Goal: Communication & Community: Answer question/provide support

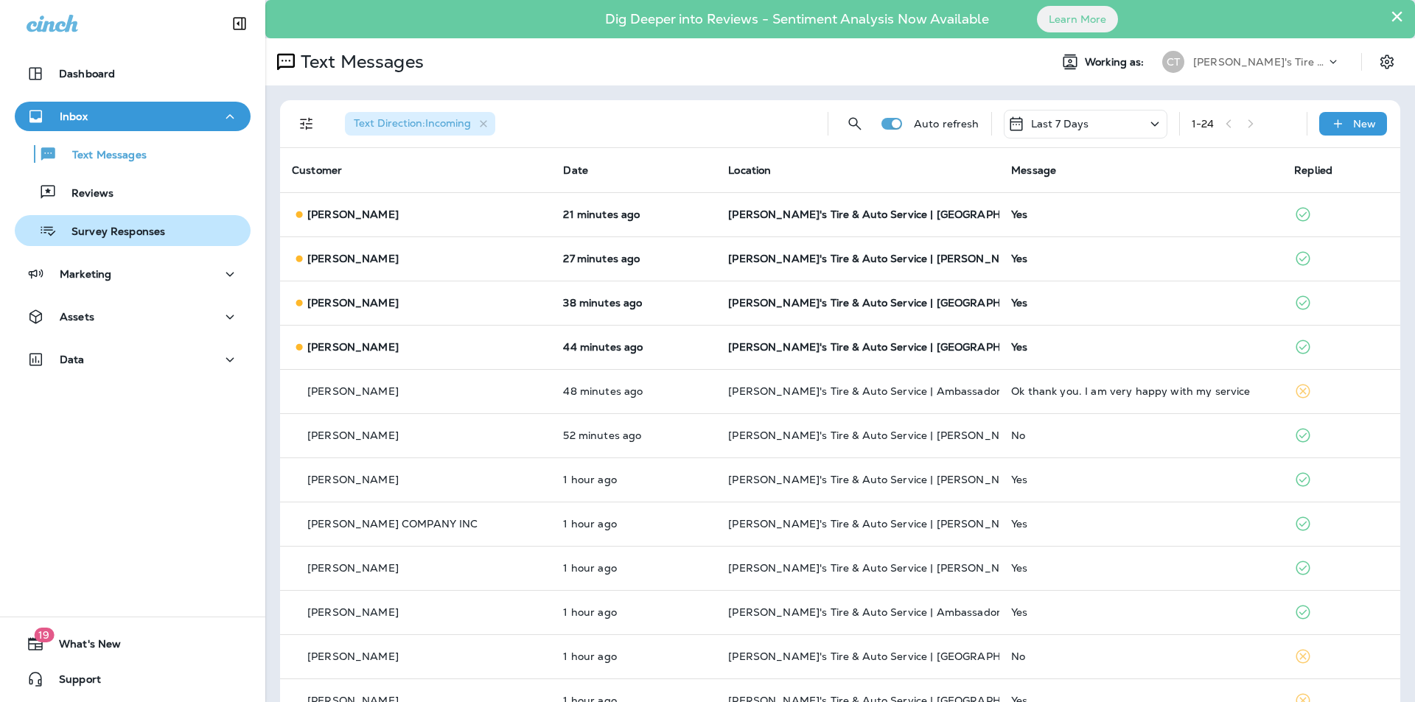
click at [89, 228] on p "Survey Responses" at bounding box center [111, 233] width 108 height 14
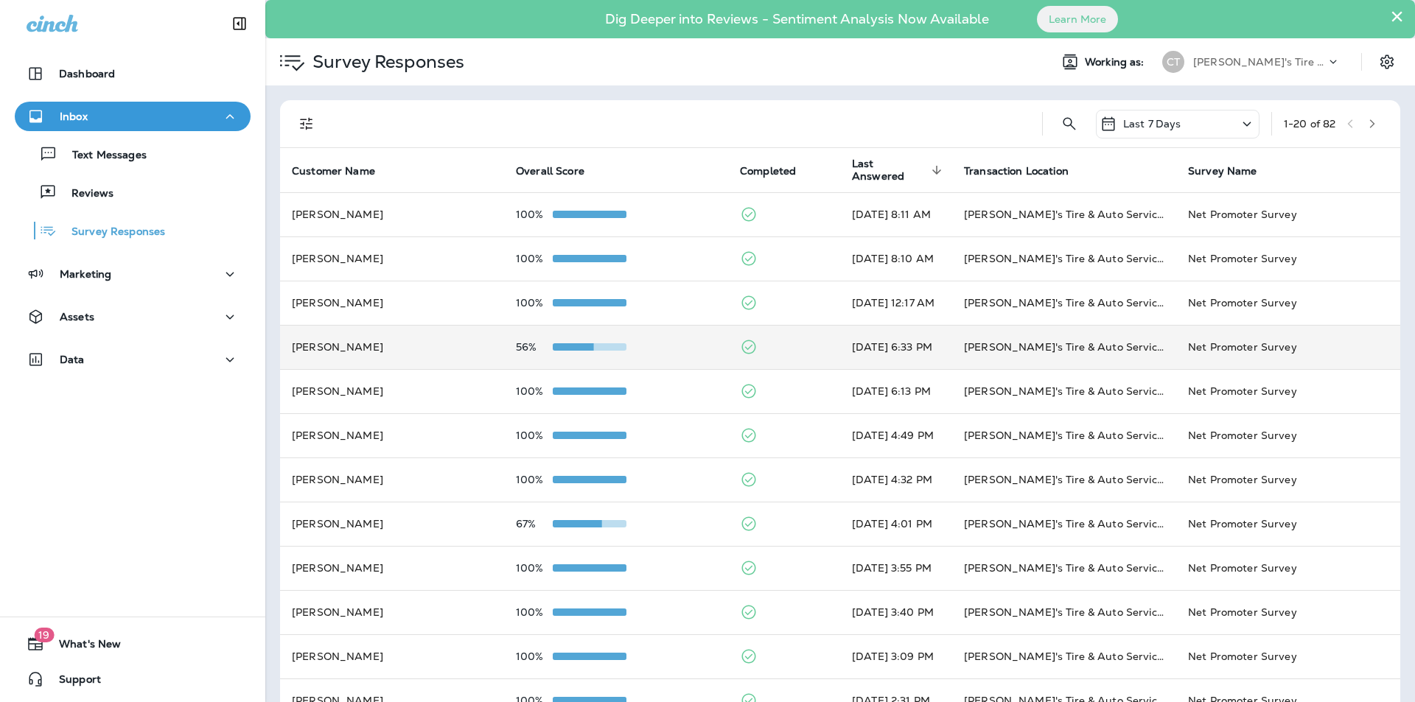
click at [668, 347] on div "56%" at bounding box center [616, 347] width 200 height 12
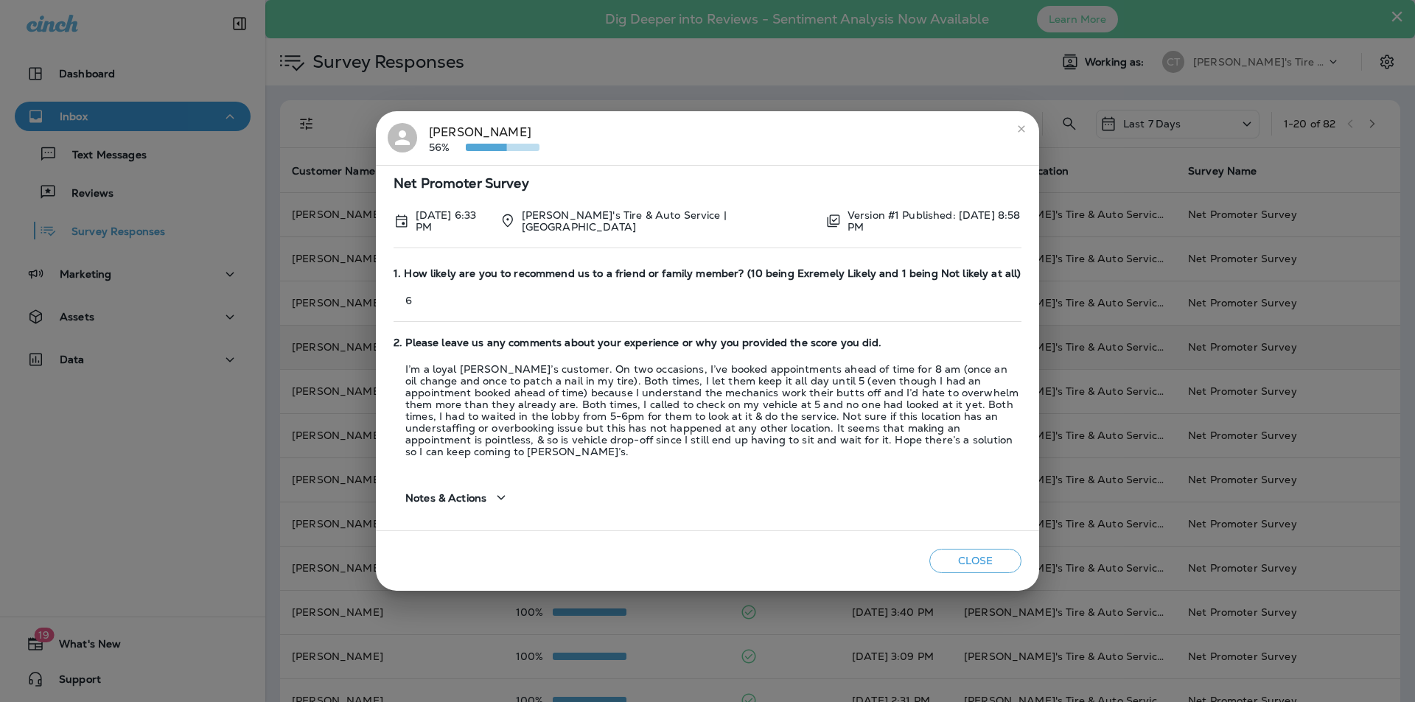
click at [1021, 135] on icon "close" at bounding box center [1022, 129] width 12 height 12
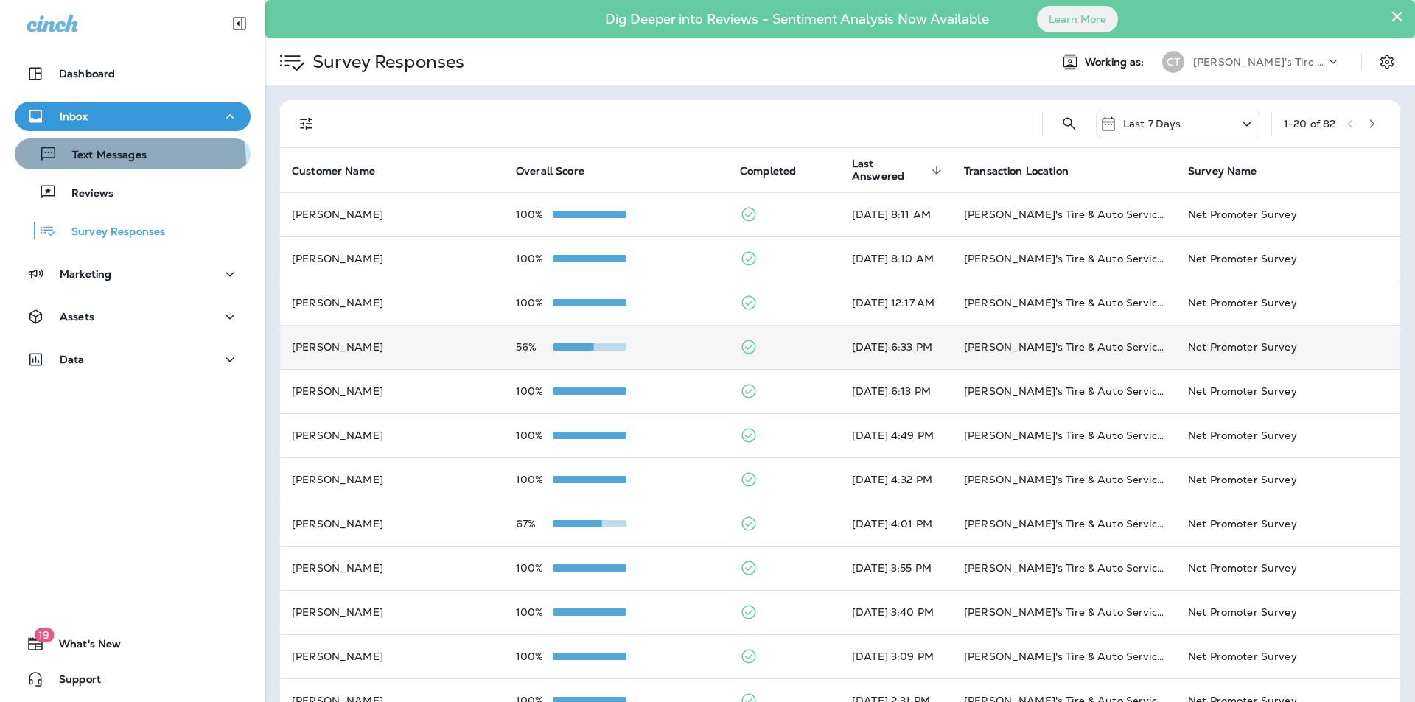
click at [123, 162] on p "Text Messages" at bounding box center [101, 156] width 89 height 14
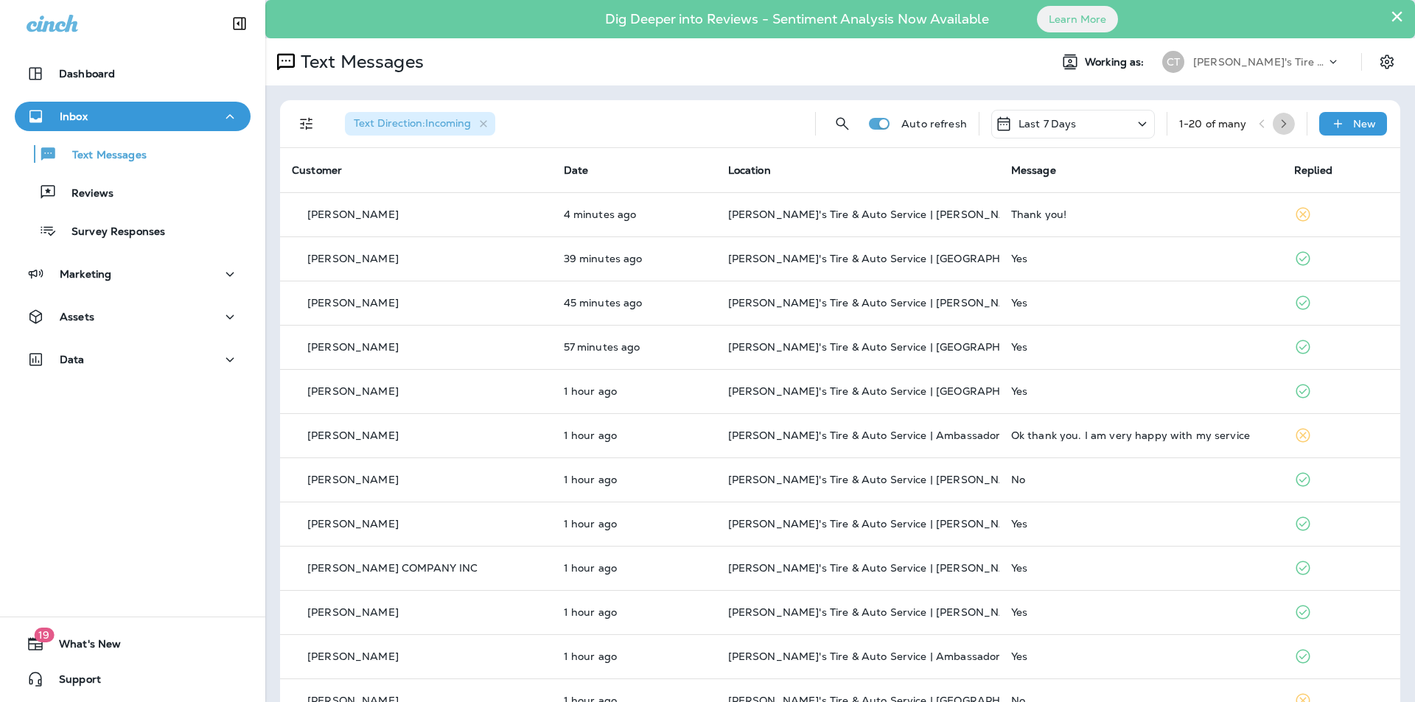
click at [1279, 124] on icon "button" at bounding box center [1284, 124] width 10 height 10
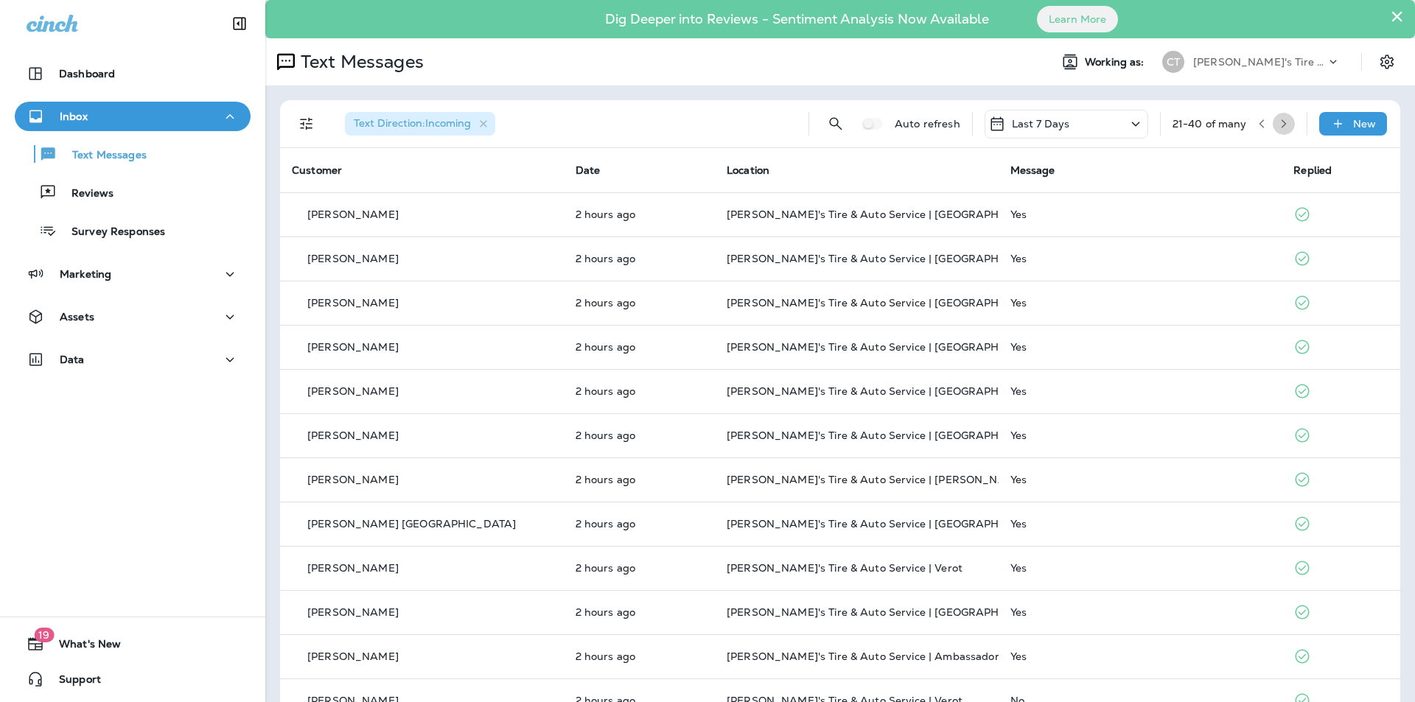
click at [1279, 122] on icon "button" at bounding box center [1284, 124] width 10 height 10
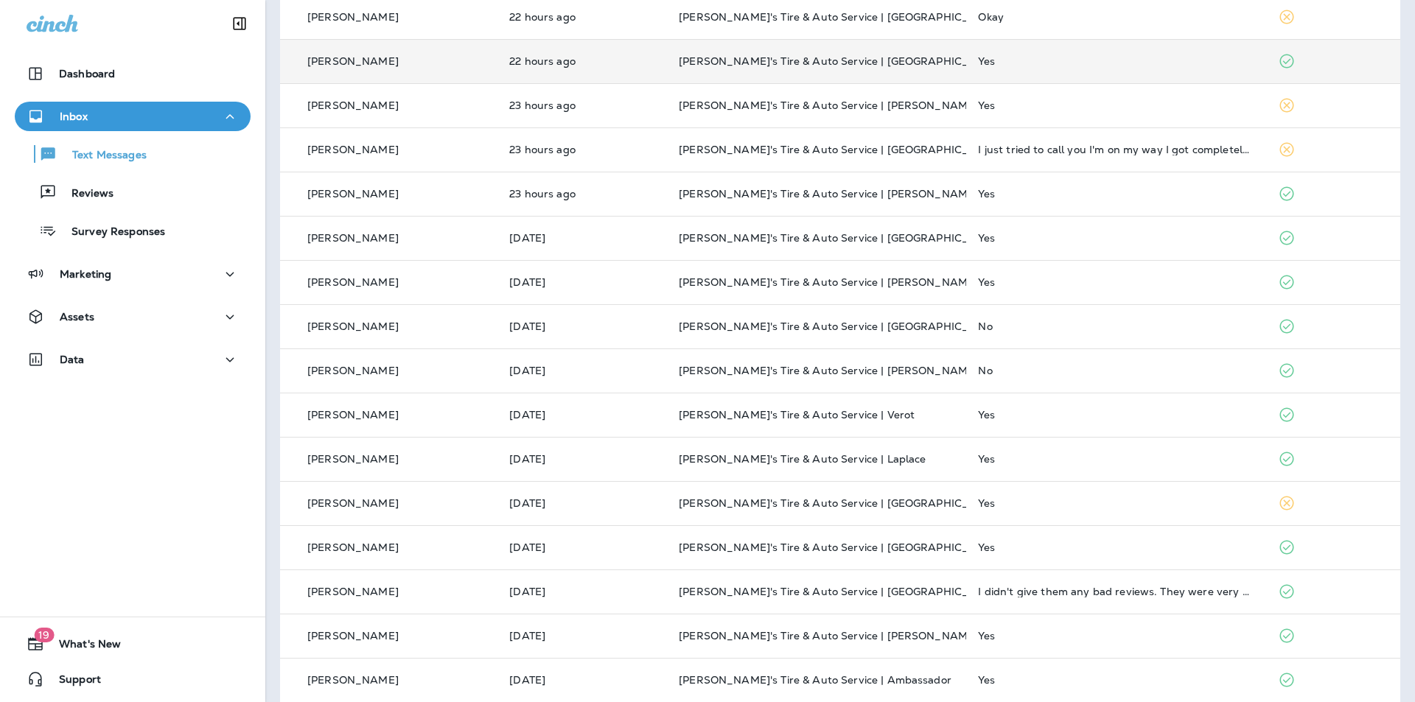
scroll to position [95, 0]
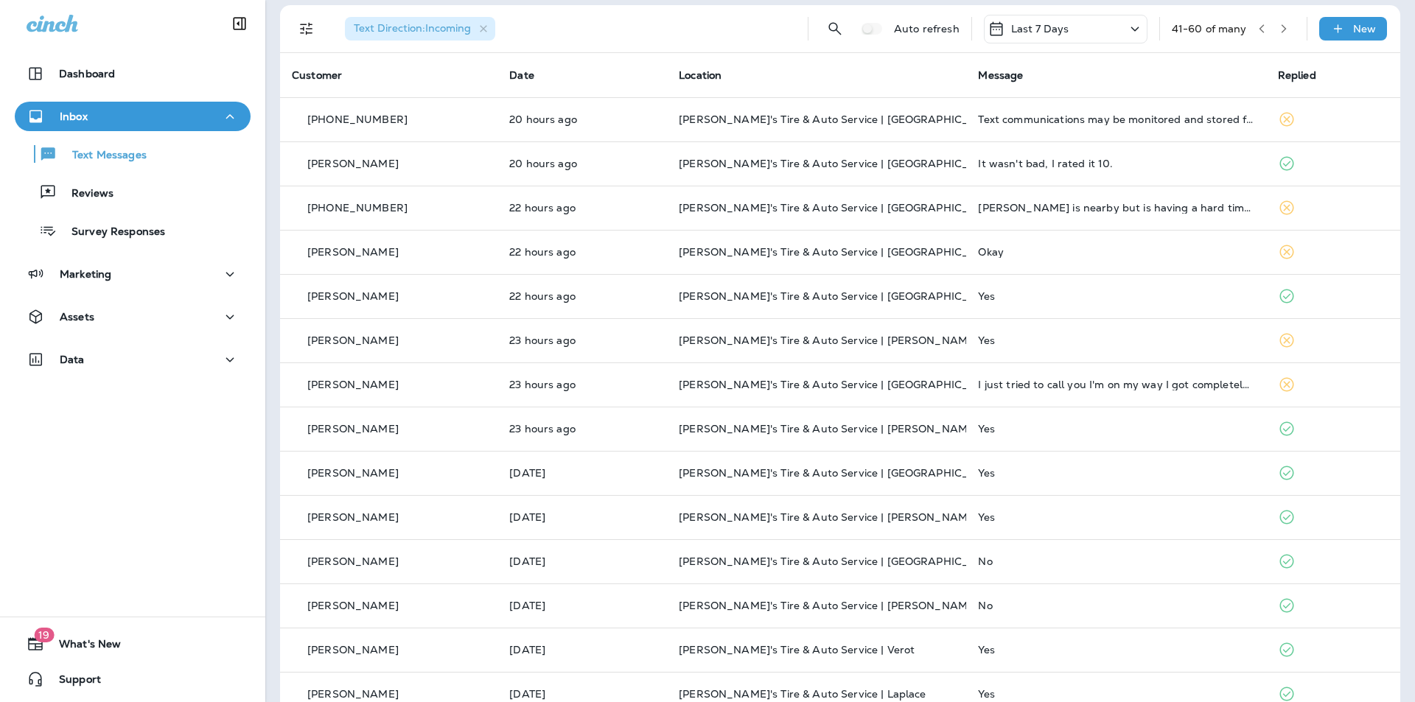
click at [1279, 27] on button "button" at bounding box center [1284, 29] width 22 height 22
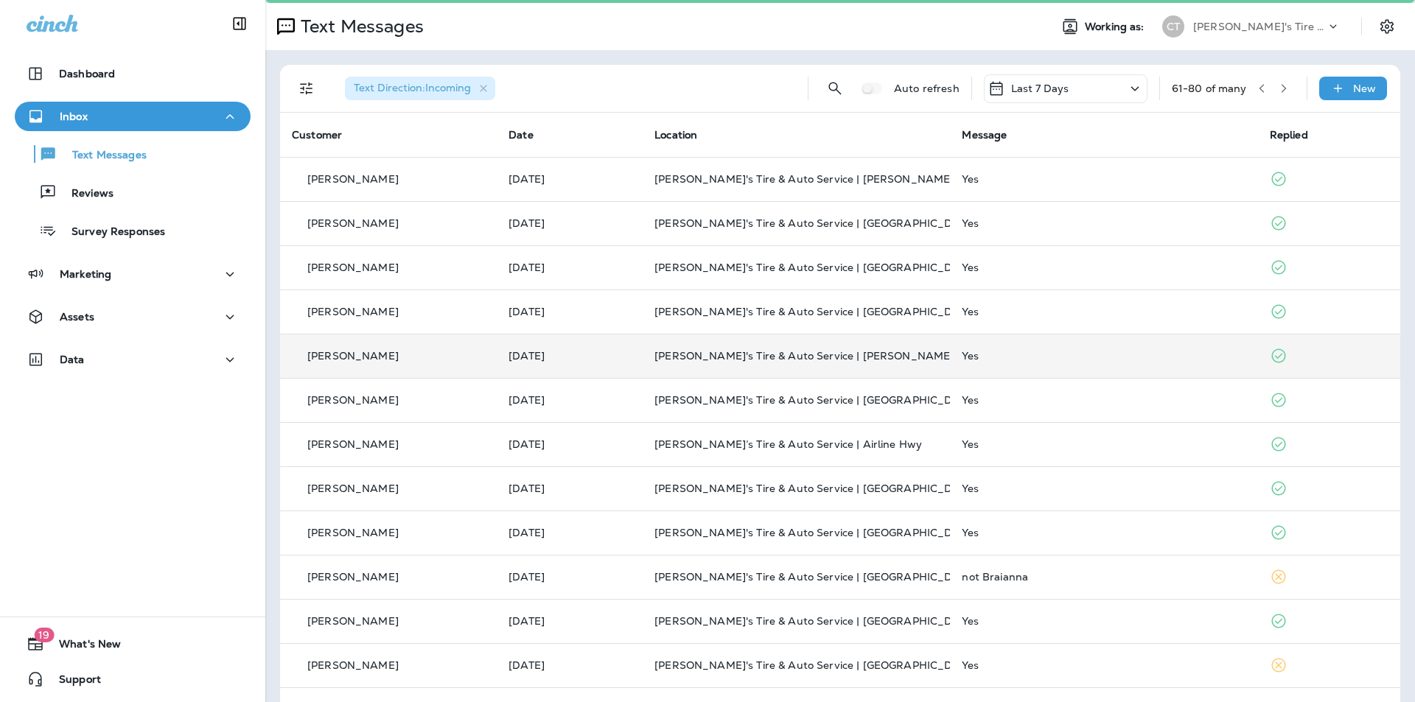
scroll to position [0, 0]
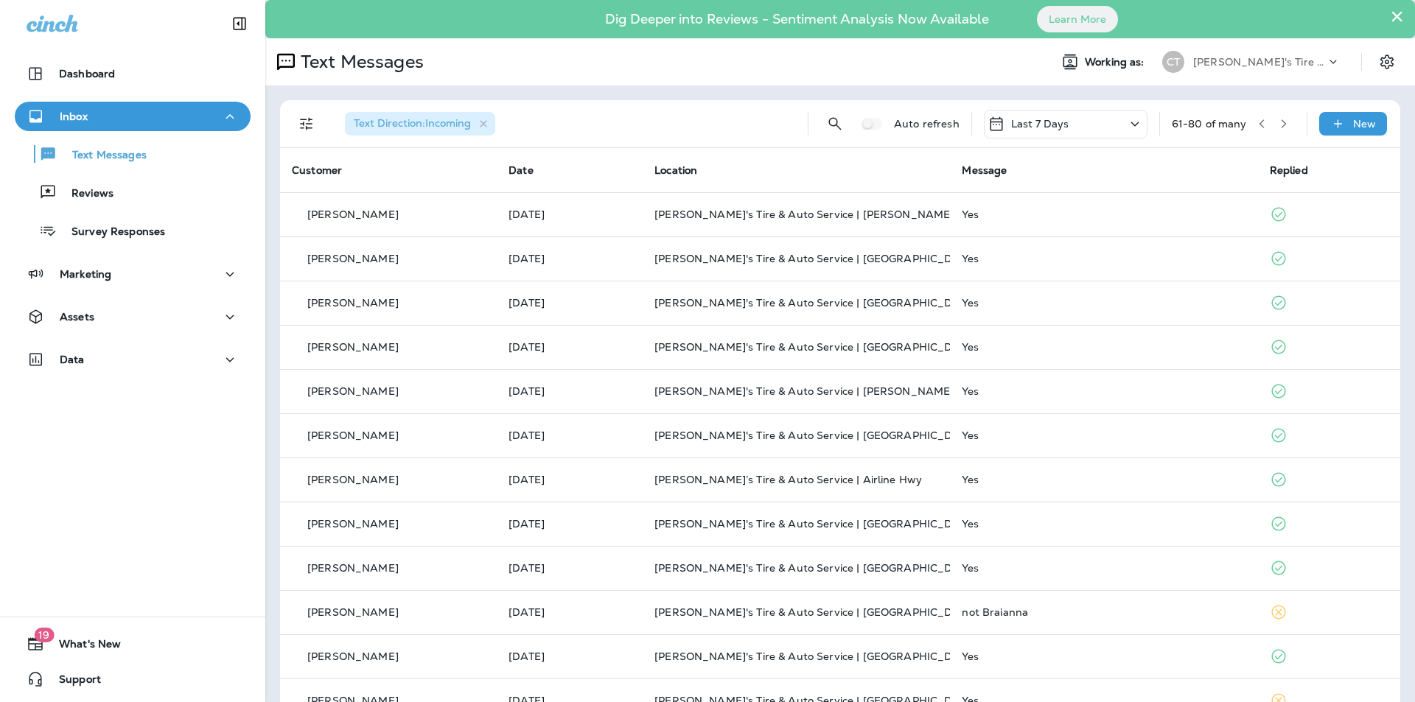
click at [1279, 123] on icon "button" at bounding box center [1284, 124] width 10 height 10
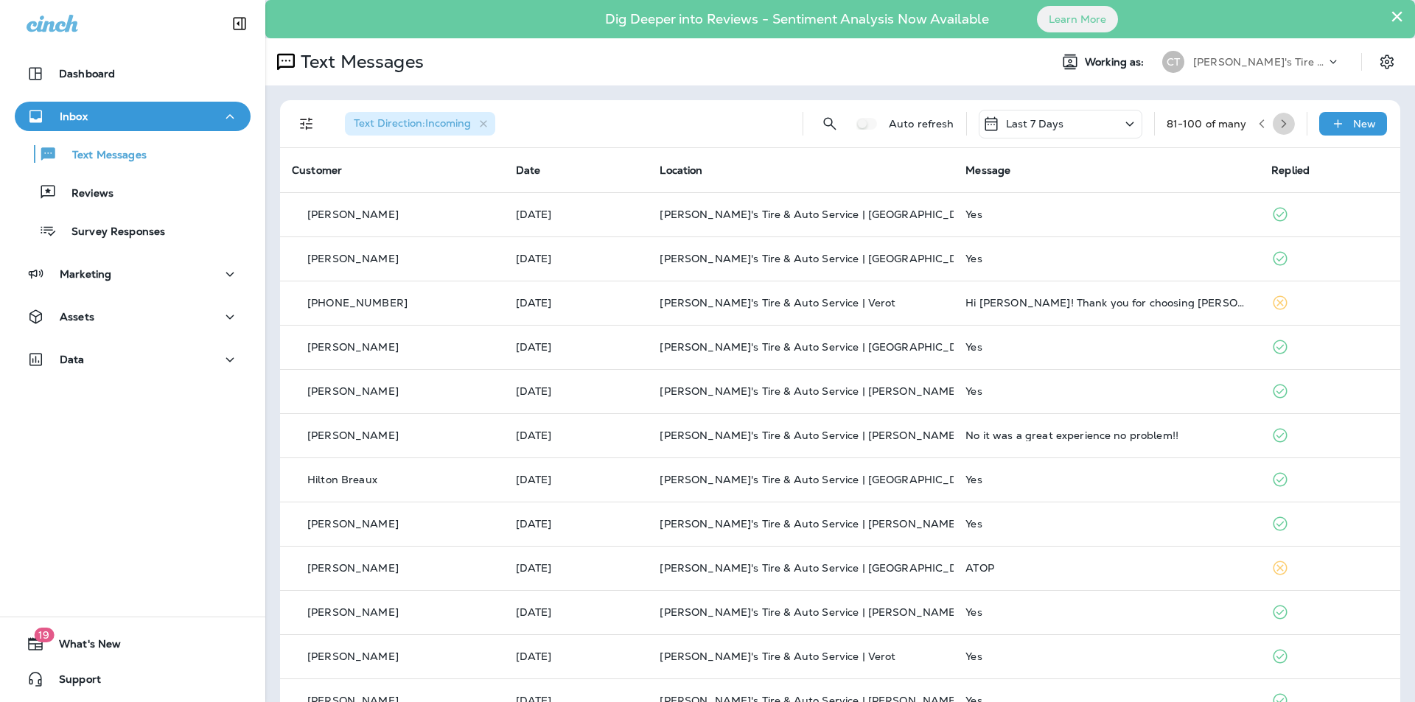
click at [1279, 122] on icon "button" at bounding box center [1284, 124] width 10 height 10
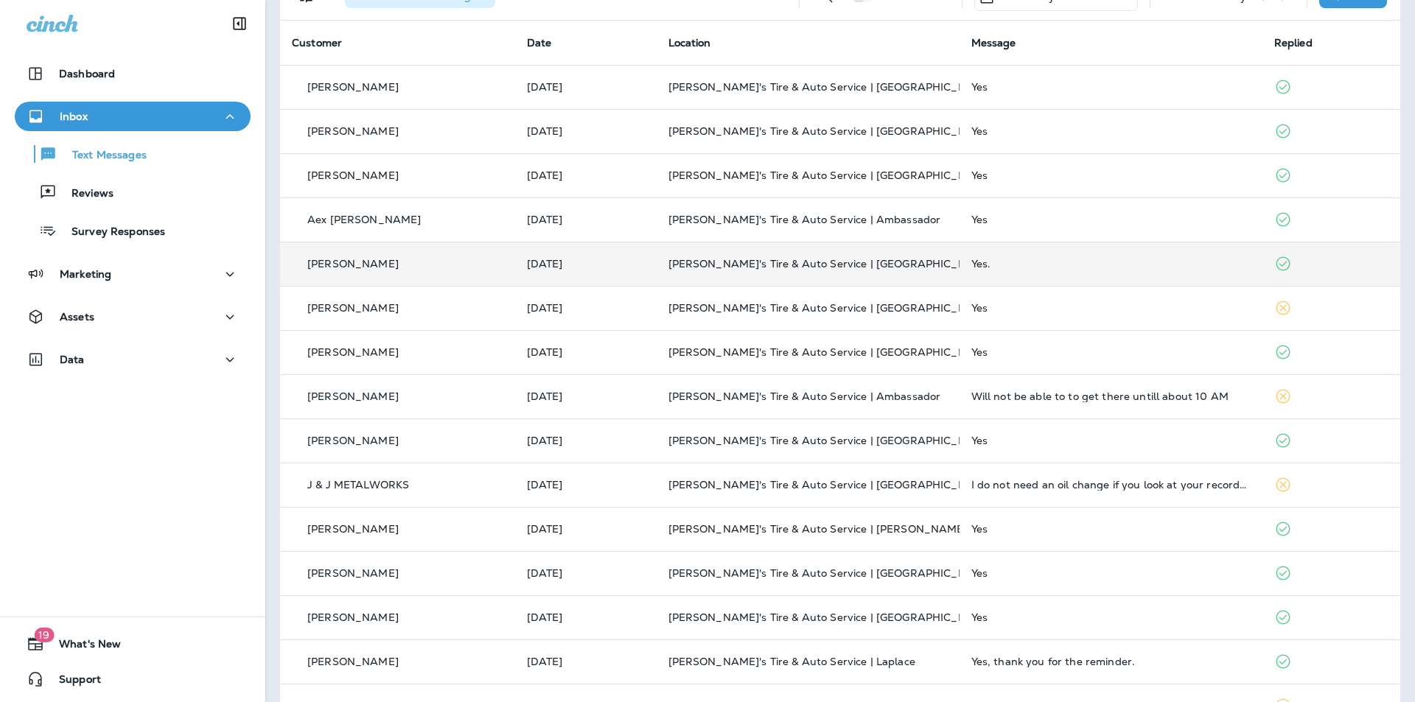
scroll to position [295, 0]
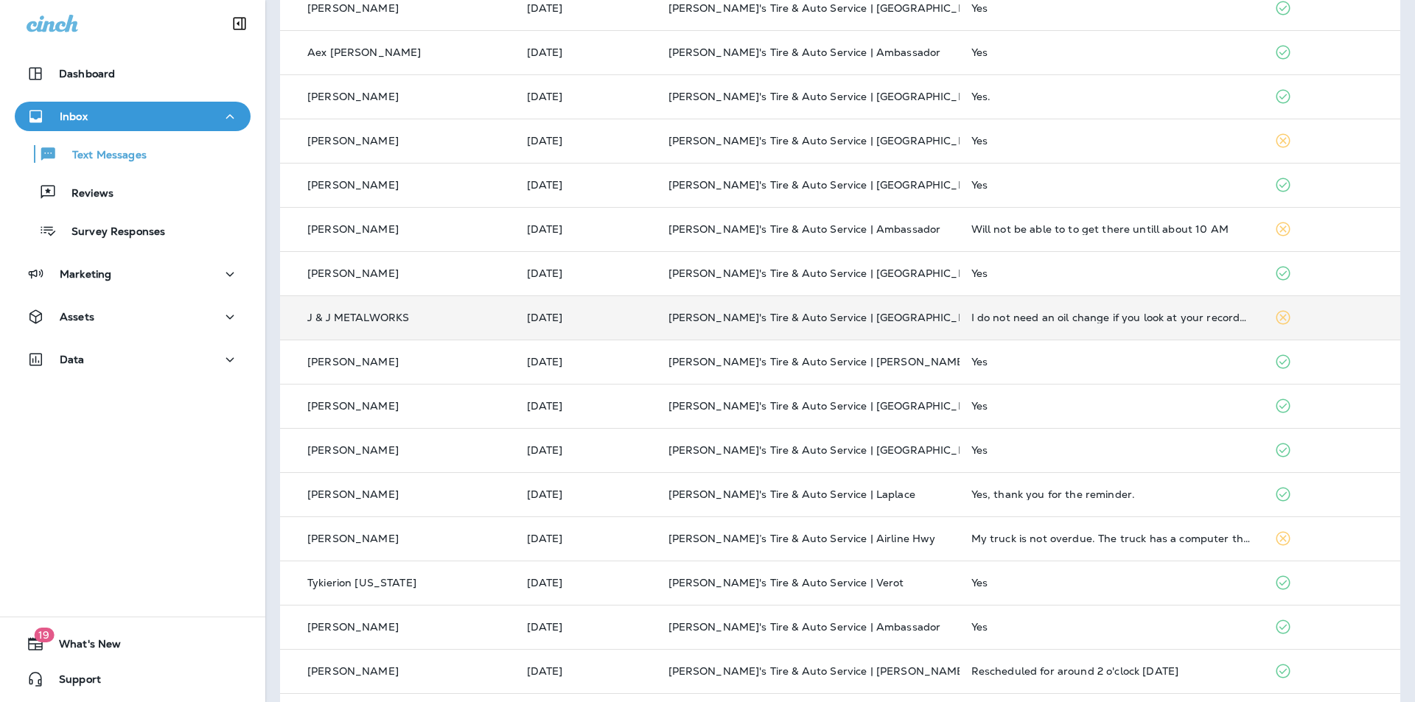
click at [924, 315] on p "[PERSON_NAME]'s Tire & Auto Service | [GEOGRAPHIC_DATA]" at bounding box center [807, 318] width 279 height 12
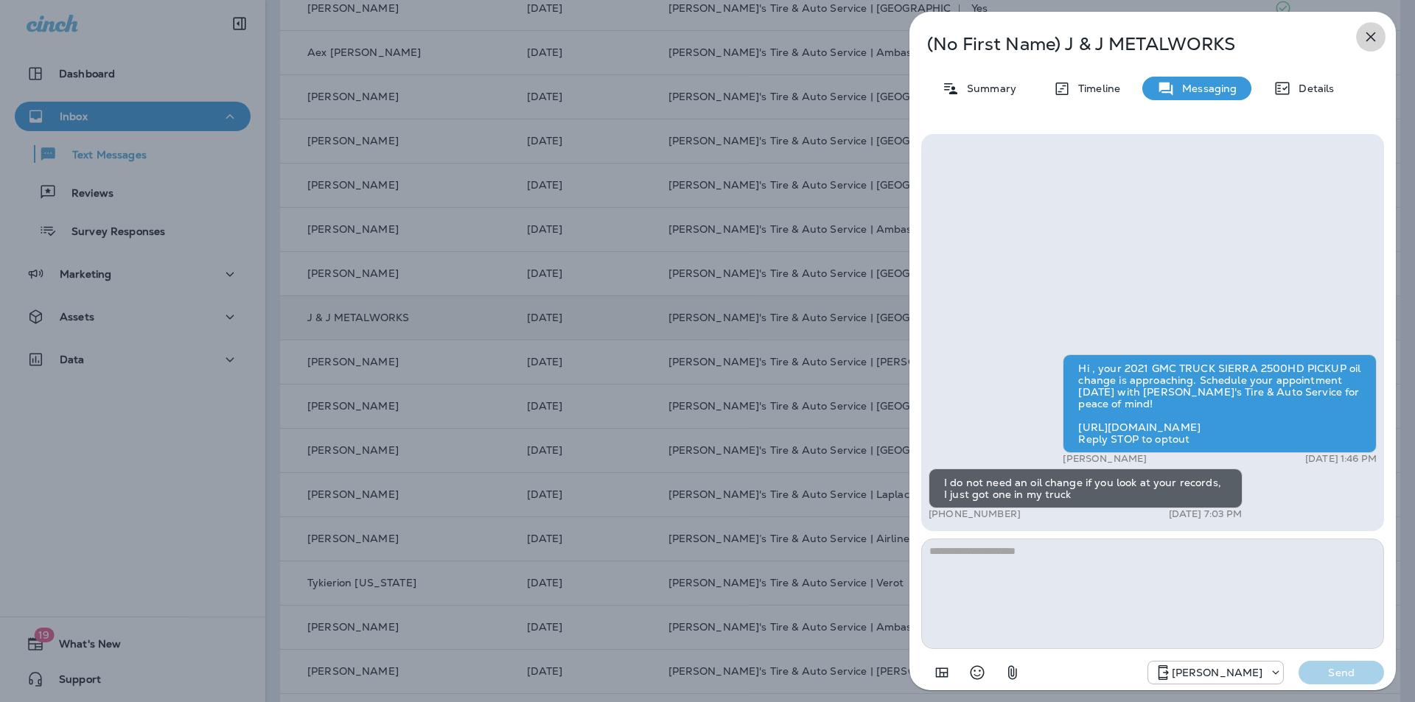
click at [1374, 32] on icon "button" at bounding box center [1371, 37] width 18 height 18
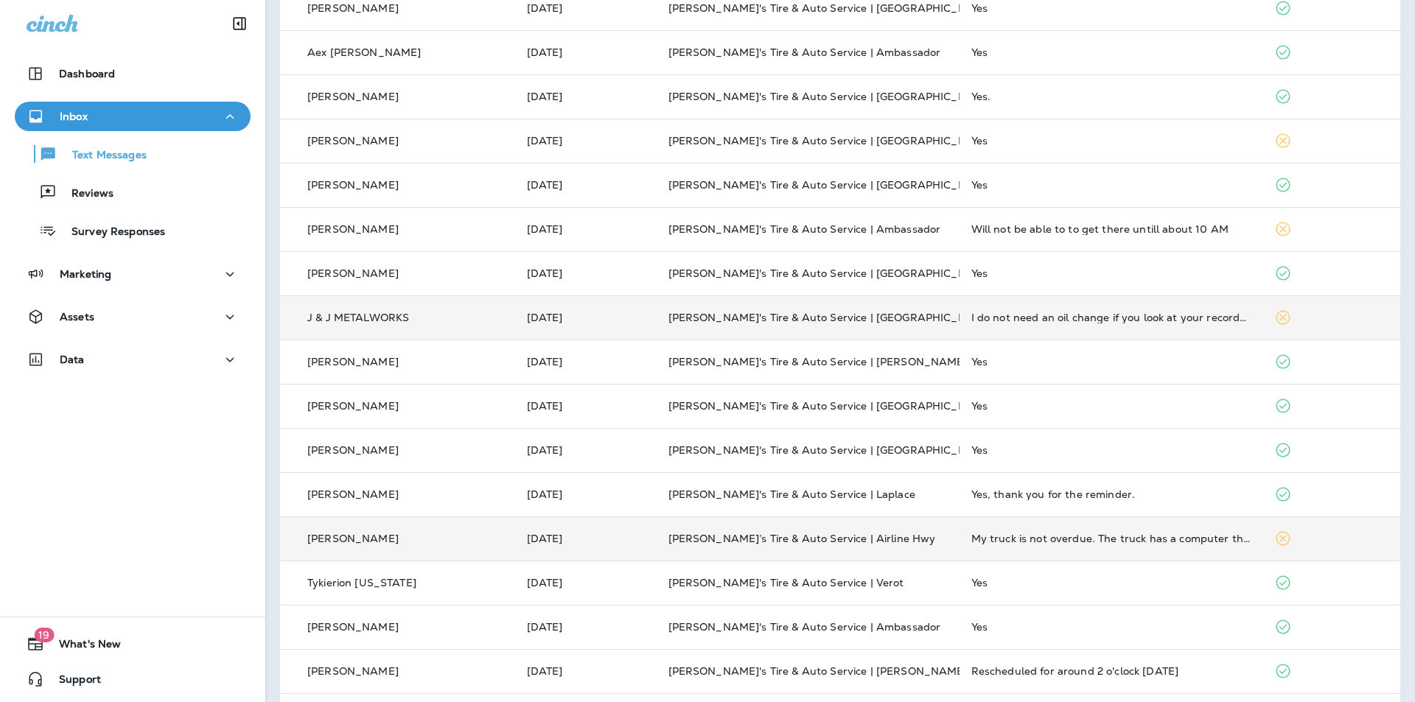
click at [913, 536] on p "Chabill’s Tire & Auto Service | Airline Hwy" at bounding box center [807, 539] width 279 height 12
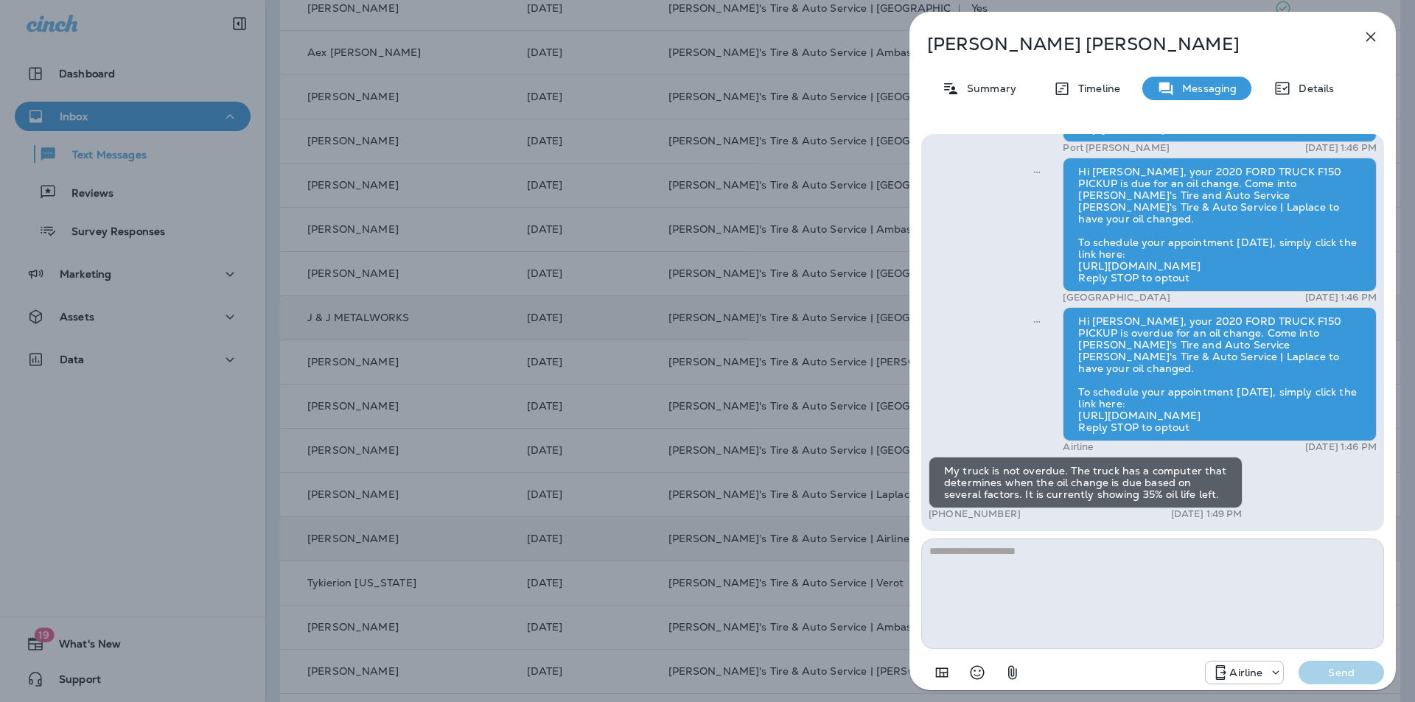
click at [1373, 39] on icon "button" at bounding box center [1371, 37] width 10 height 10
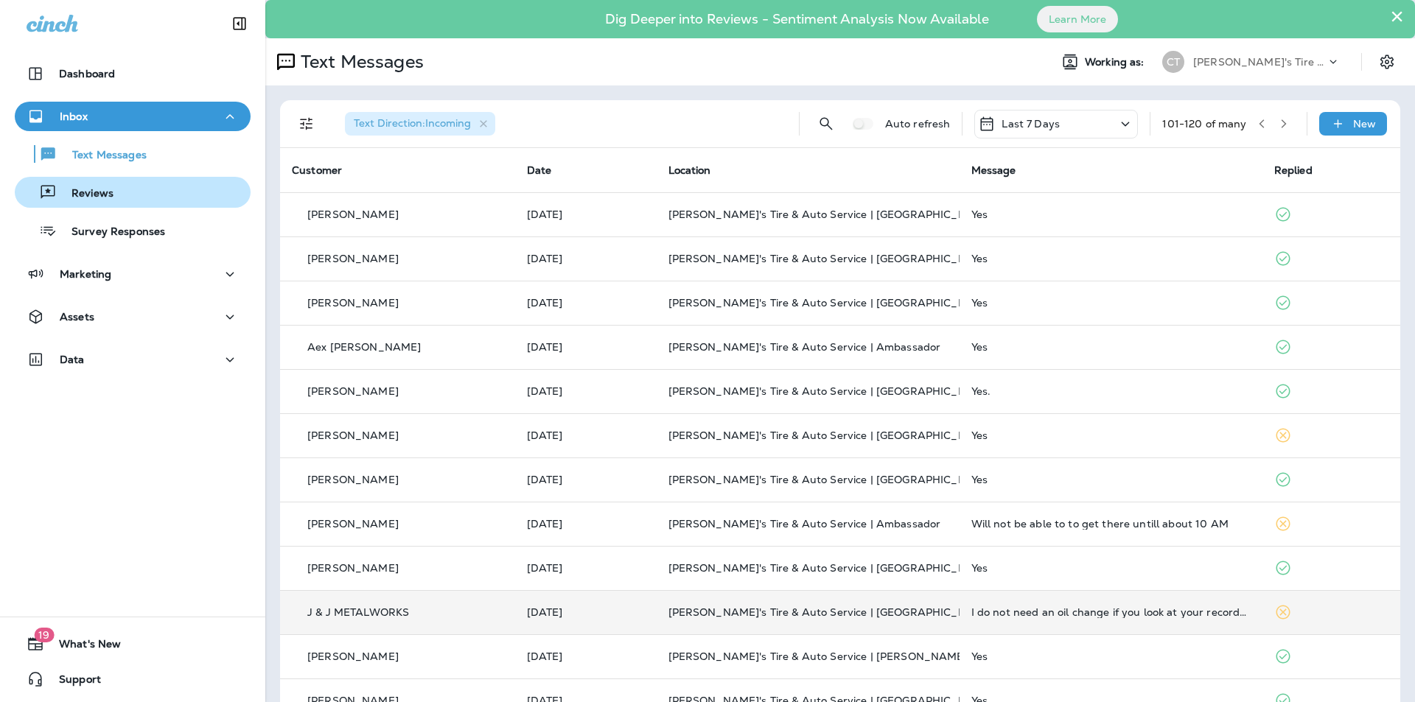
click at [94, 186] on div "Reviews" at bounding box center [67, 192] width 93 height 22
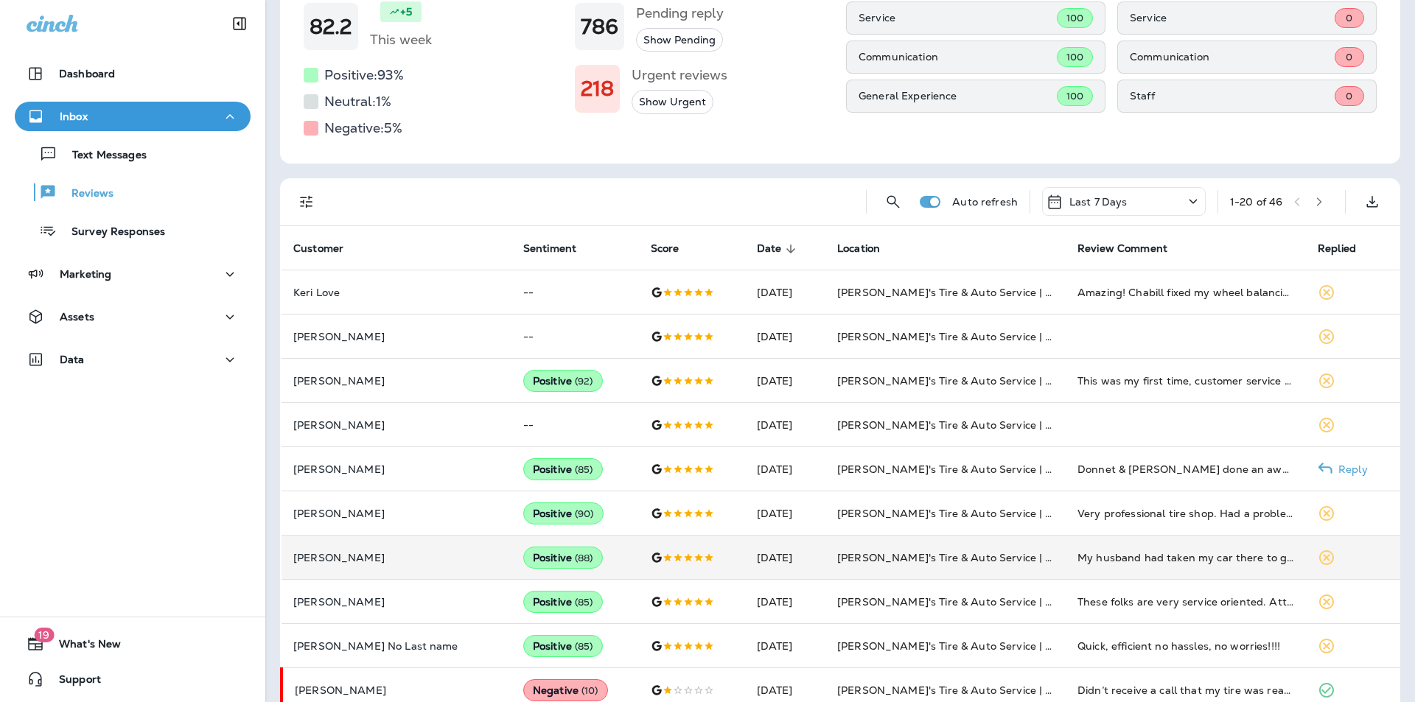
scroll to position [73, 0]
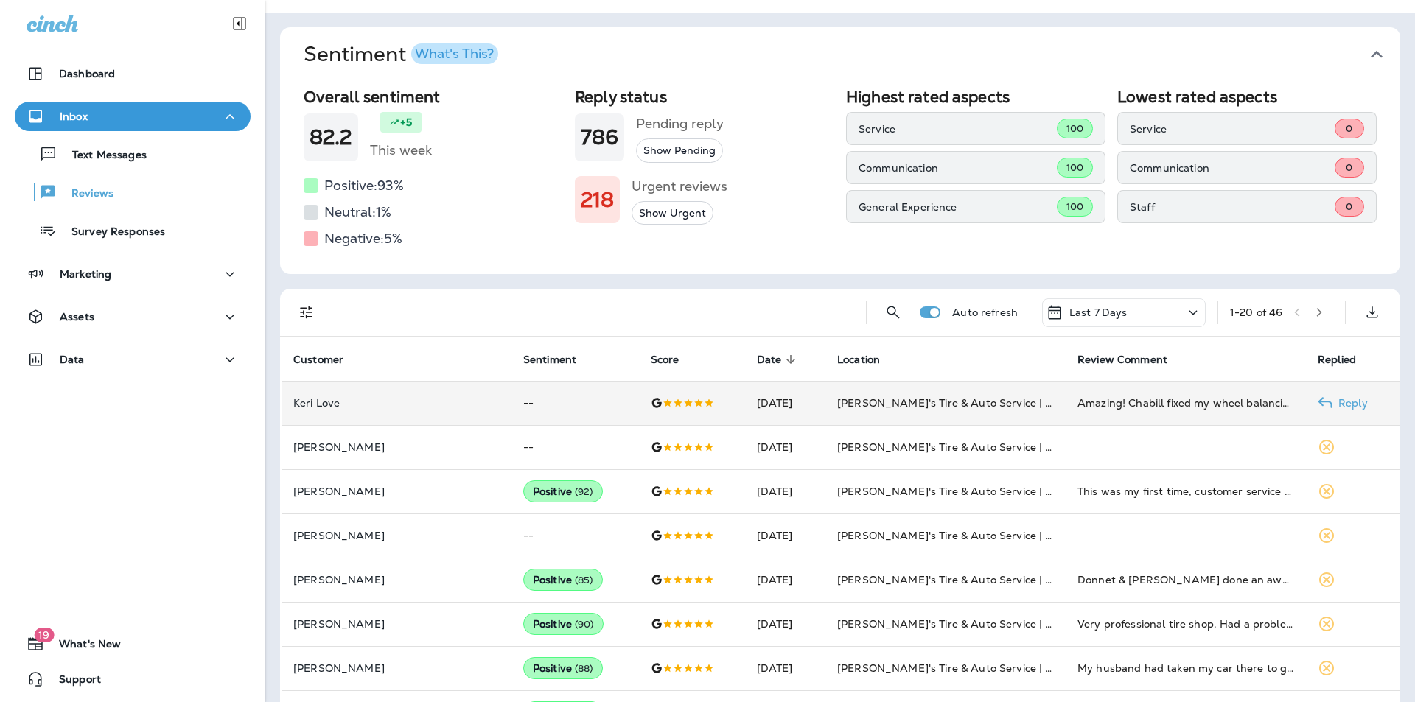
click at [1338, 400] on p "Reply" at bounding box center [1349, 403] width 35 height 12
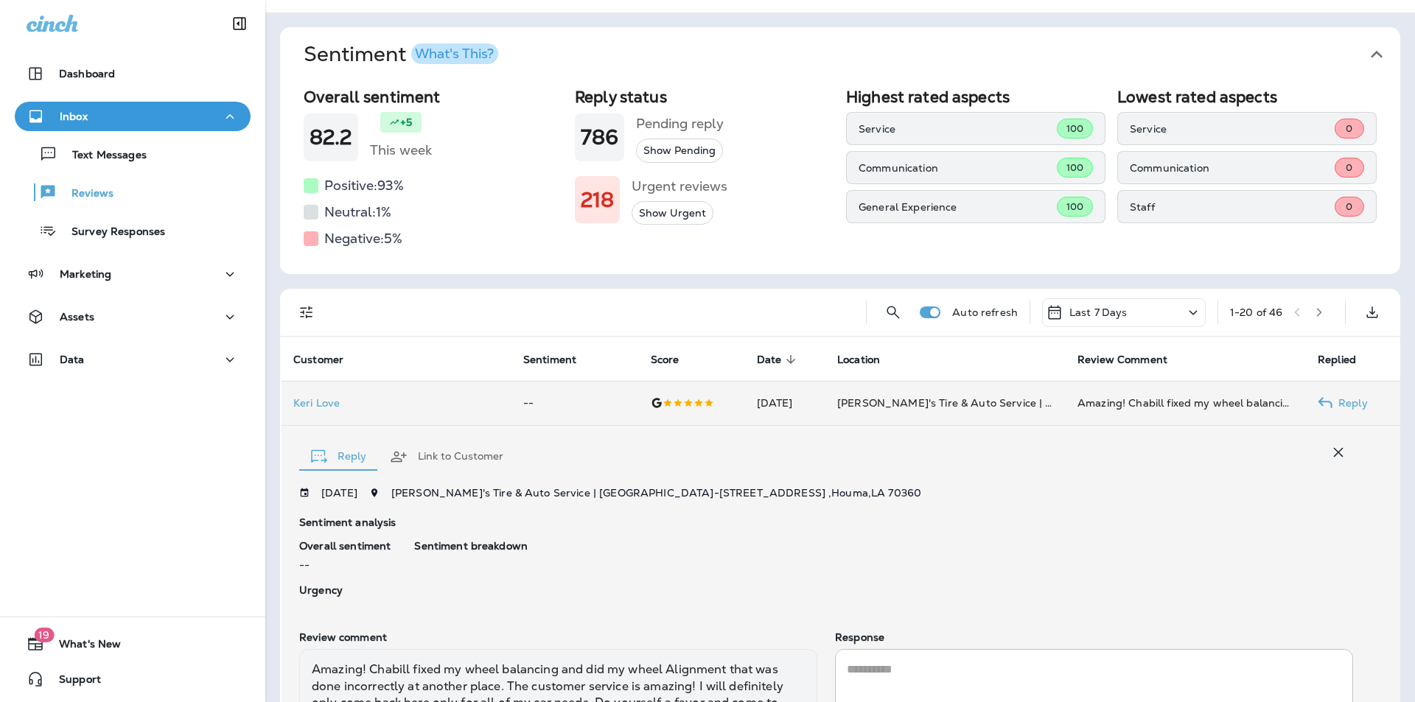
scroll to position [226, 0]
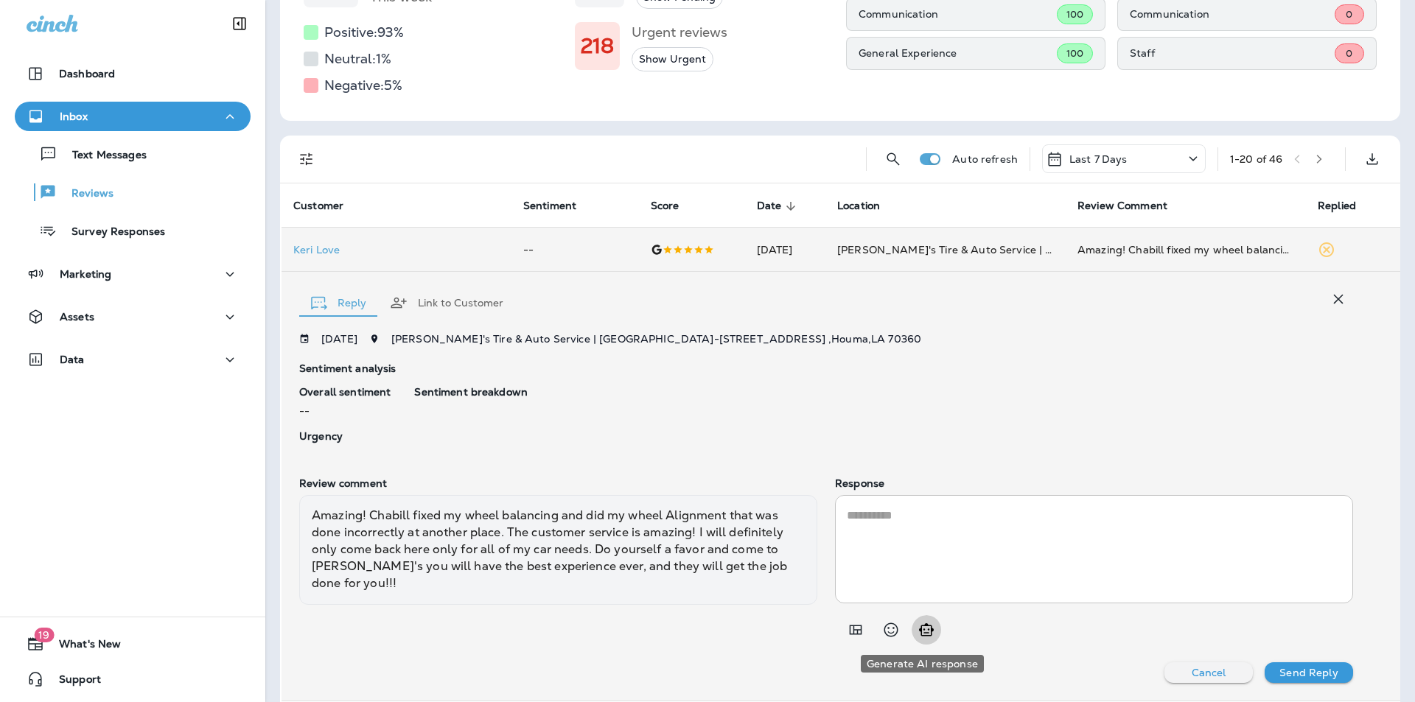
click at [919, 629] on icon "Generate AI response" at bounding box center [926, 629] width 15 height 13
type textarea "**********"
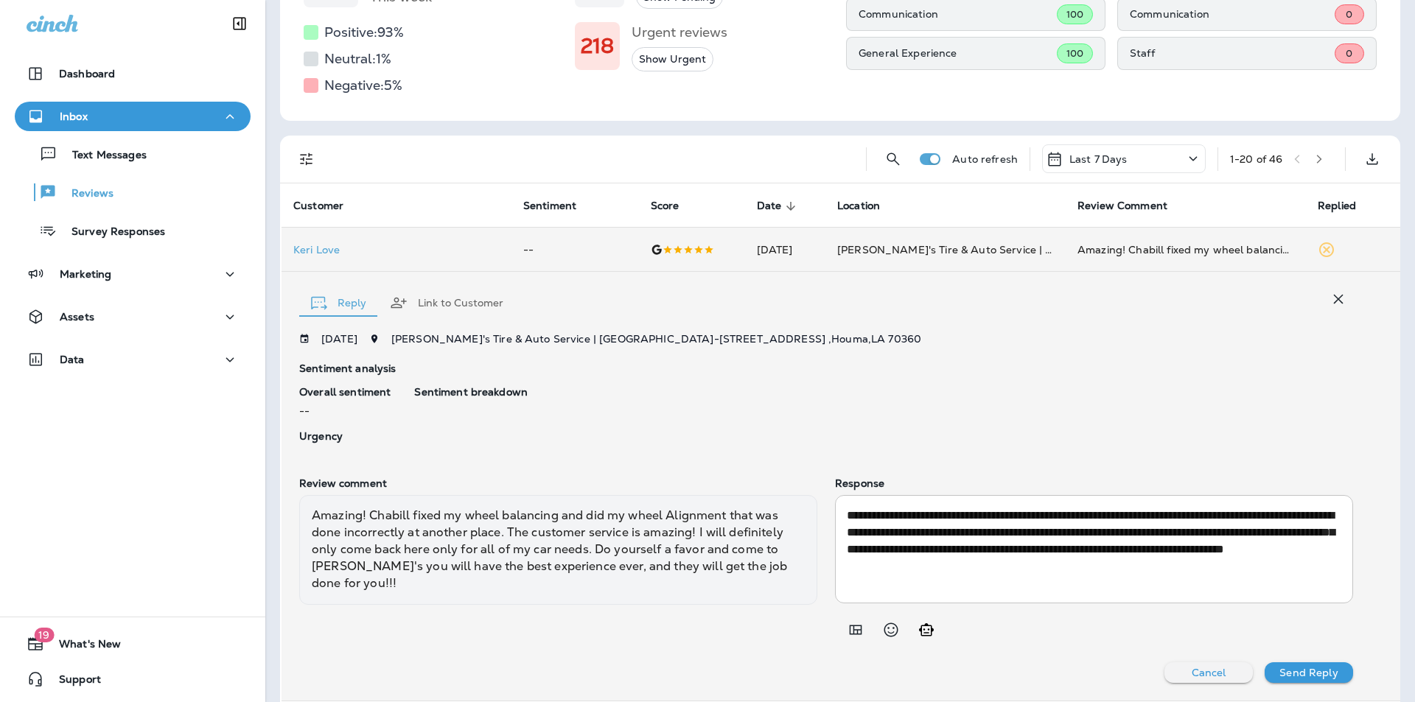
click at [1307, 673] on p "Send Reply" at bounding box center [1308, 673] width 58 height 12
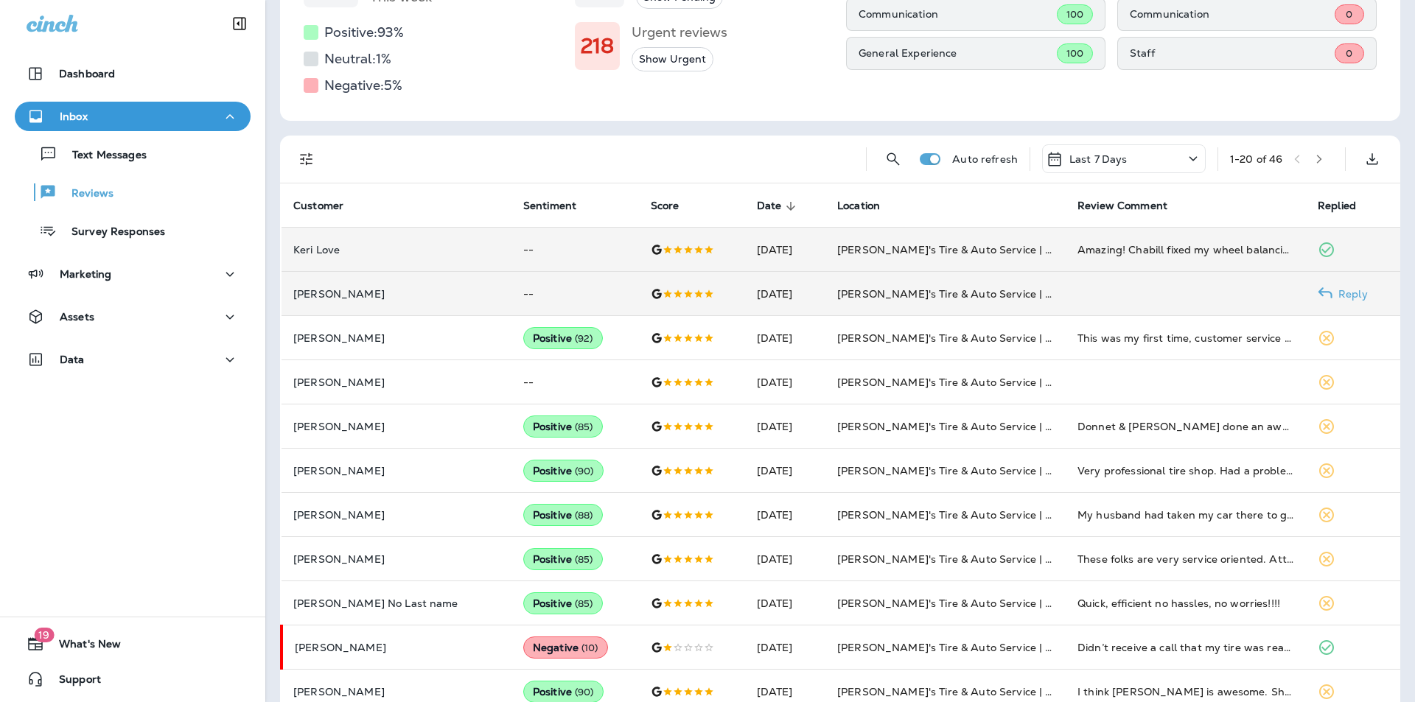
click at [1339, 294] on p "Reply" at bounding box center [1349, 294] width 35 height 12
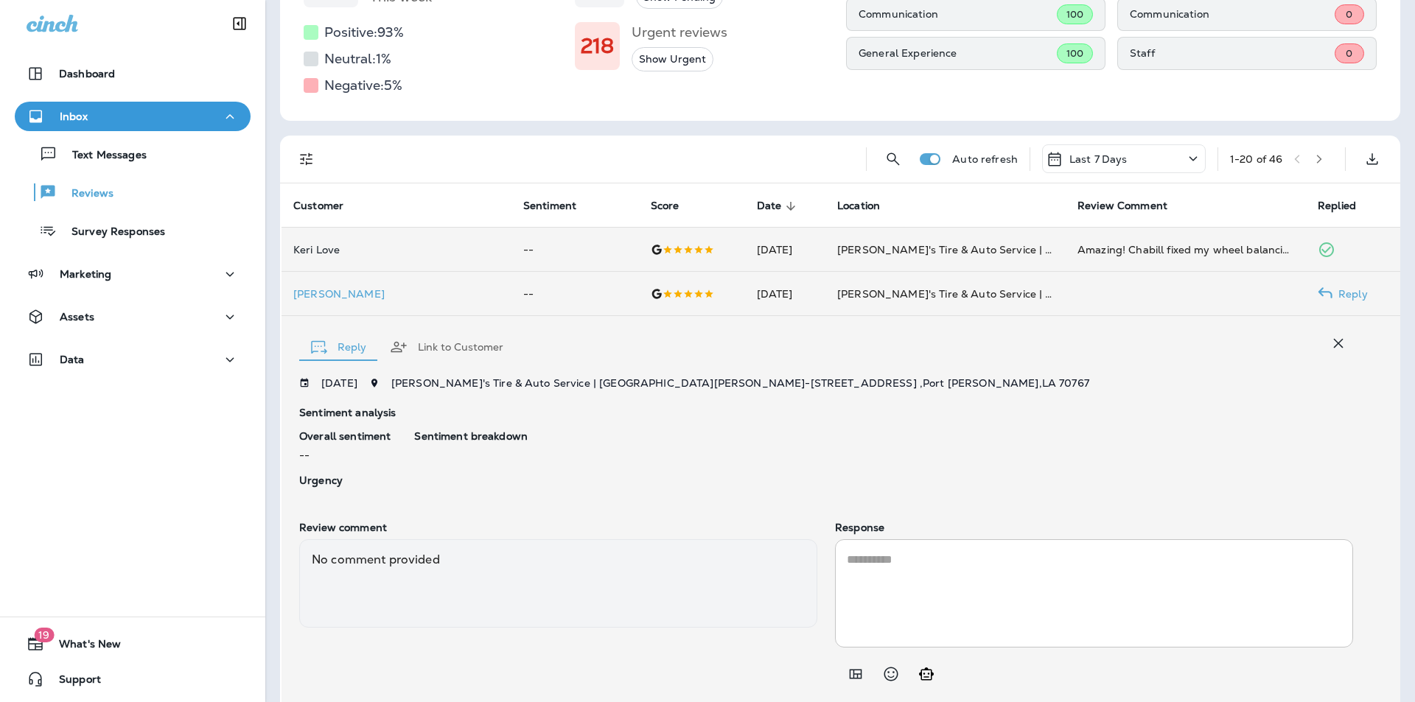
scroll to position [268, 0]
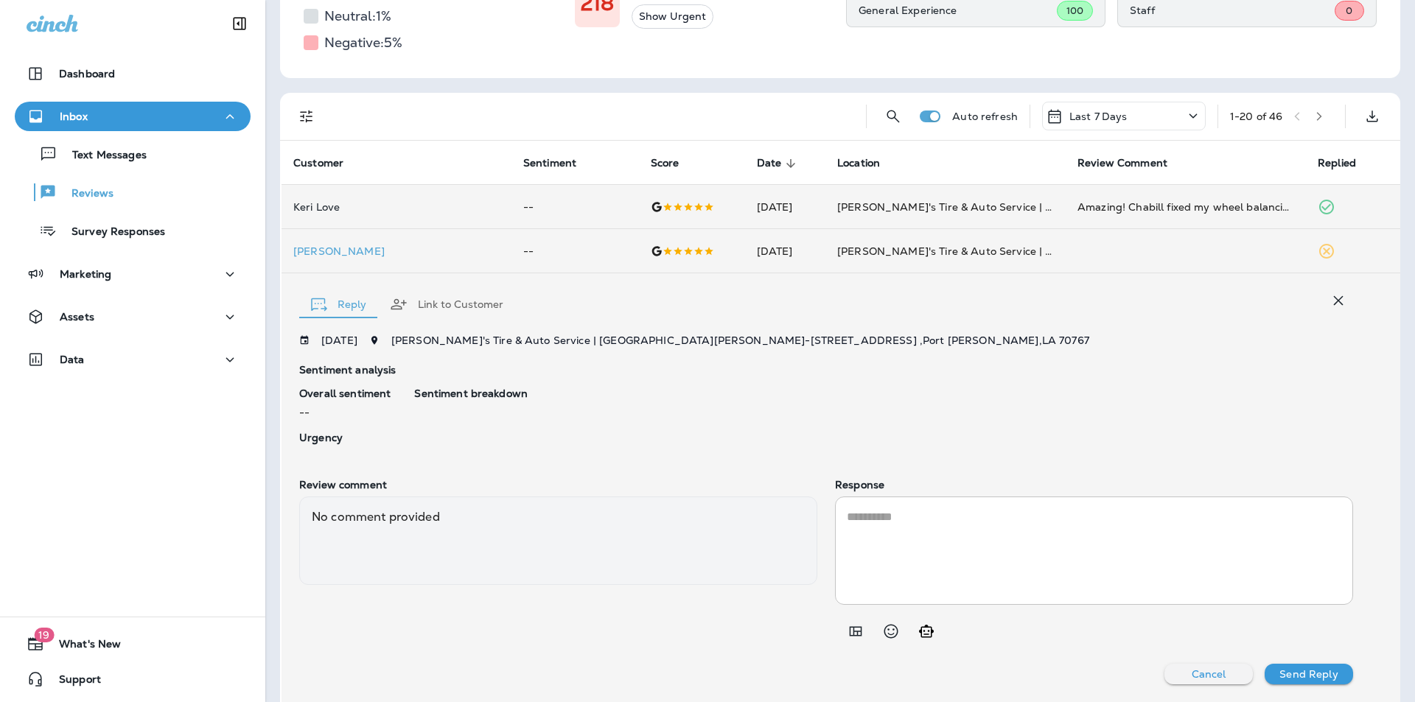
click at [1330, 304] on icon "button" at bounding box center [1339, 301] width 18 height 18
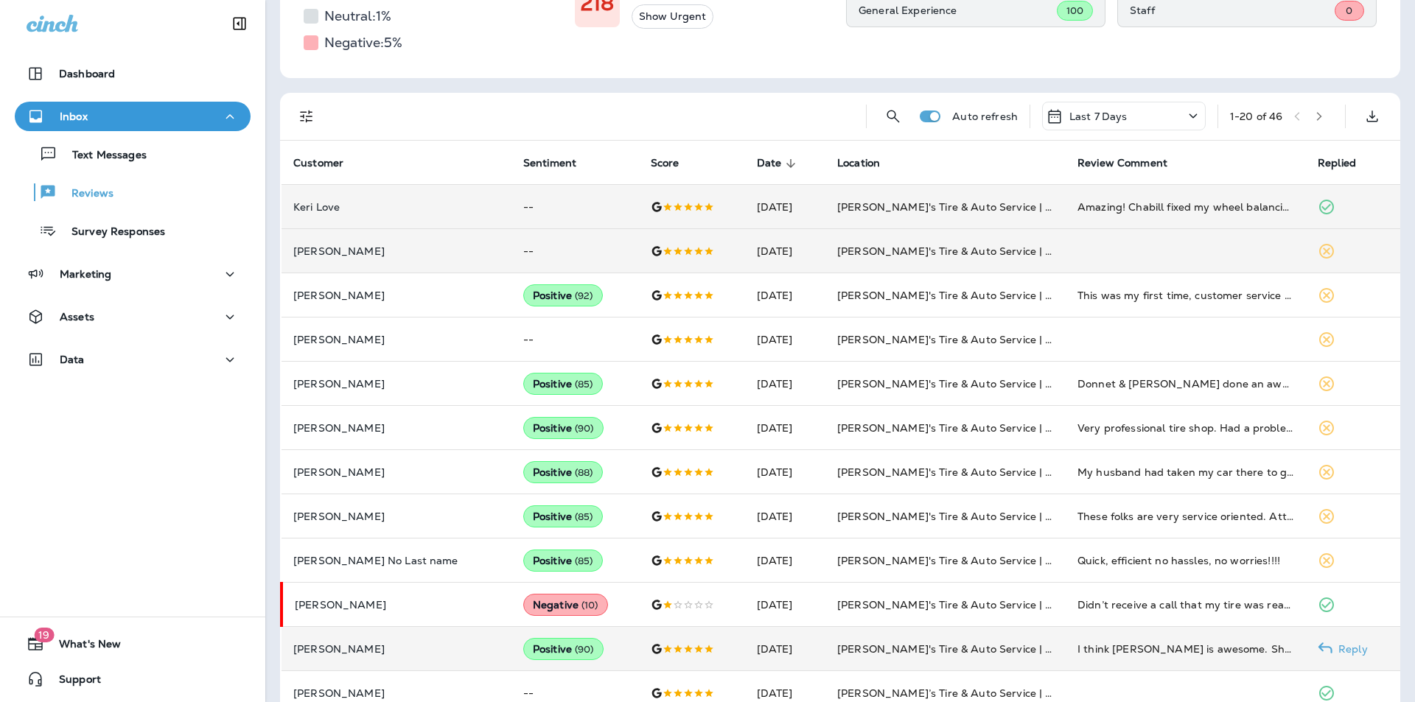
scroll to position [563, 0]
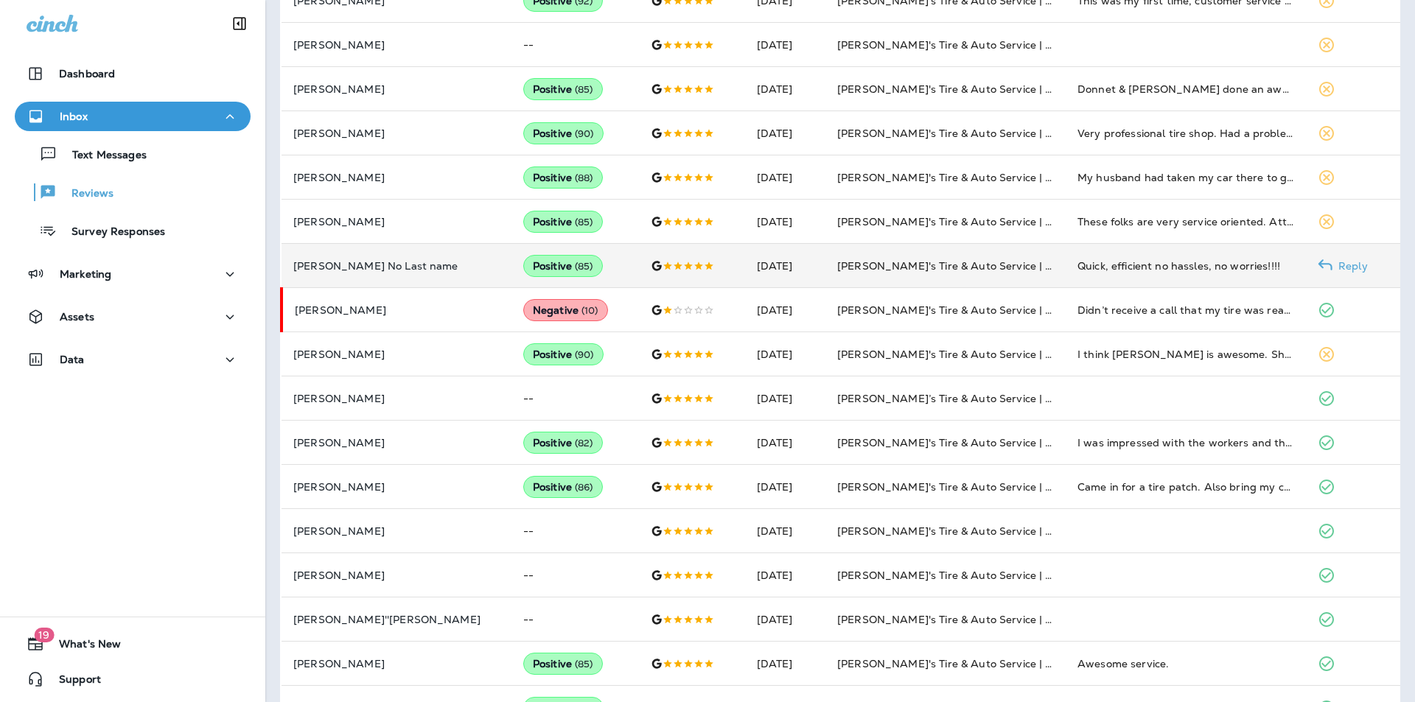
click at [1341, 263] on p "Reply" at bounding box center [1349, 266] width 35 height 12
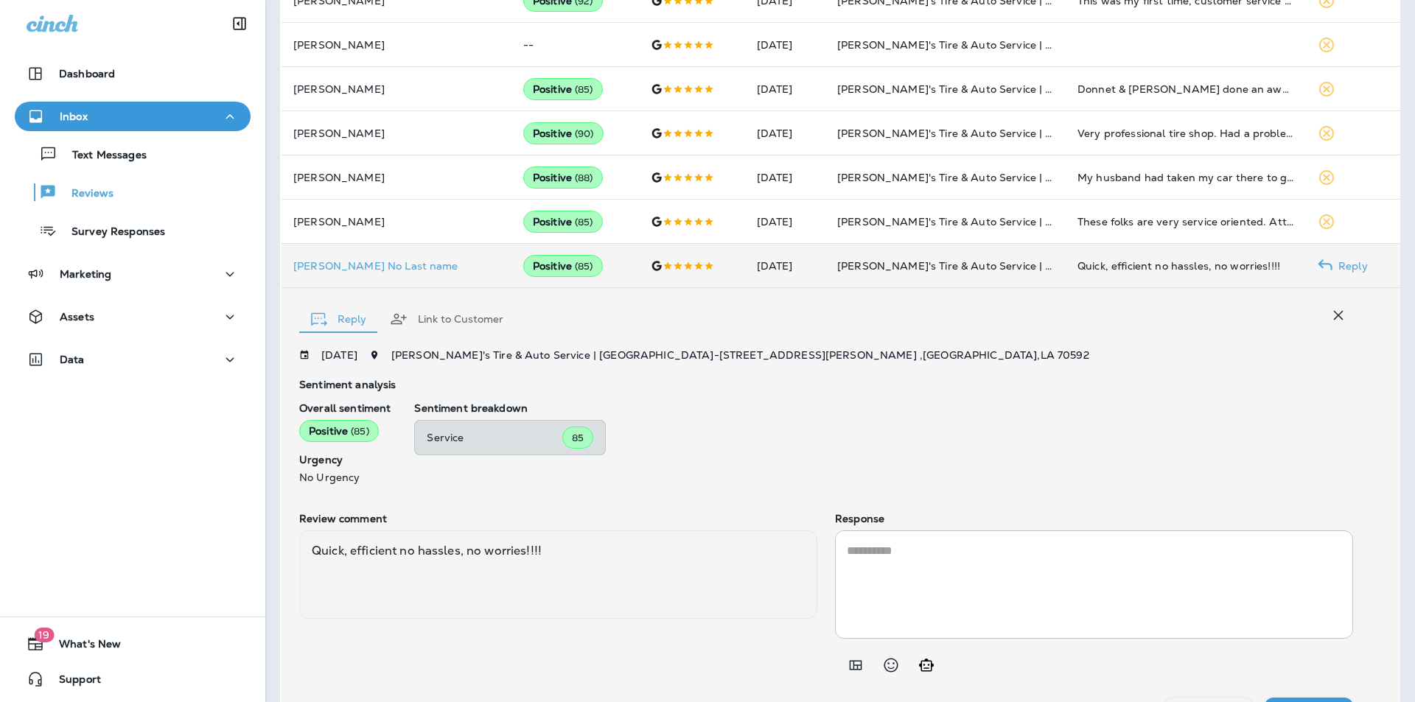
scroll to position [597, 0]
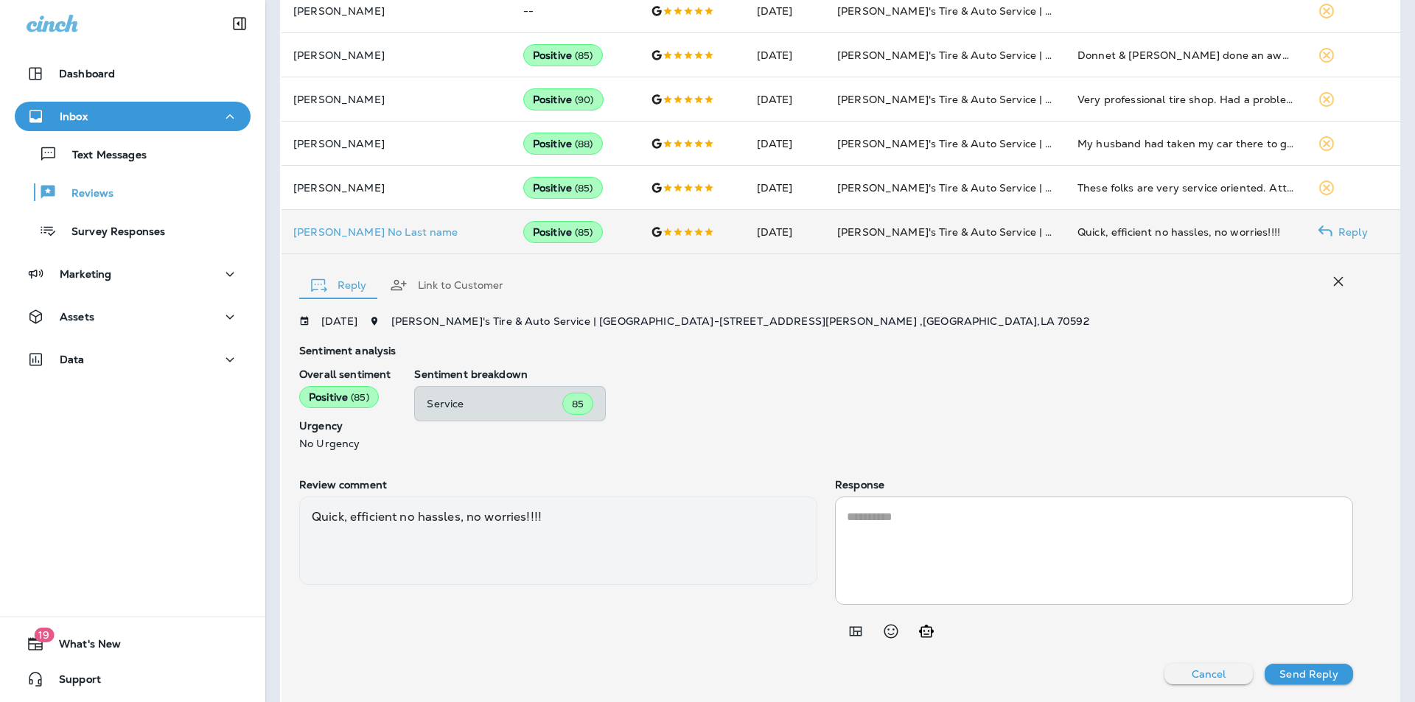
click at [923, 629] on icon "Generate AI response" at bounding box center [927, 632] width 18 height 18
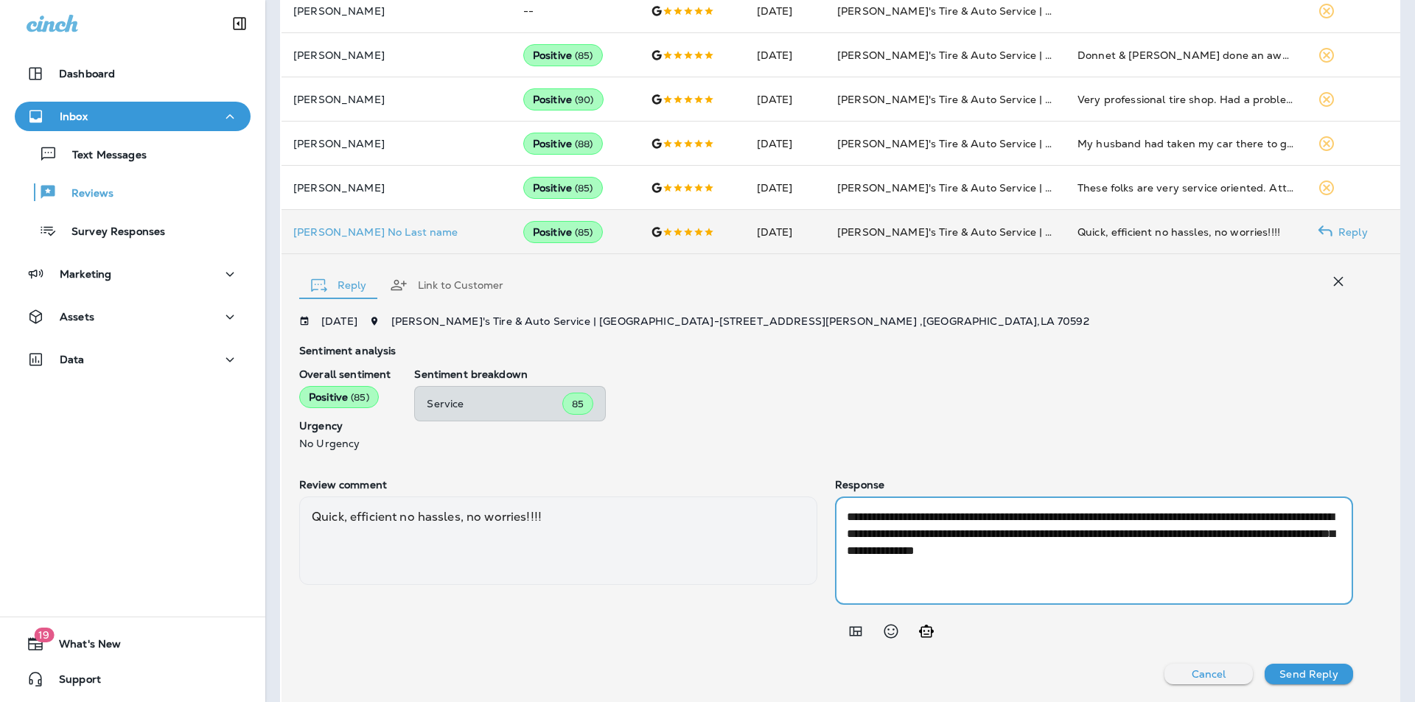
drag, startPoint x: 917, startPoint y: 531, endPoint x: 901, endPoint y: 533, distance: 16.3
click at [901, 533] on textarea "**********" at bounding box center [1091, 551] width 489 height 85
type textarea "**********"
click at [1288, 670] on p "Send Reply" at bounding box center [1308, 674] width 58 height 12
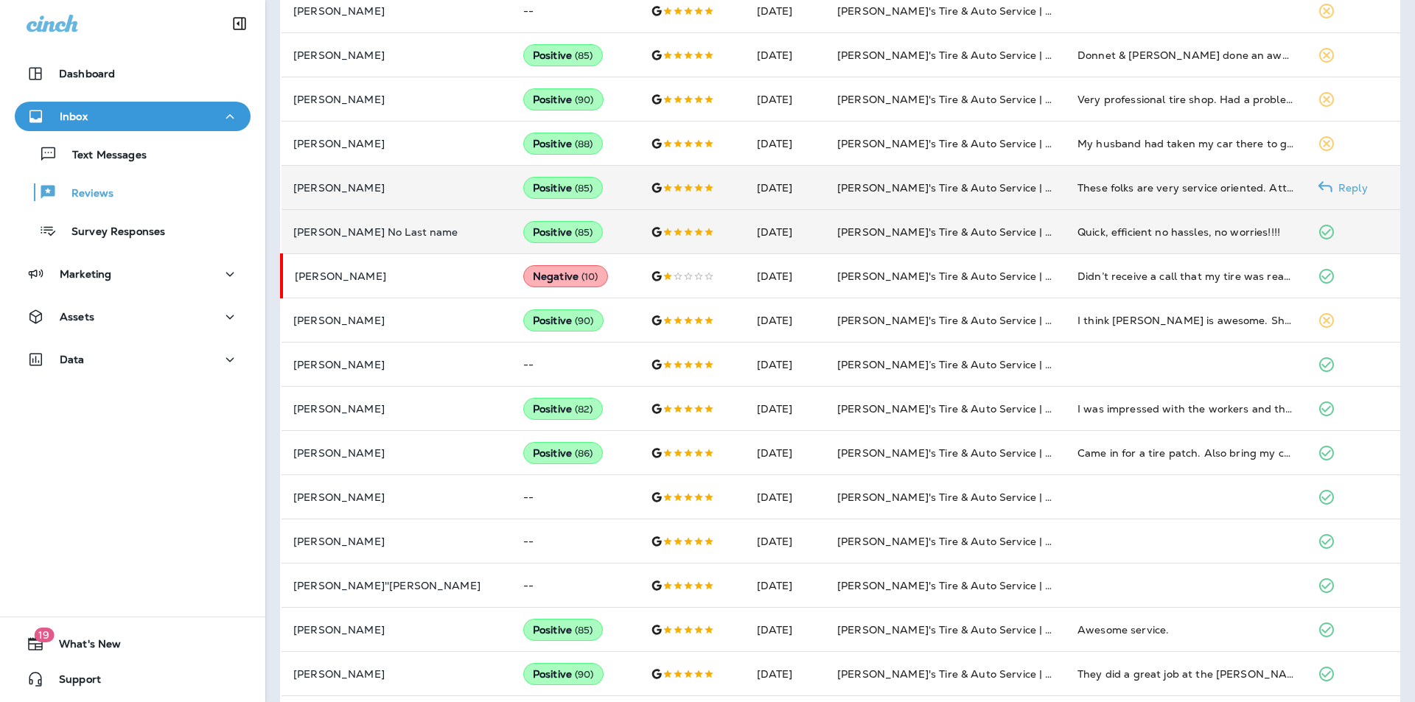
click at [1335, 186] on p "Reply" at bounding box center [1349, 188] width 35 height 12
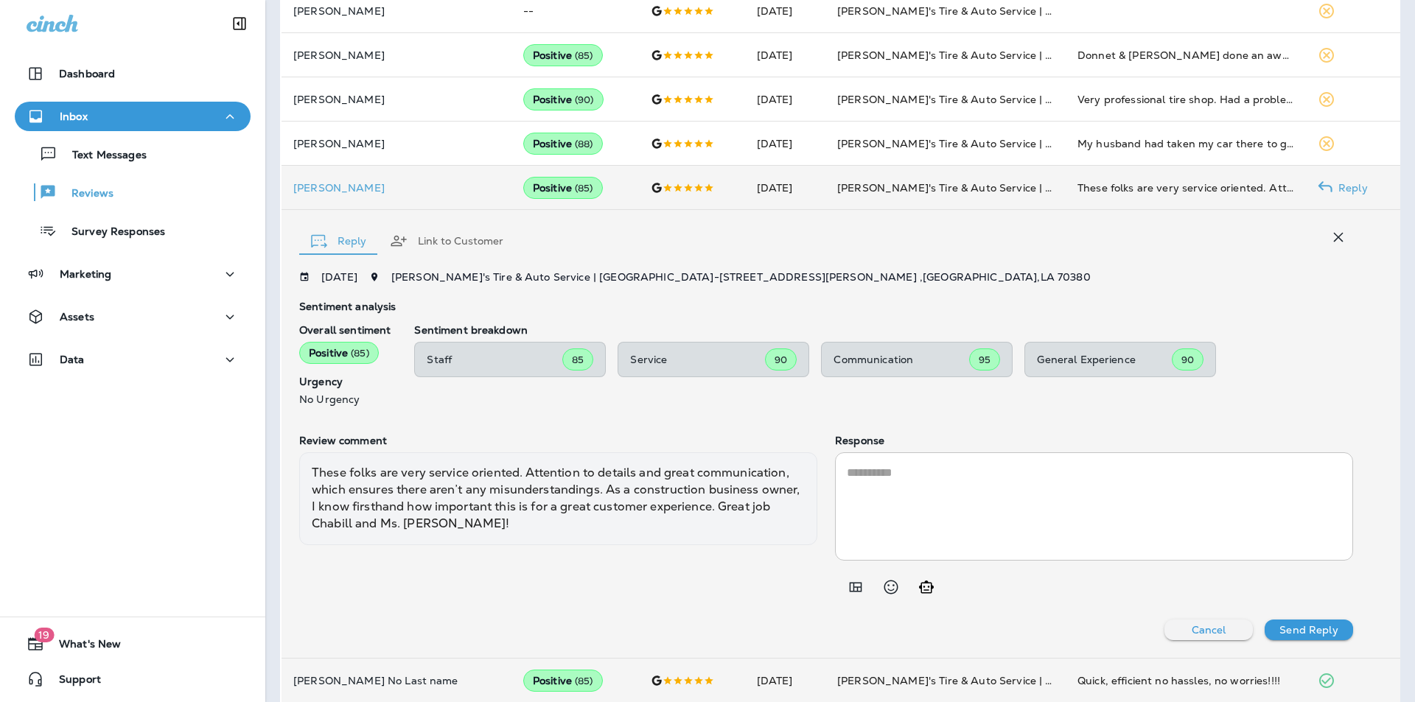
click at [926, 592] on icon "Generate AI response" at bounding box center [926, 587] width 15 height 13
type textarea "**********"
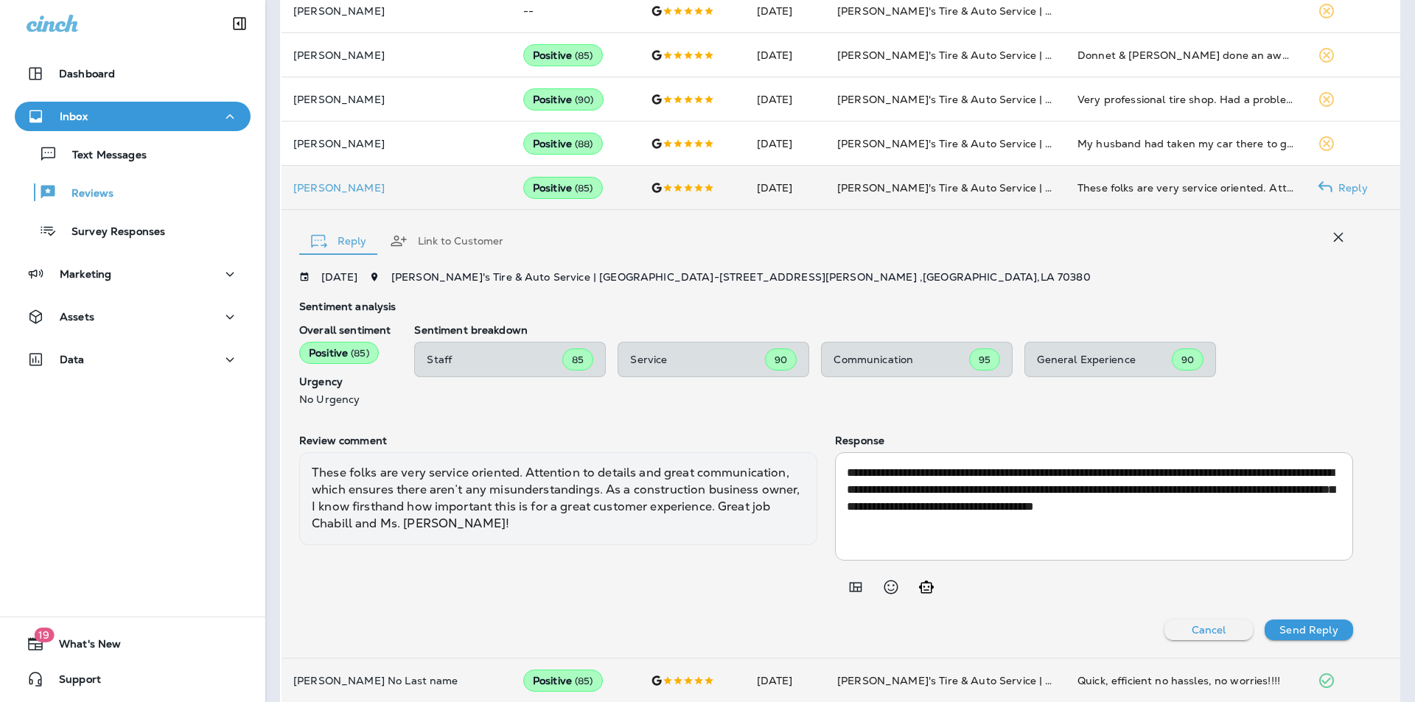
click at [1304, 628] on p "Send Reply" at bounding box center [1308, 630] width 58 height 12
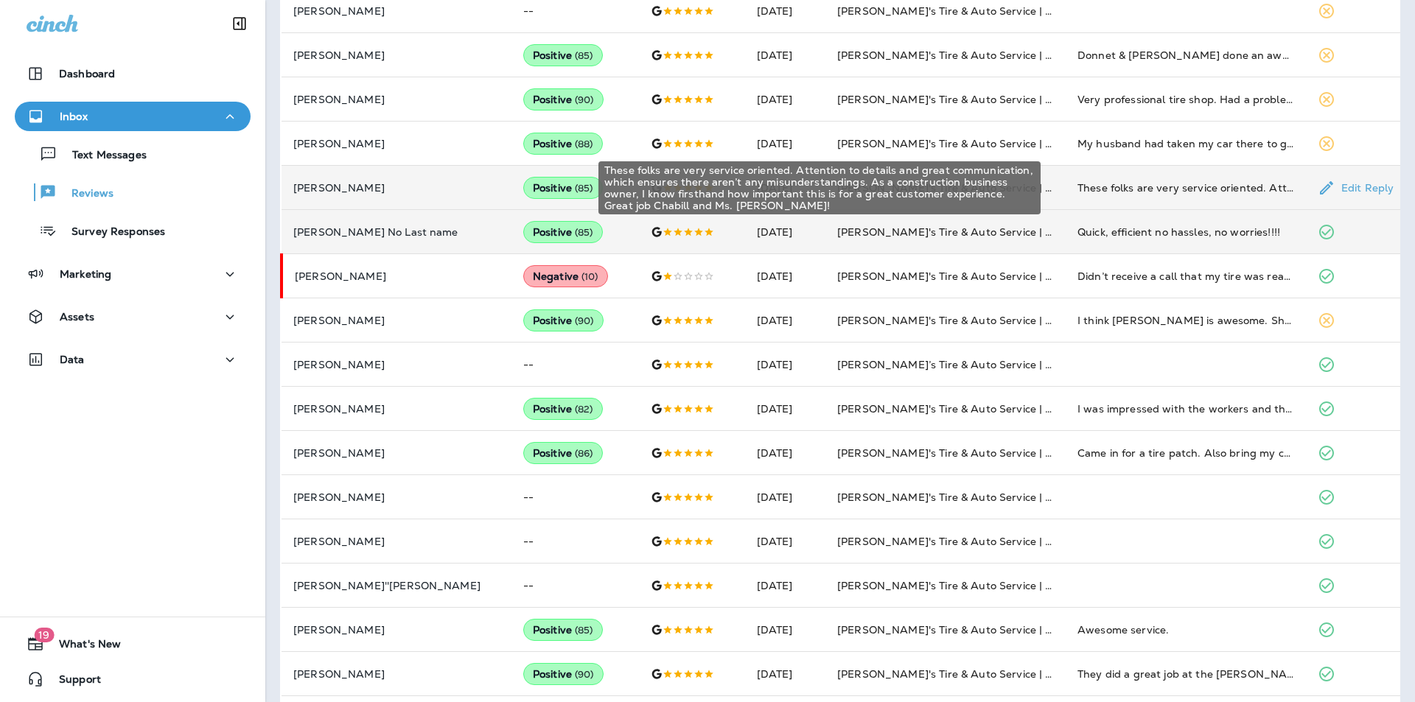
drag, startPoint x: 1204, startPoint y: 182, endPoint x: 1203, endPoint y: 195, distance: 13.3
click at [1204, 182] on div "These folks are very service oriented. Attention to details and great communica…" at bounding box center [1185, 188] width 217 height 15
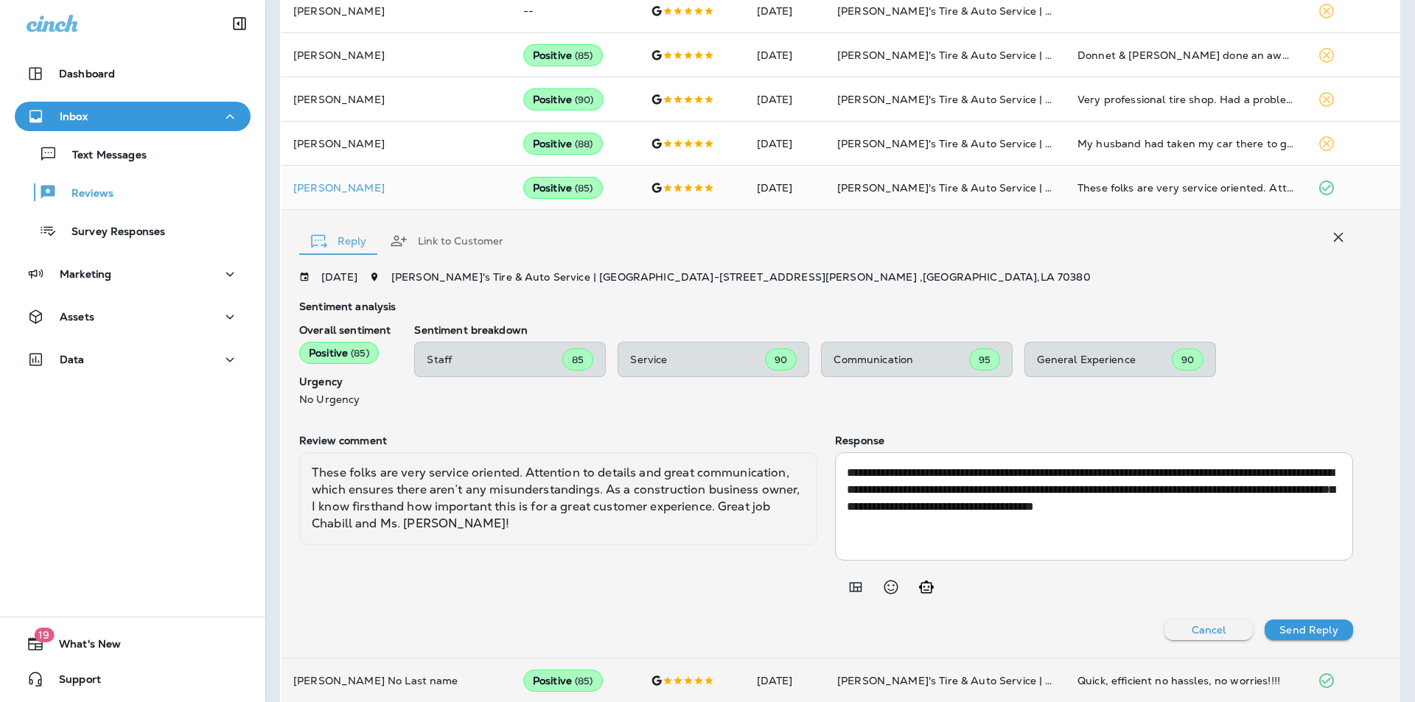
click at [1064, 292] on div "**********" at bounding box center [826, 455] width 1054 height 369
drag, startPoint x: 1330, startPoint y: 235, endPoint x: 1365, endPoint y: 307, distance: 80.1
click at [1330, 235] on icon "button" at bounding box center [1339, 237] width 18 height 18
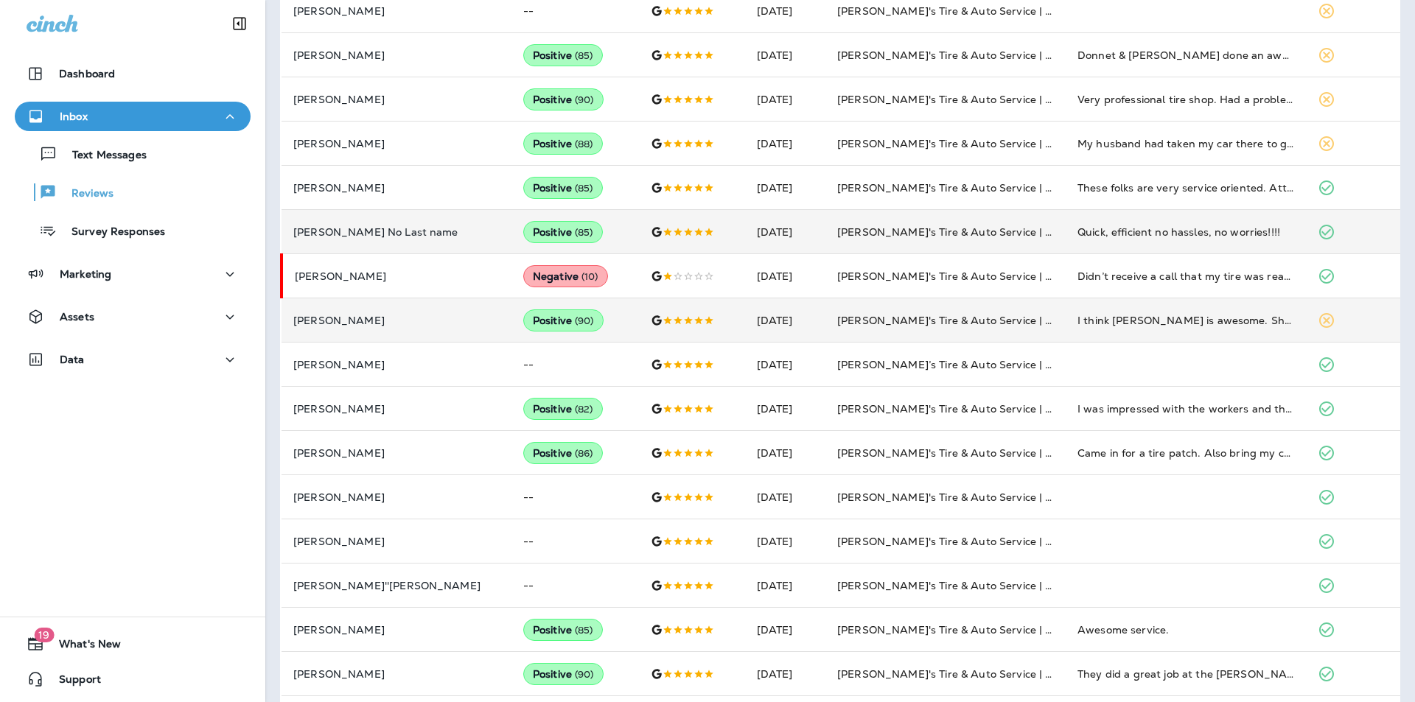
click at [1346, 317] on td at bounding box center [1353, 320] width 94 height 44
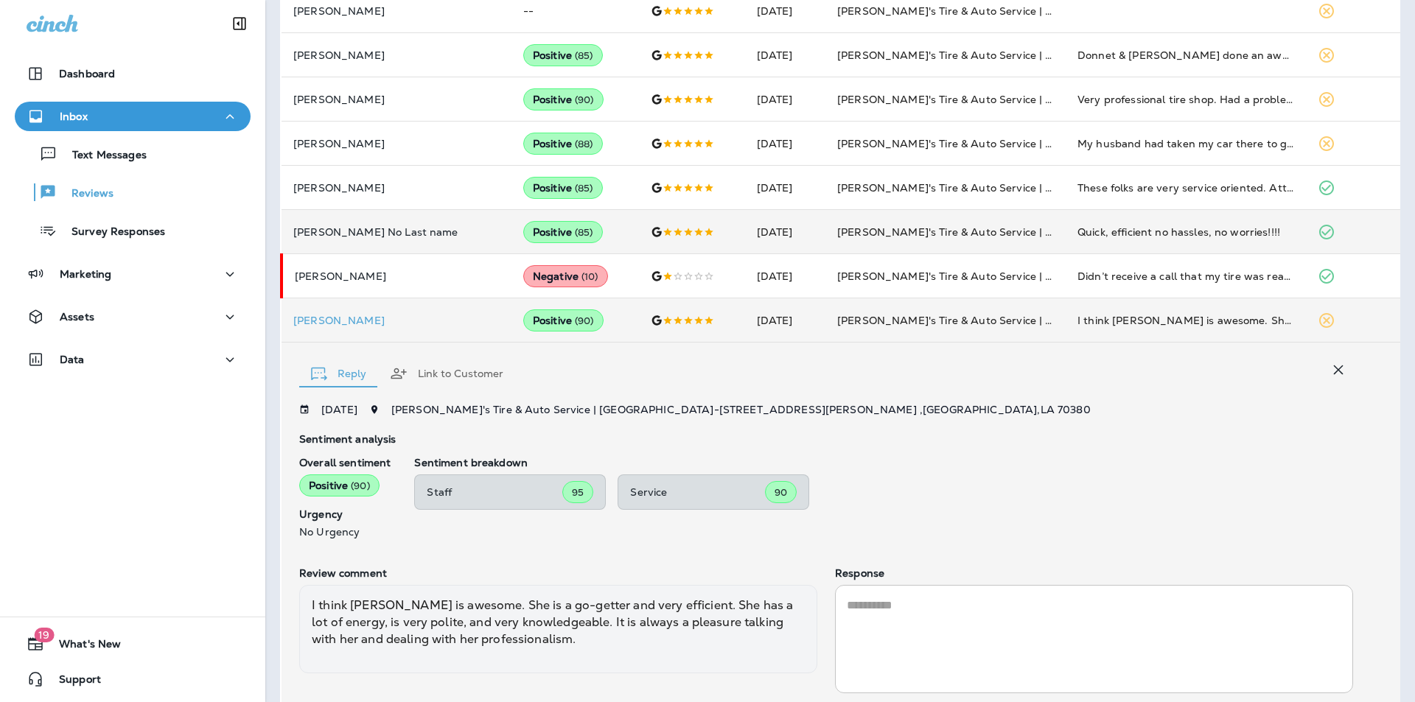
scroll to position [685, 0]
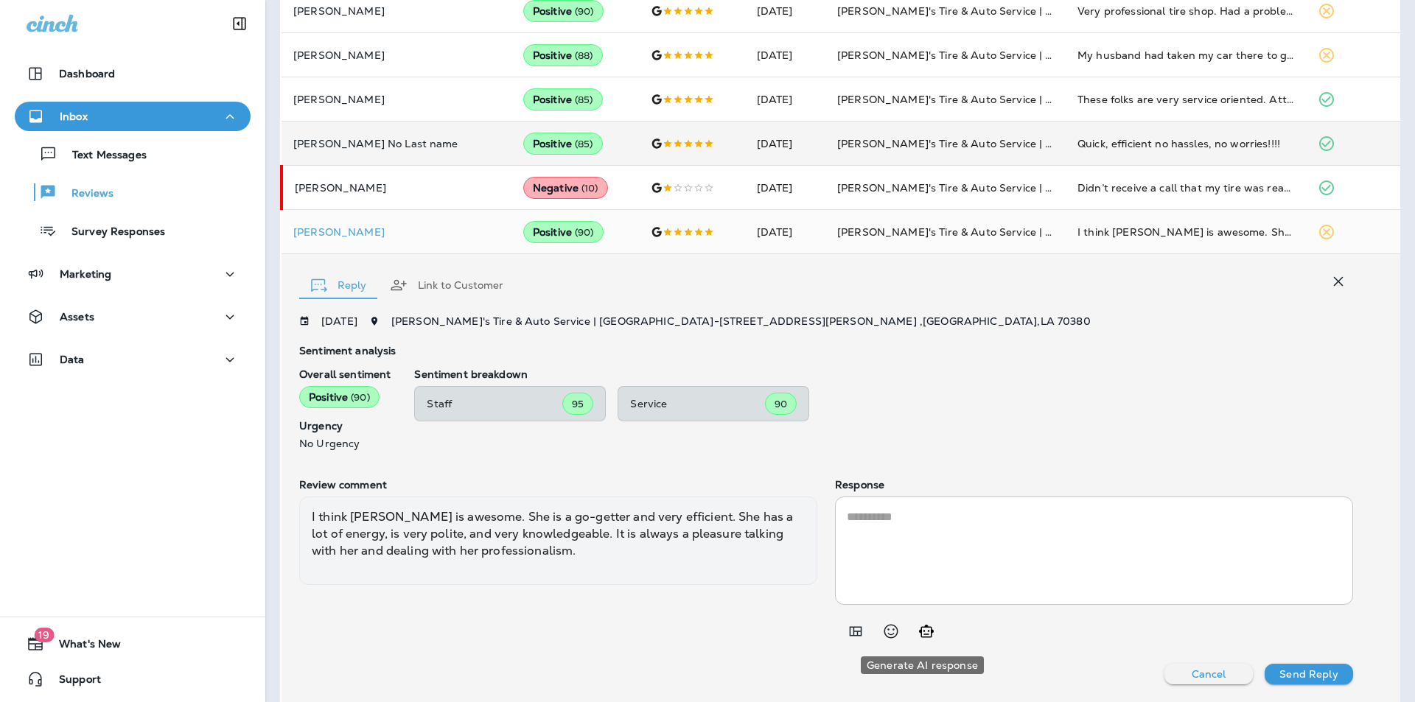
click at [925, 630] on icon "Generate AI response" at bounding box center [927, 632] width 18 height 18
type textarea "**********"
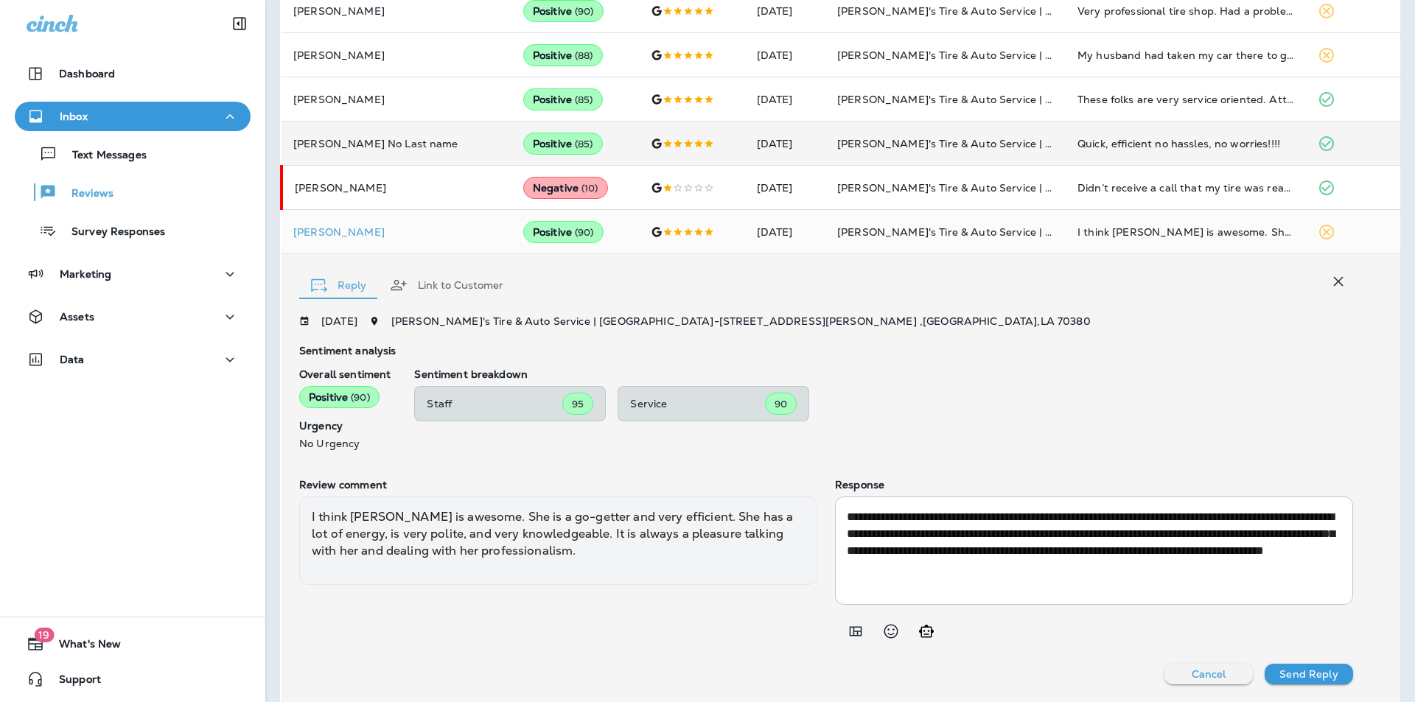
click at [1302, 672] on p "Send Reply" at bounding box center [1308, 674] width 58 height 12
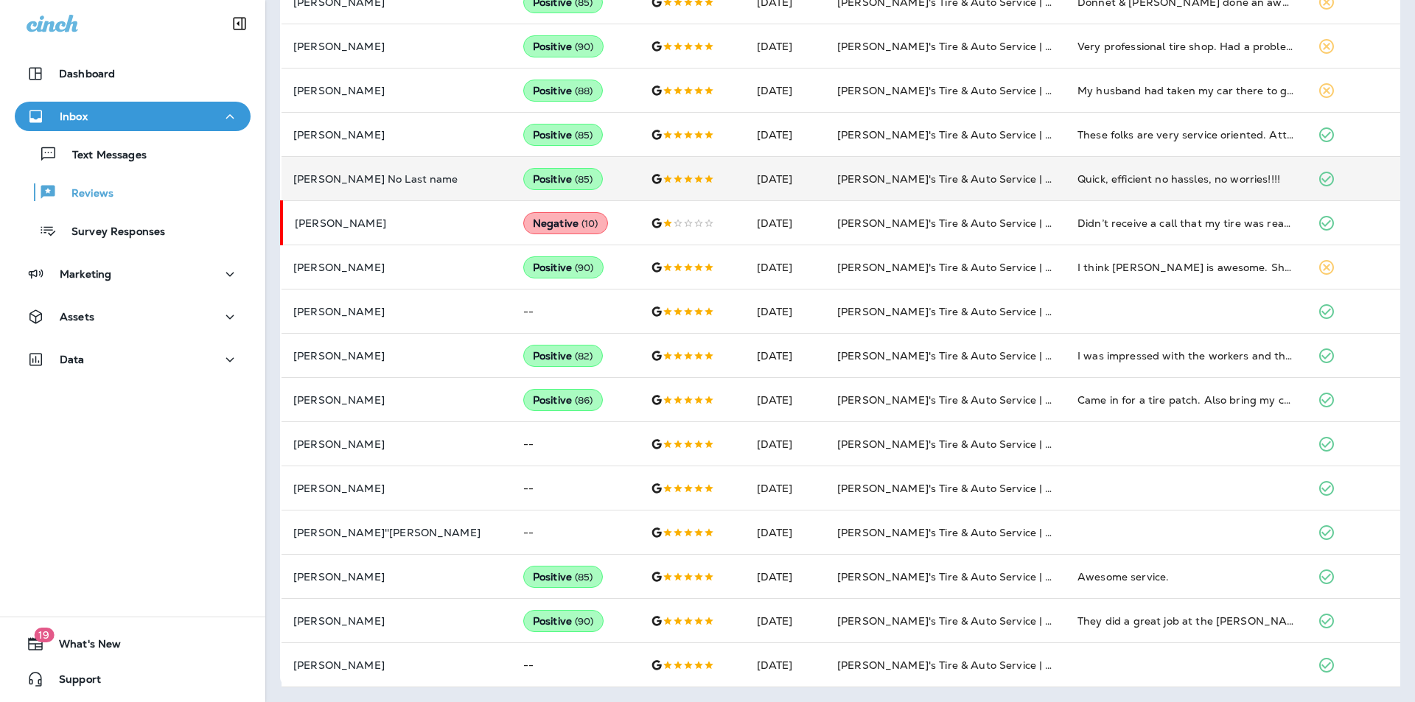
scroll to position [650, 0]
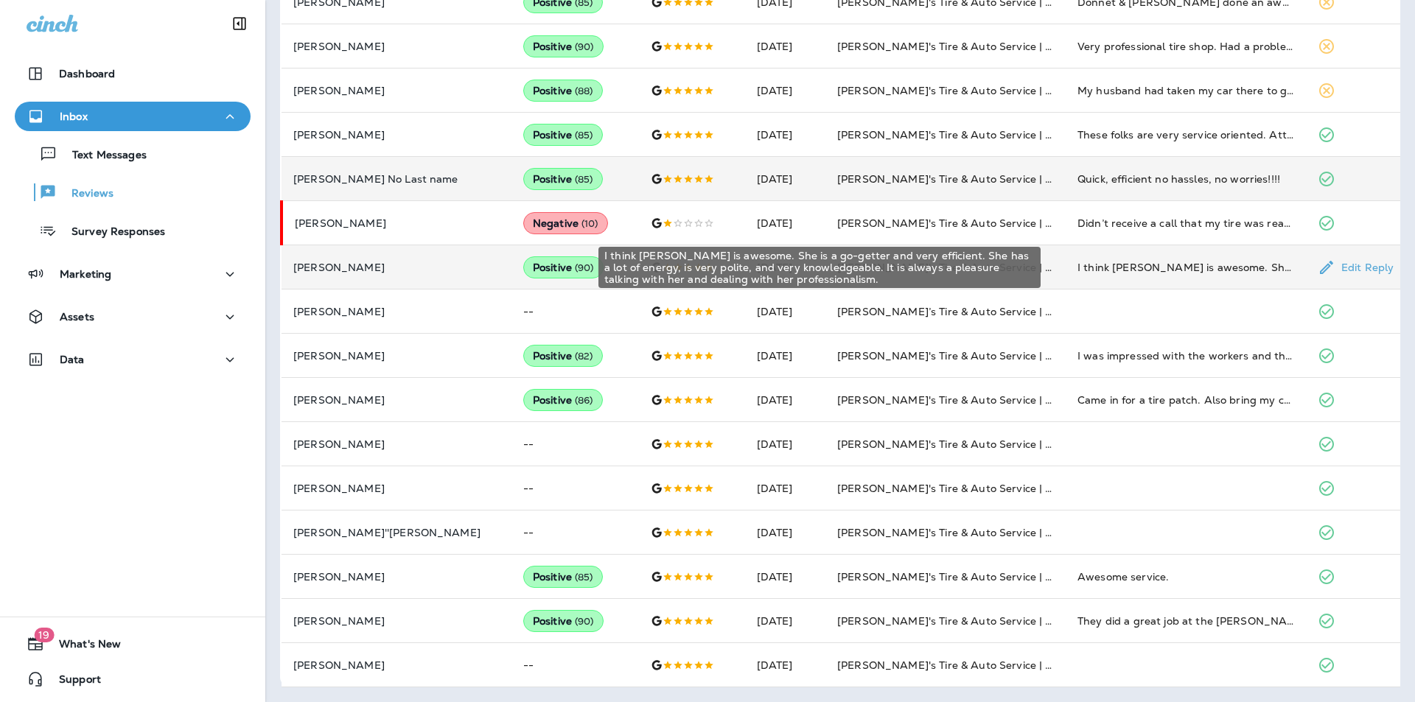
click at [1183, 265] on div "I think Heather is awesome. She is a go-getter and very efficient. She has a lo…" at bounding box center [1185, 267] width 217 height 15
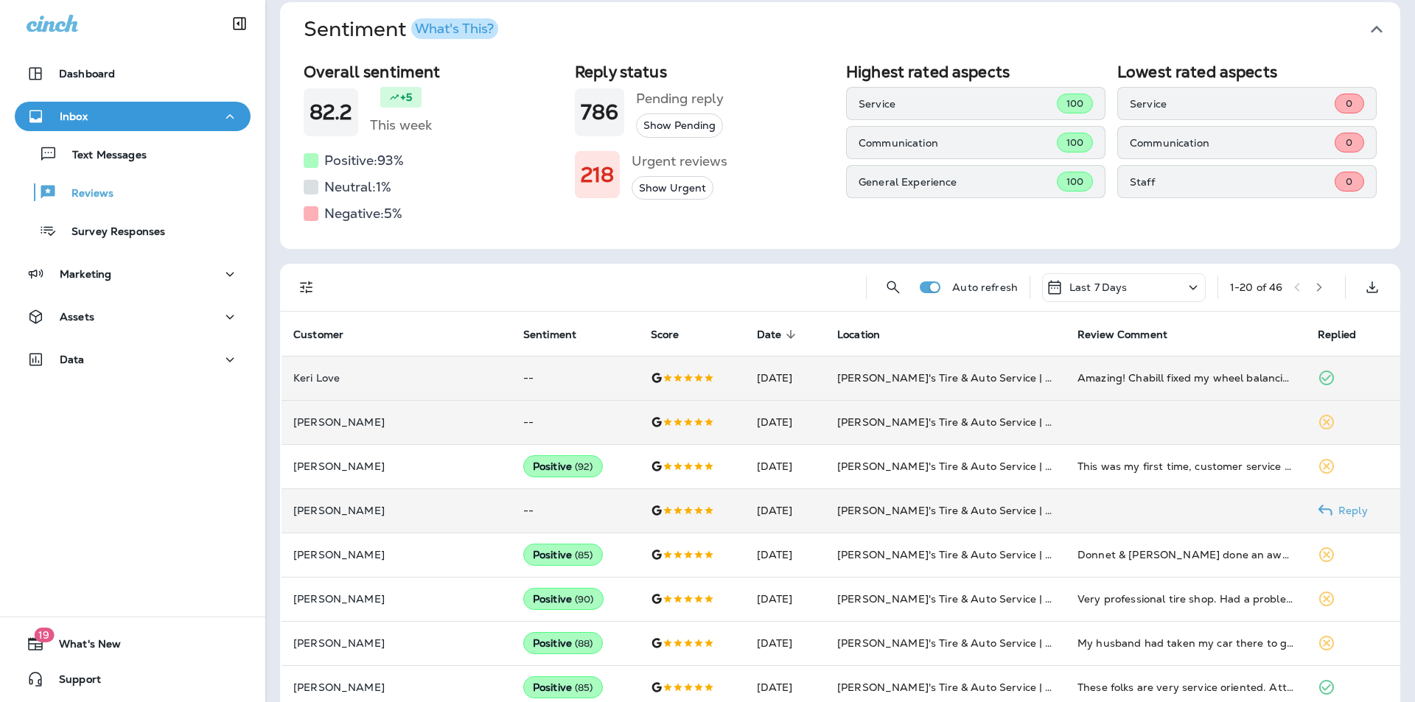
scroll to position [288, 0]
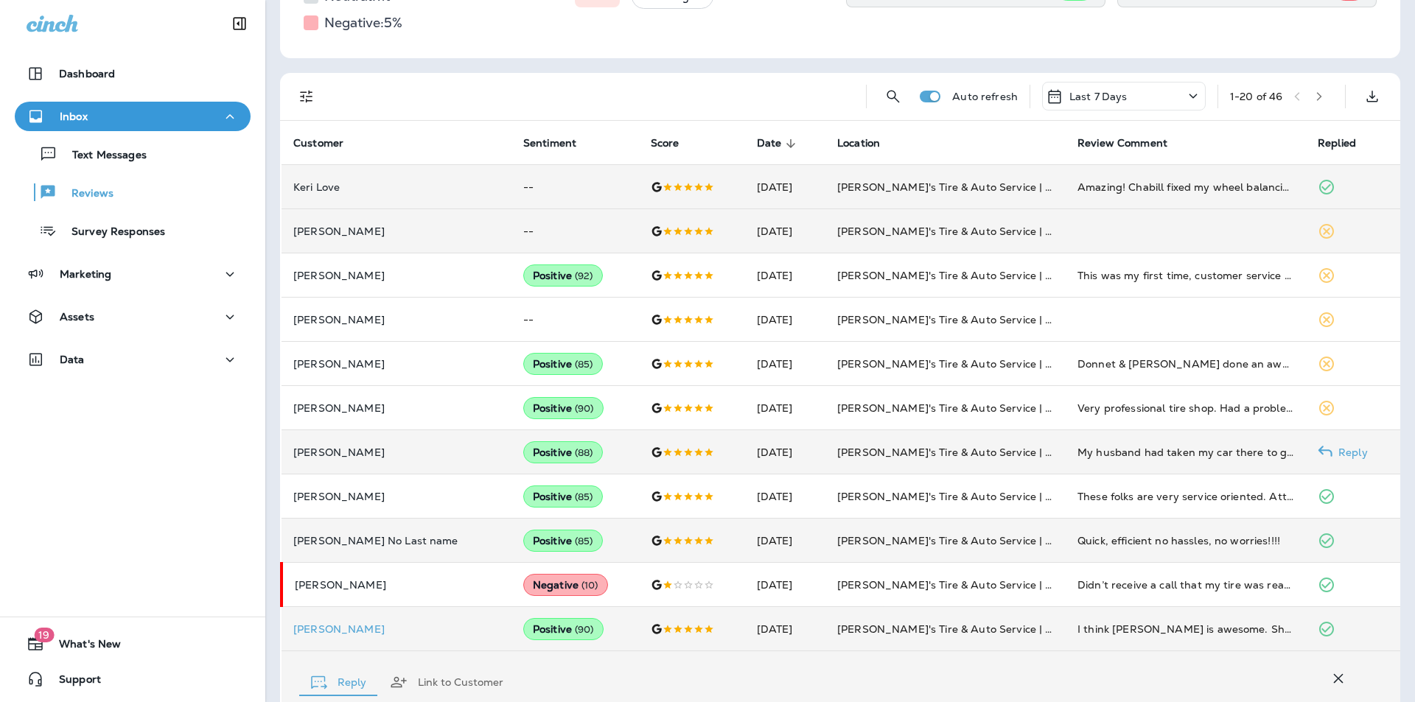
click at [1332, 451] on p "Reply" at bounding box center [1349, 453] width 35 height 12
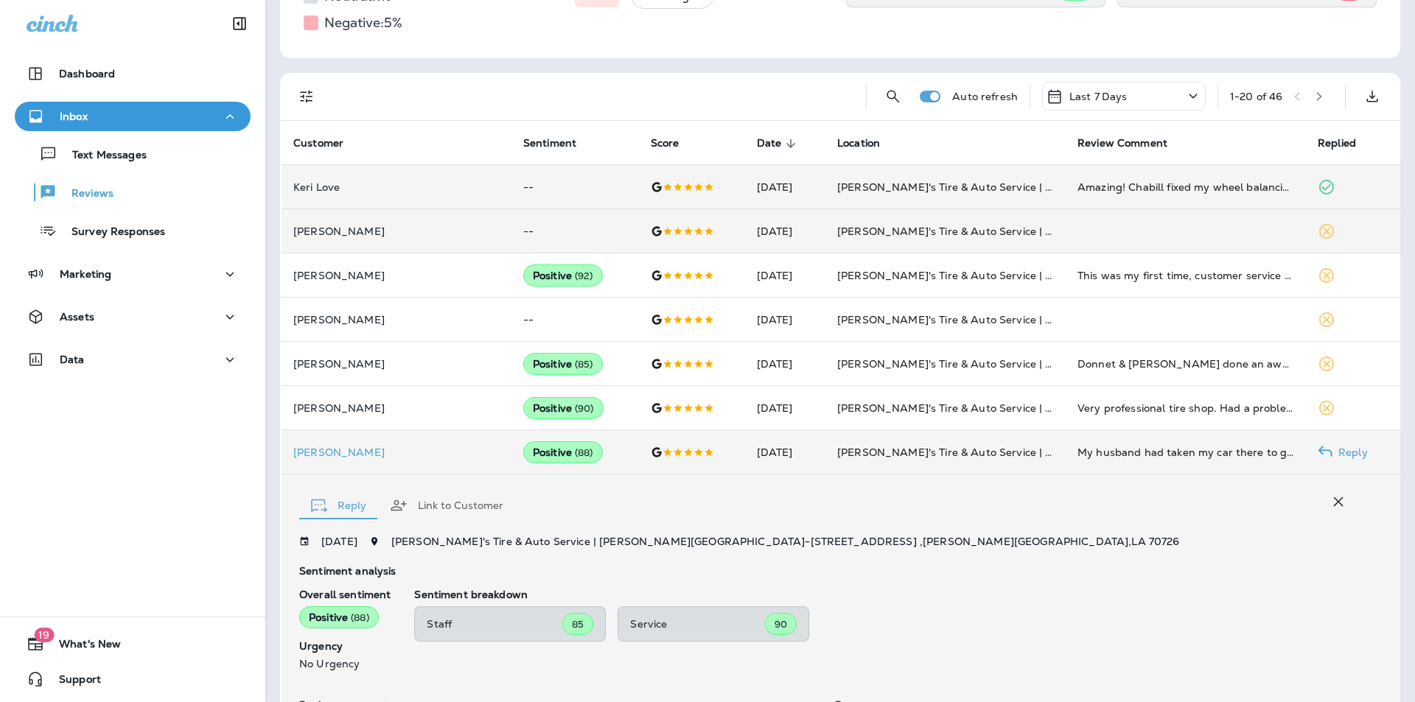
scroll to position [509, 0]
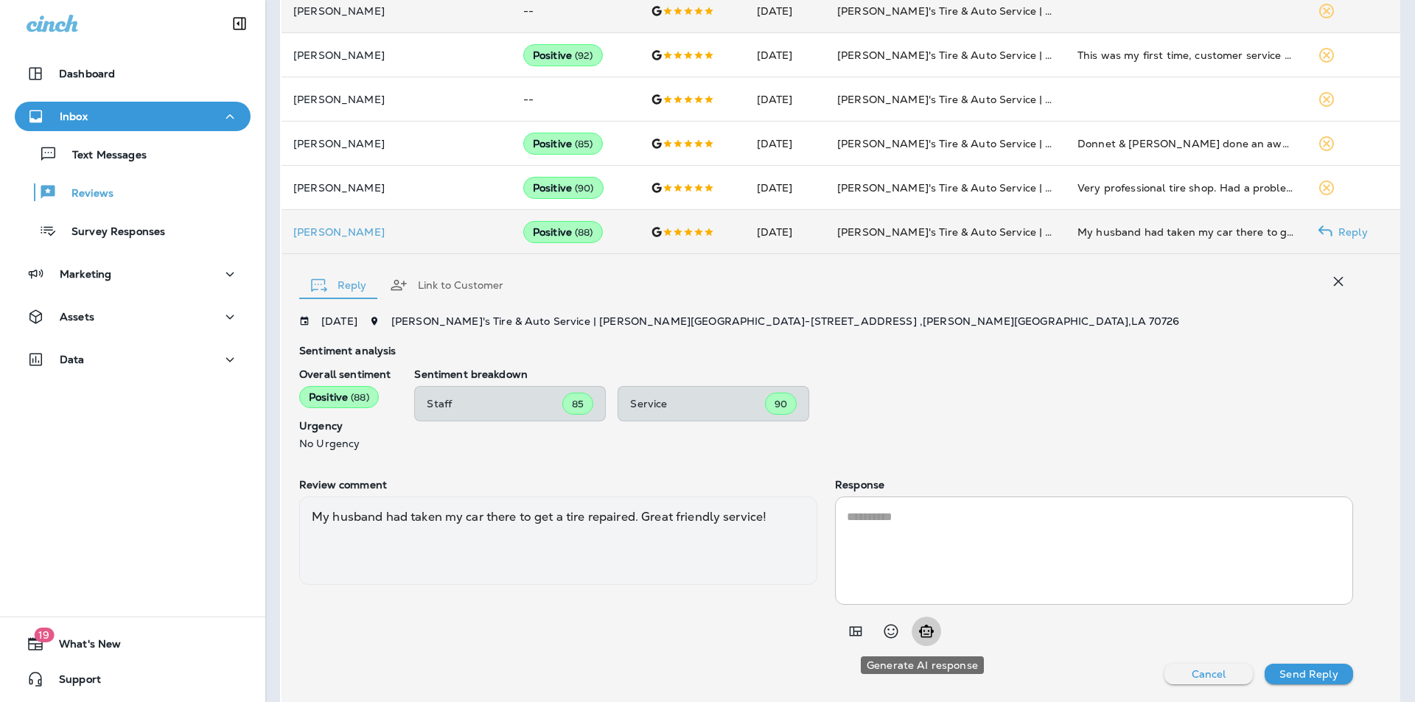
click at [920, 636] on icon "Generate AI response" at bounding box center [927, 632] width 18 height 18
type textarea "**********"
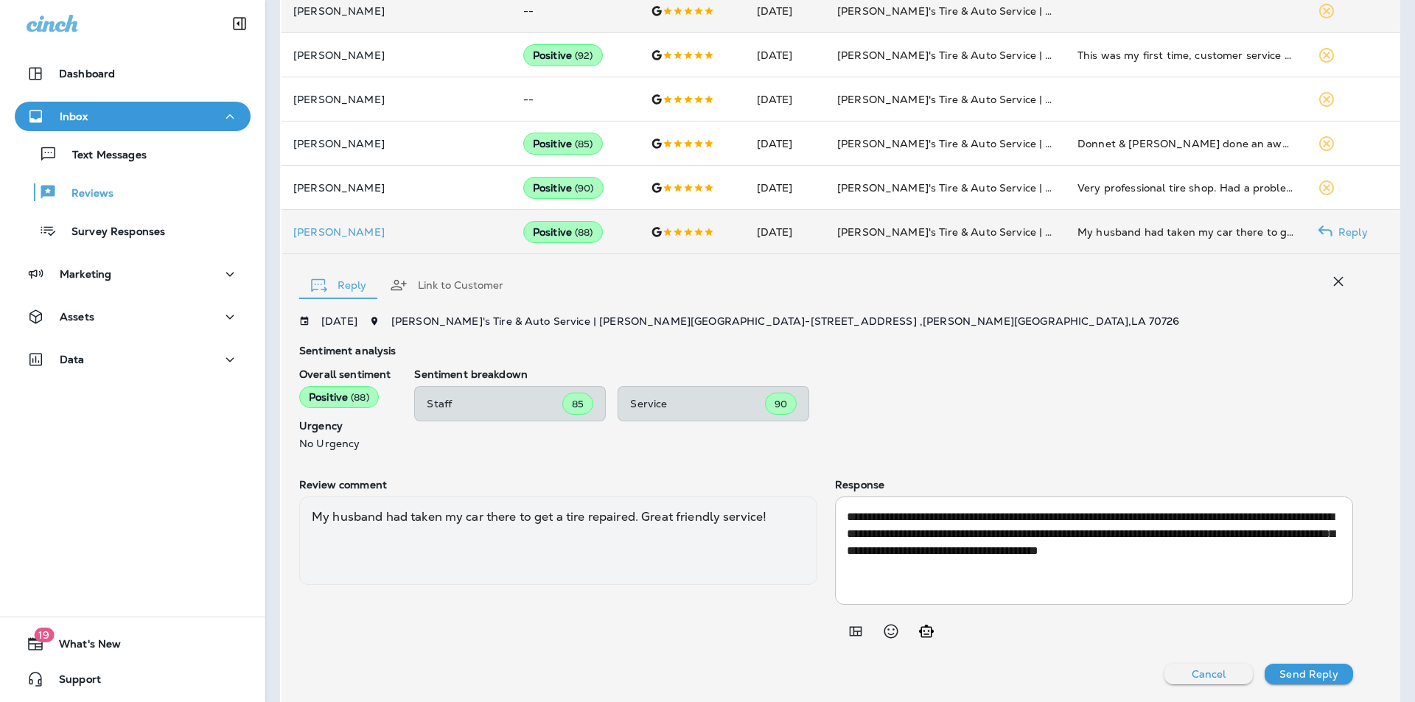
click at [1308, 674] on p "Send Reply" at bounding box center [1308, 674] width 58 height 12
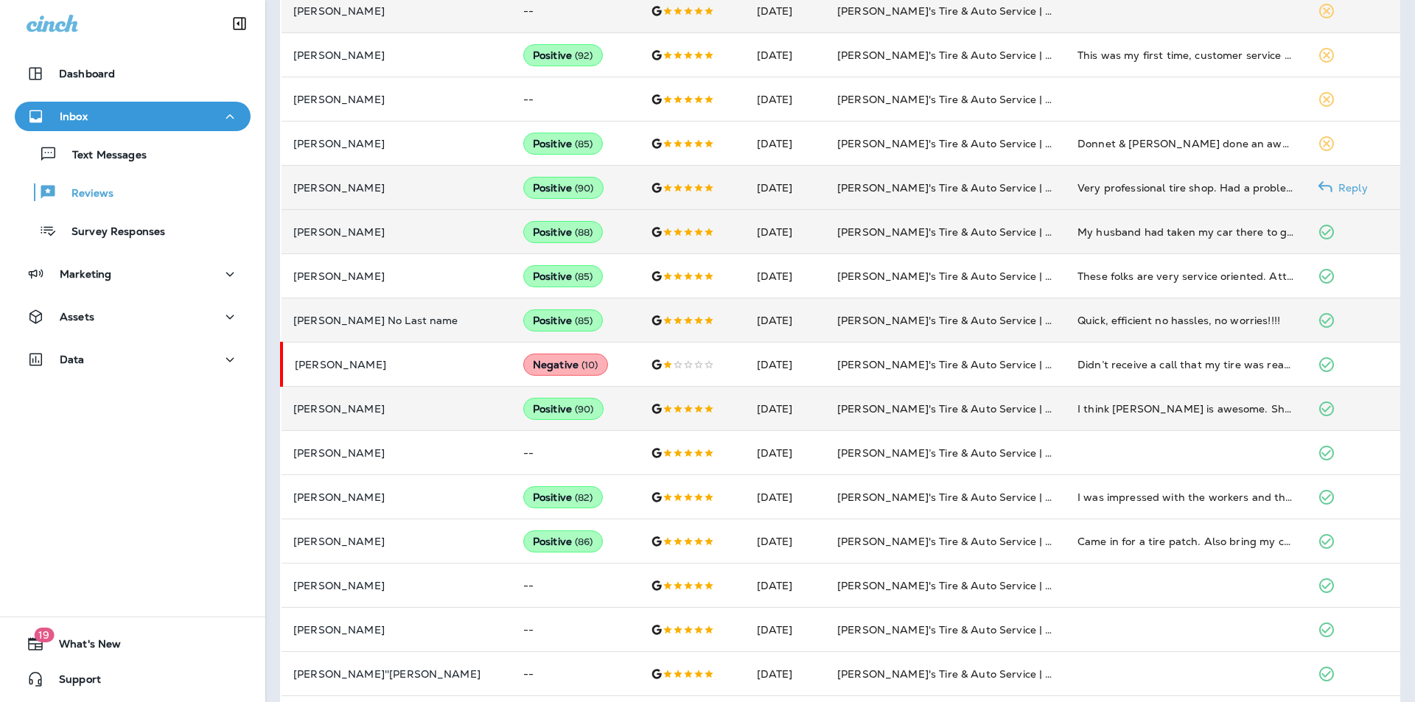
click at [1332, 186] on p "Reply" at bounding box center [1349, 188] width 35 height 12
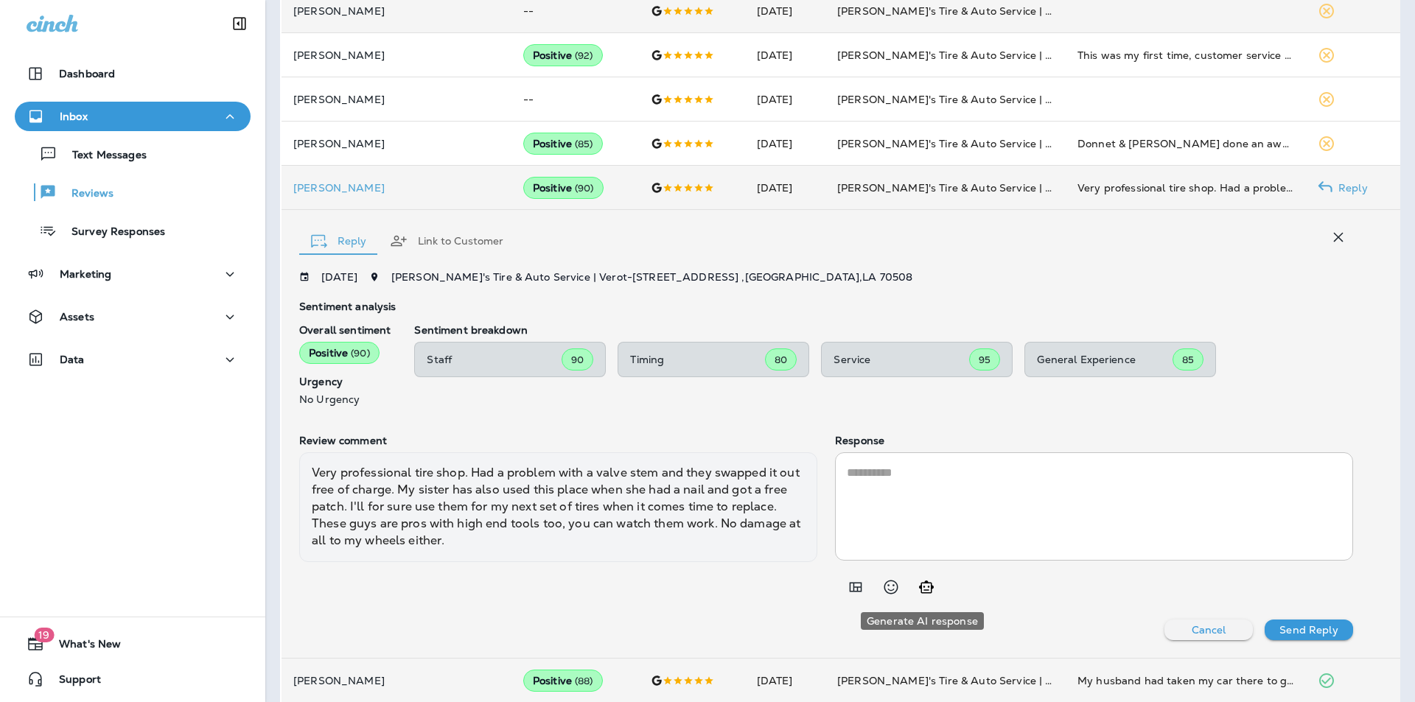
click at [922, 586] on icon "Generate AI response" at bounding box center [927, 588] width 18 height 18
type textarea "**********"
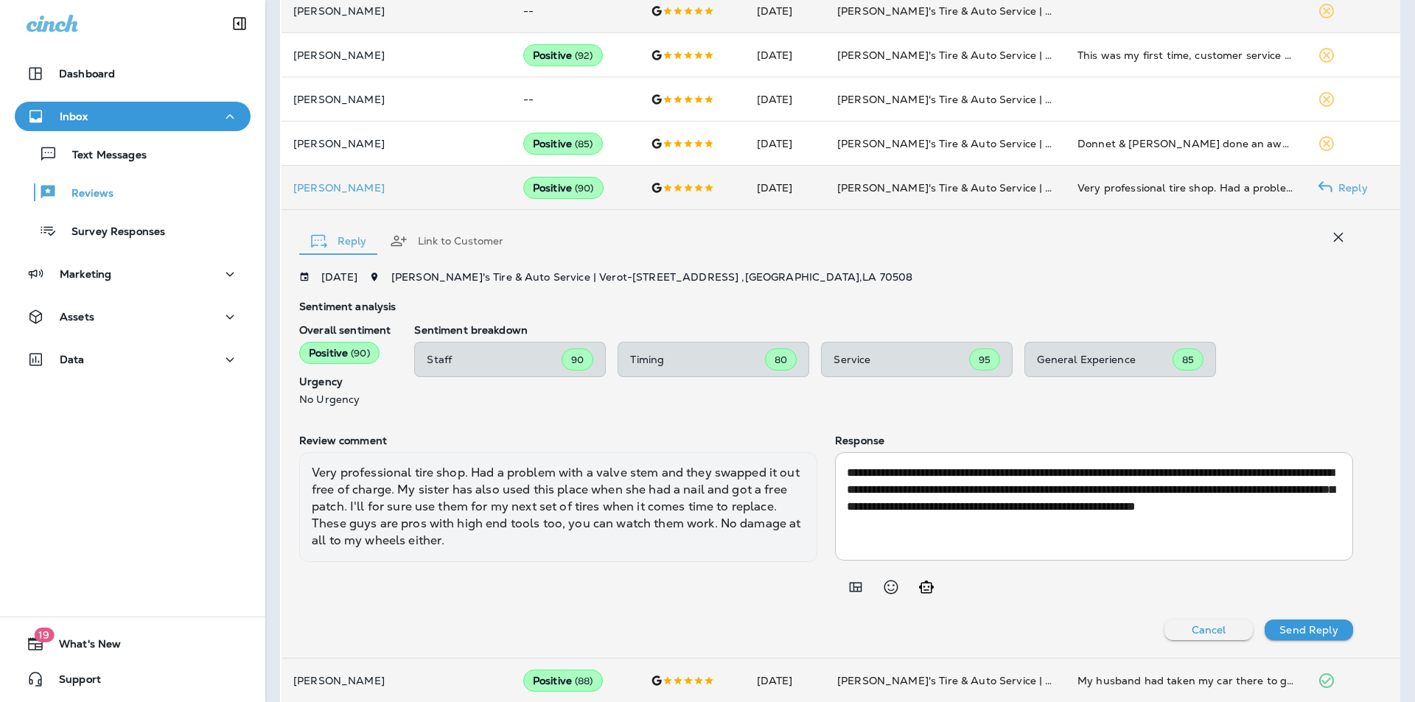
click at [1299, 629] on p "Send Reply" at bounding box center [1308, 630] width 58 height 12
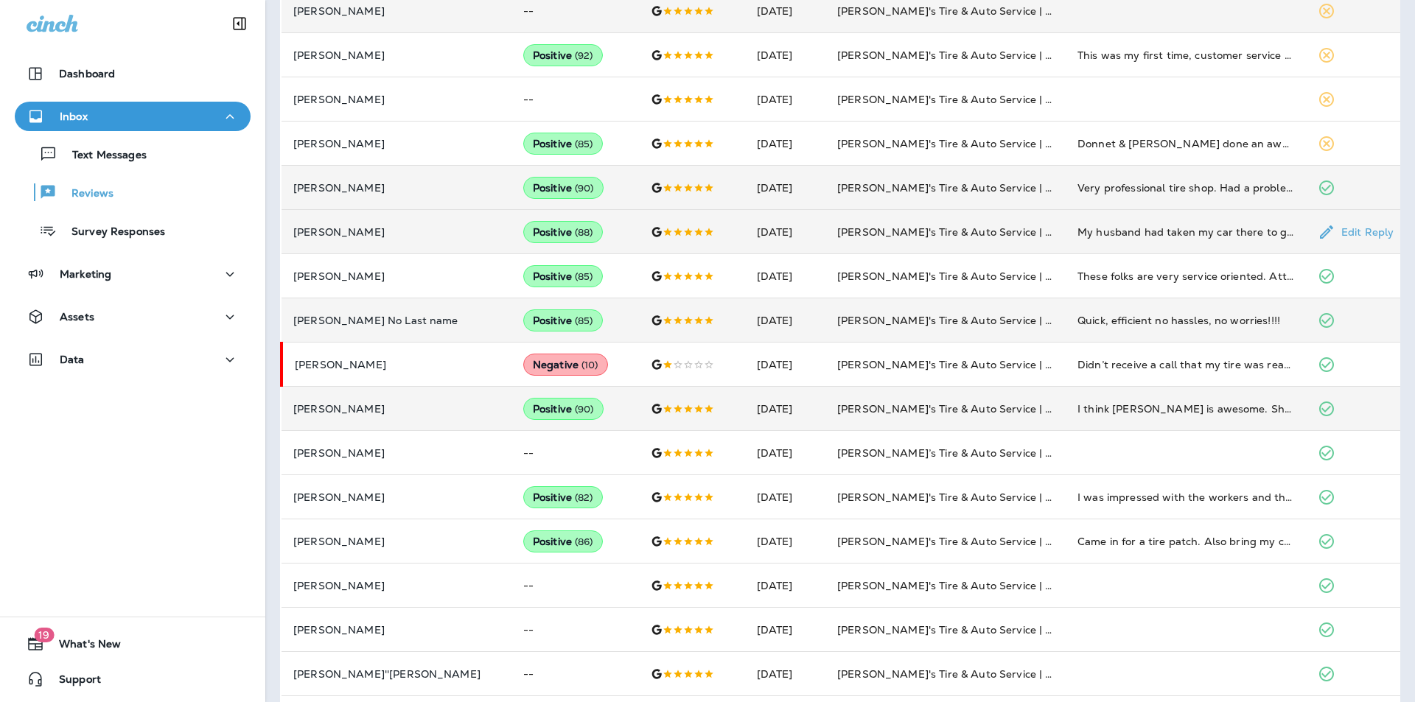
scroll to position [287, 0]
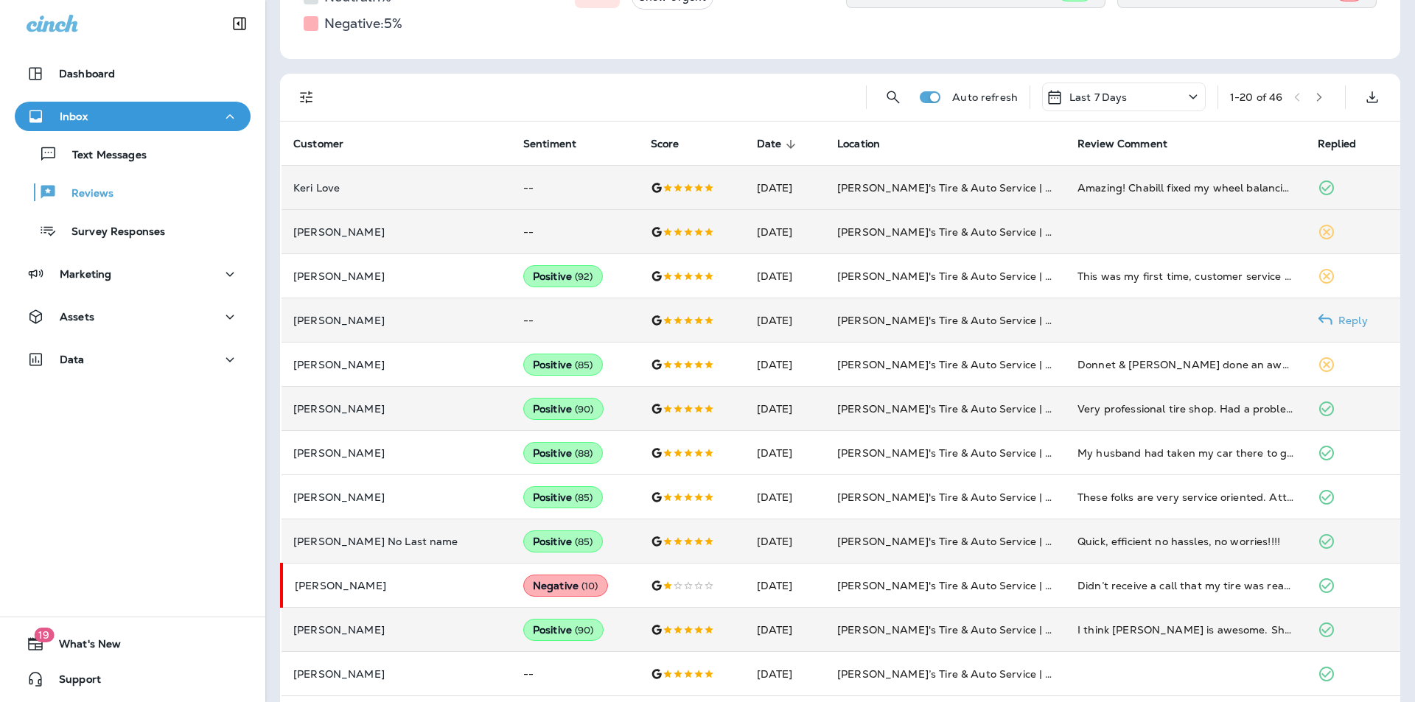
click at [1338, 322] on p "Reply" at bounding box center [1349, 321] width 35 height 12
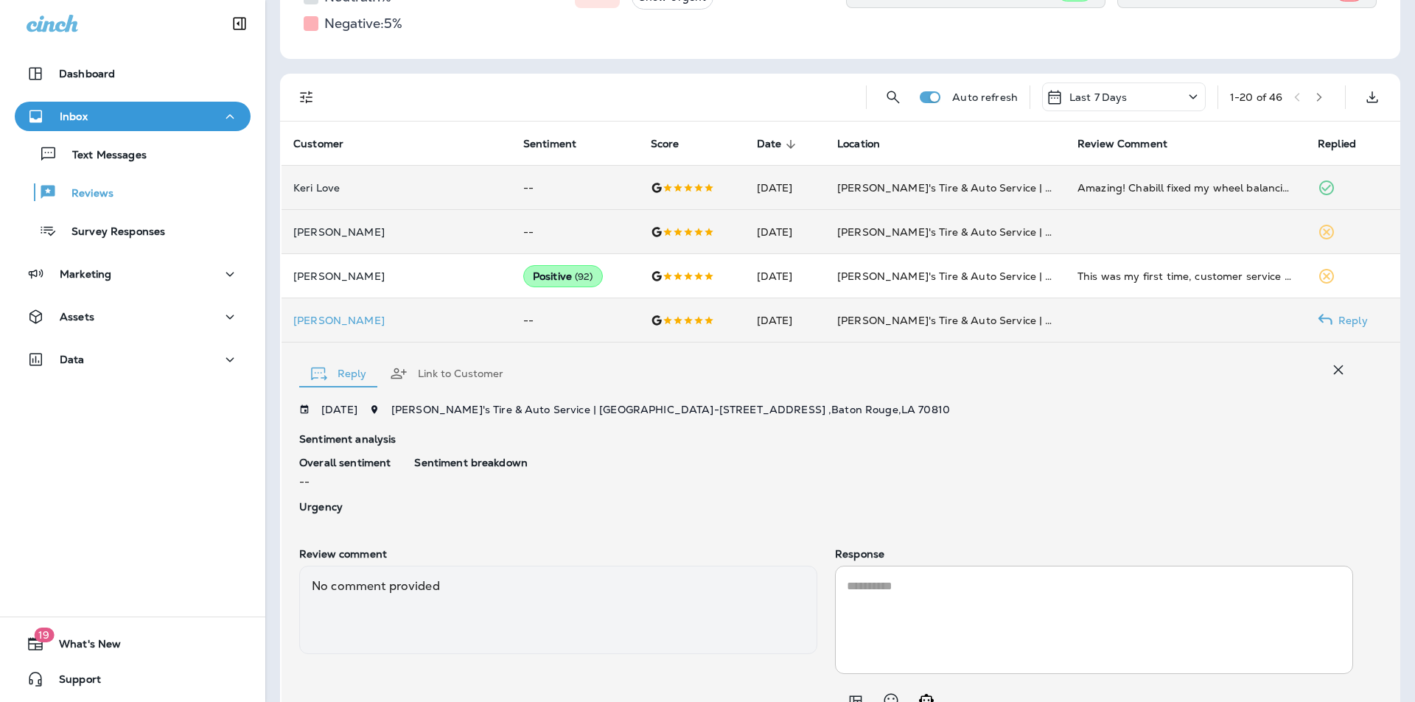
scroll to position [357, 0]
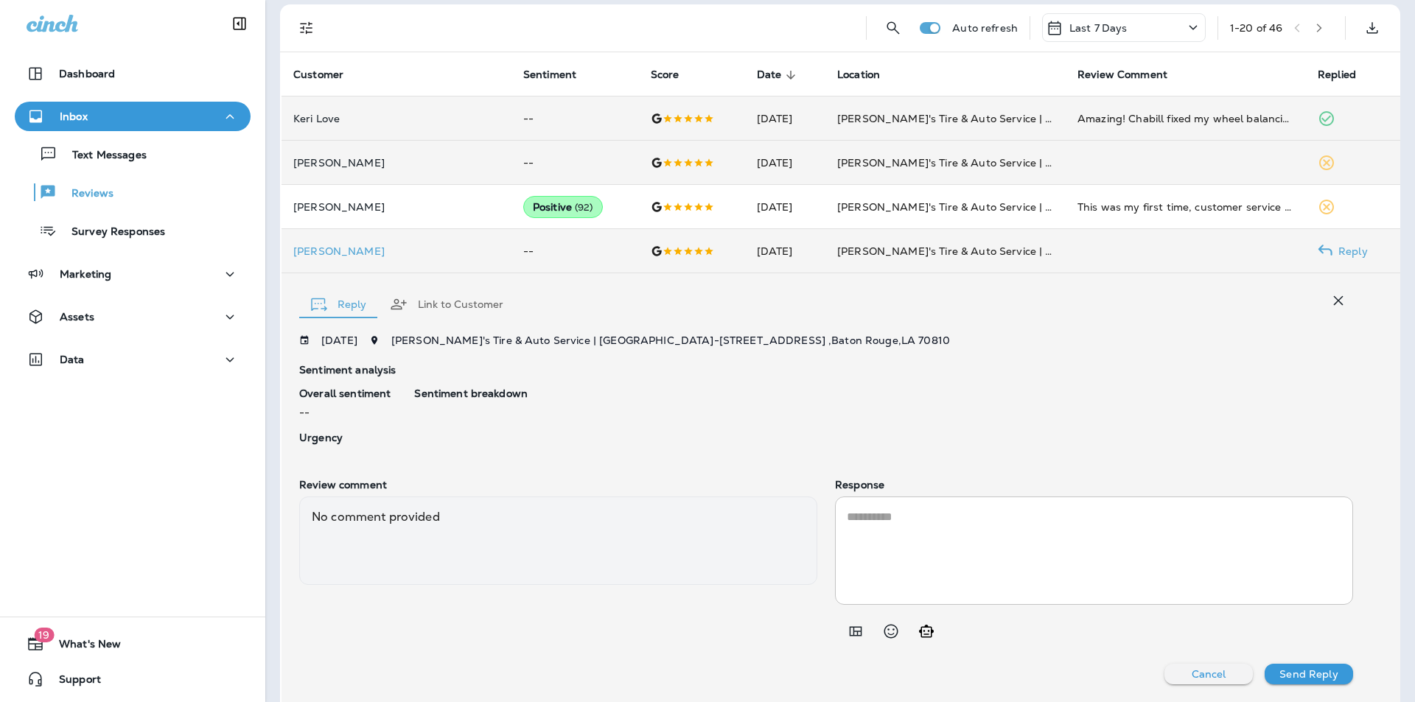
click at [923, 635] on icon "Generate AI response" at bounding box center [926, 631] width 15 height 13
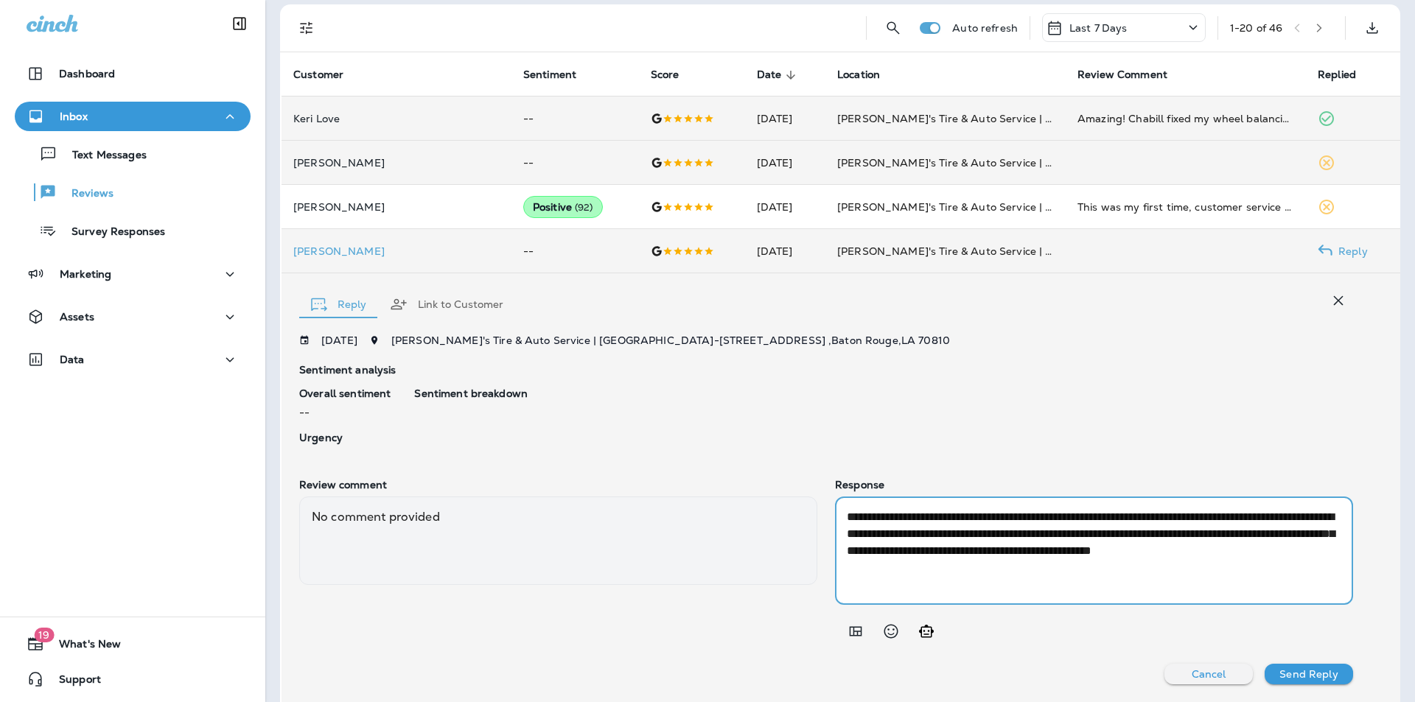
drag, startPoint x: 998, startPoint y: 532, endPoint x: 1319, endPoint y: 548, distance: 321.7
click at [1319, 548] on textarea "**********" at bounding box center [1091, 551] width 489 height 85
type textarea "**********"
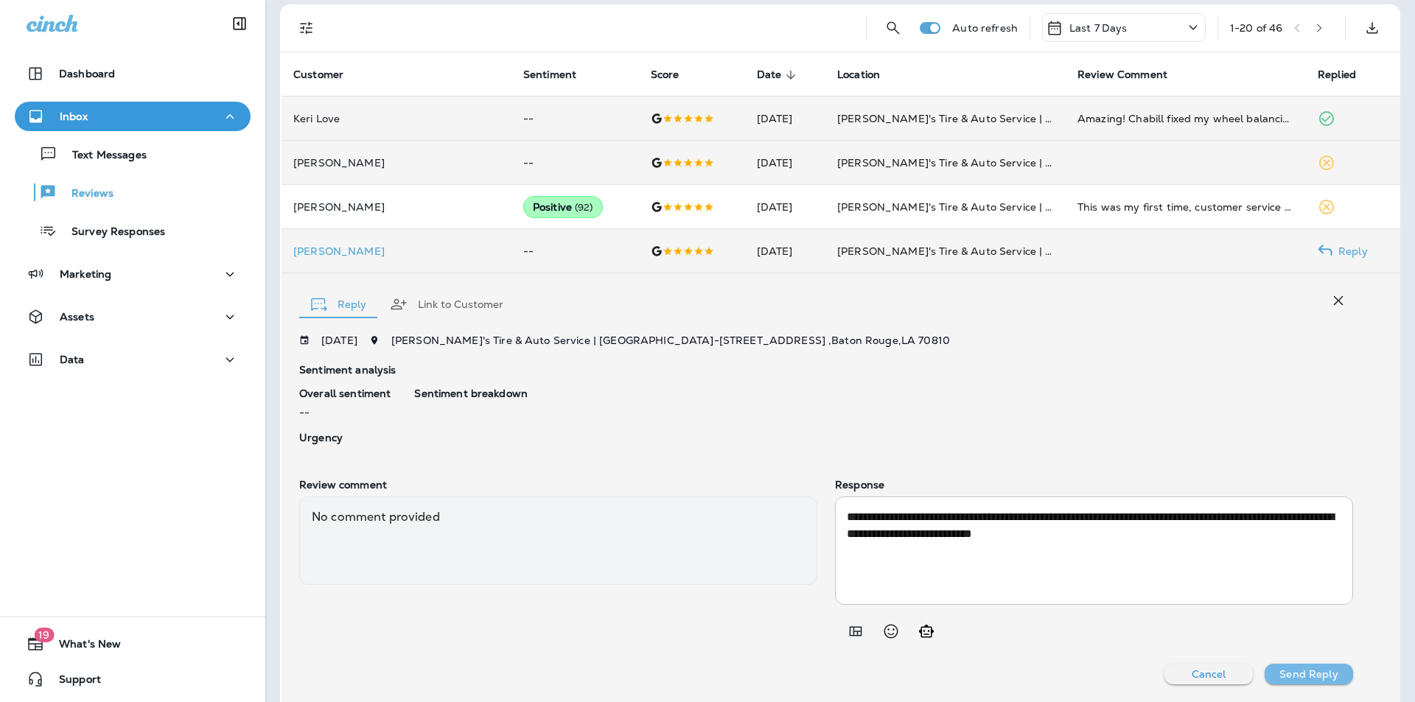
click at [1302, 674] on p "Send Reply" at bounding box center [1308, 674] width 58 height 12
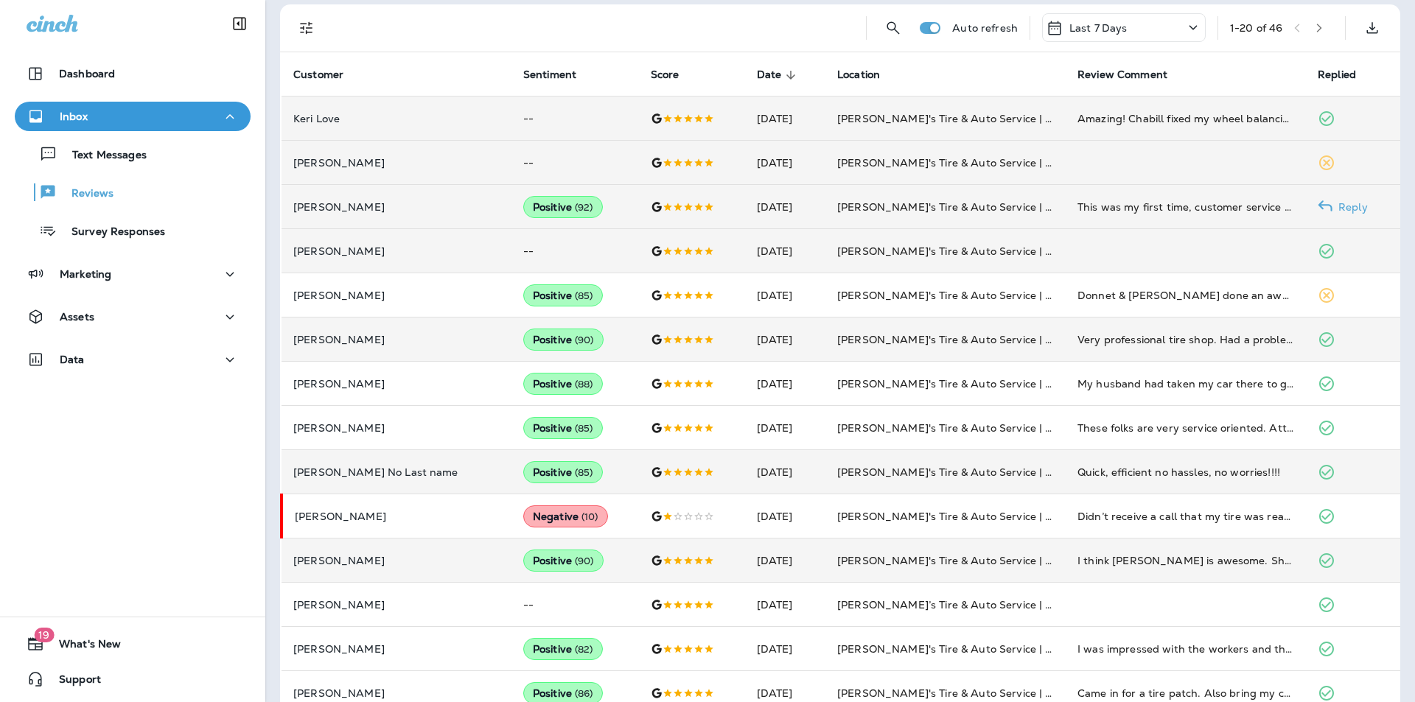
click at [1344, 206] on p "Reply" at bounding box center [1349, 207] width 35 height 12
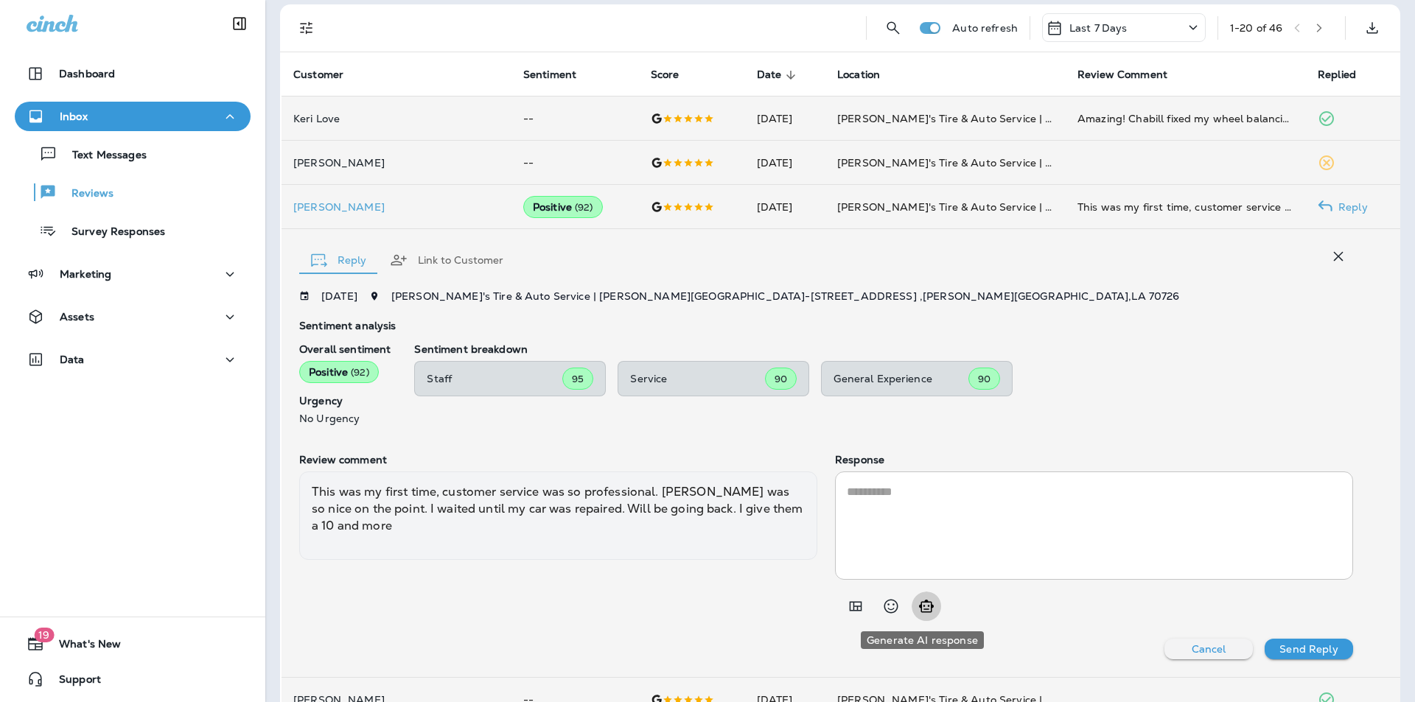
click at [924, 607] on icon "Generate AI response" at bounding box center [927, 607] width 18 height 18
type textarea "**********"
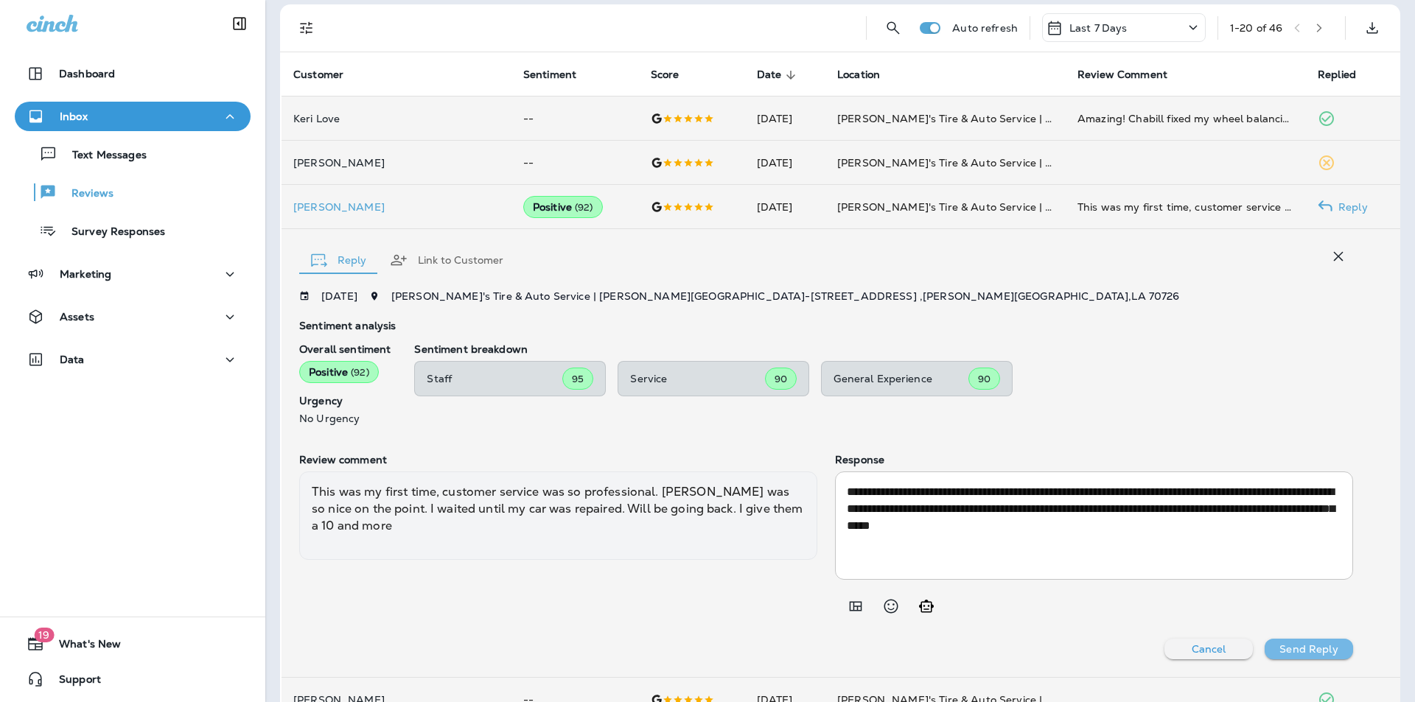
click at [1303, 649] on p "Send Reply" at bounding box center [1308, 649] width 58 height 12
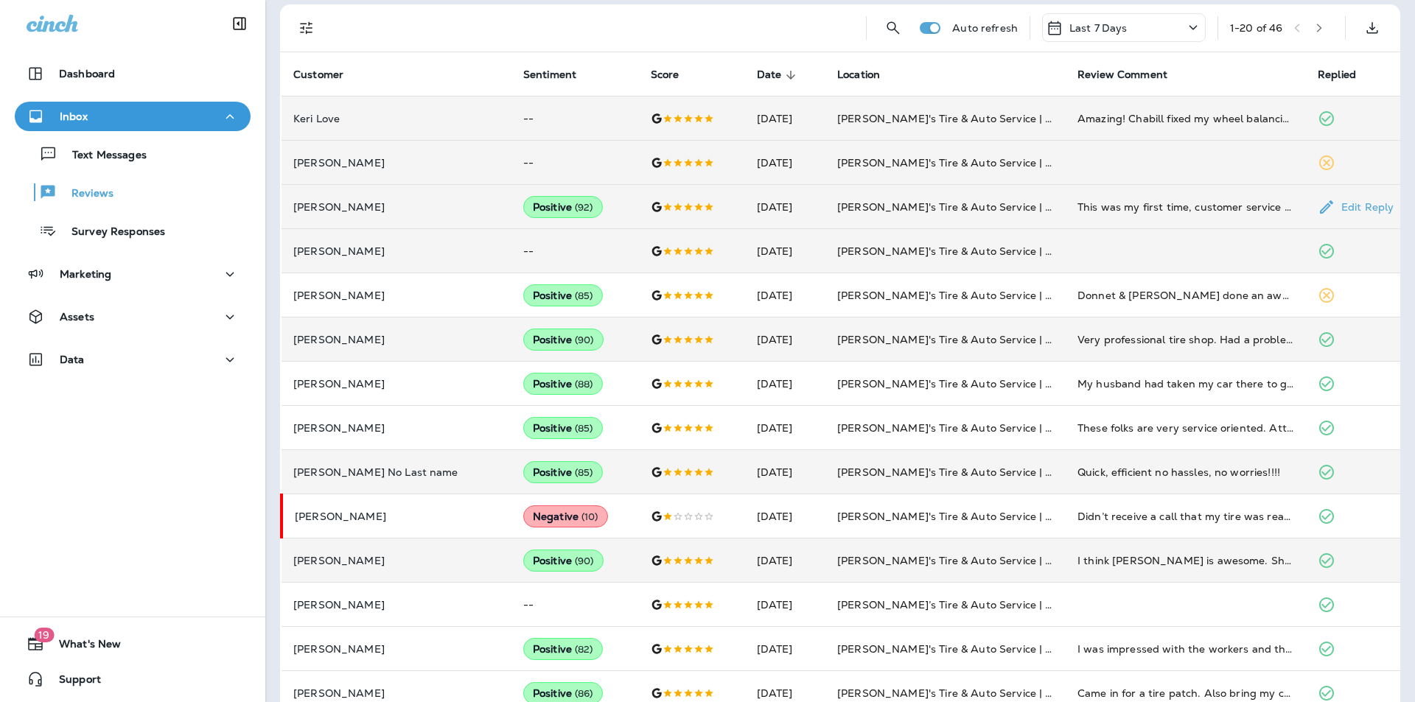
click at [1211, 206] on div "This was my first time, customer service was so professional. Chy was so nice o…" at bounding box center [1185, 207] width 217 height 15
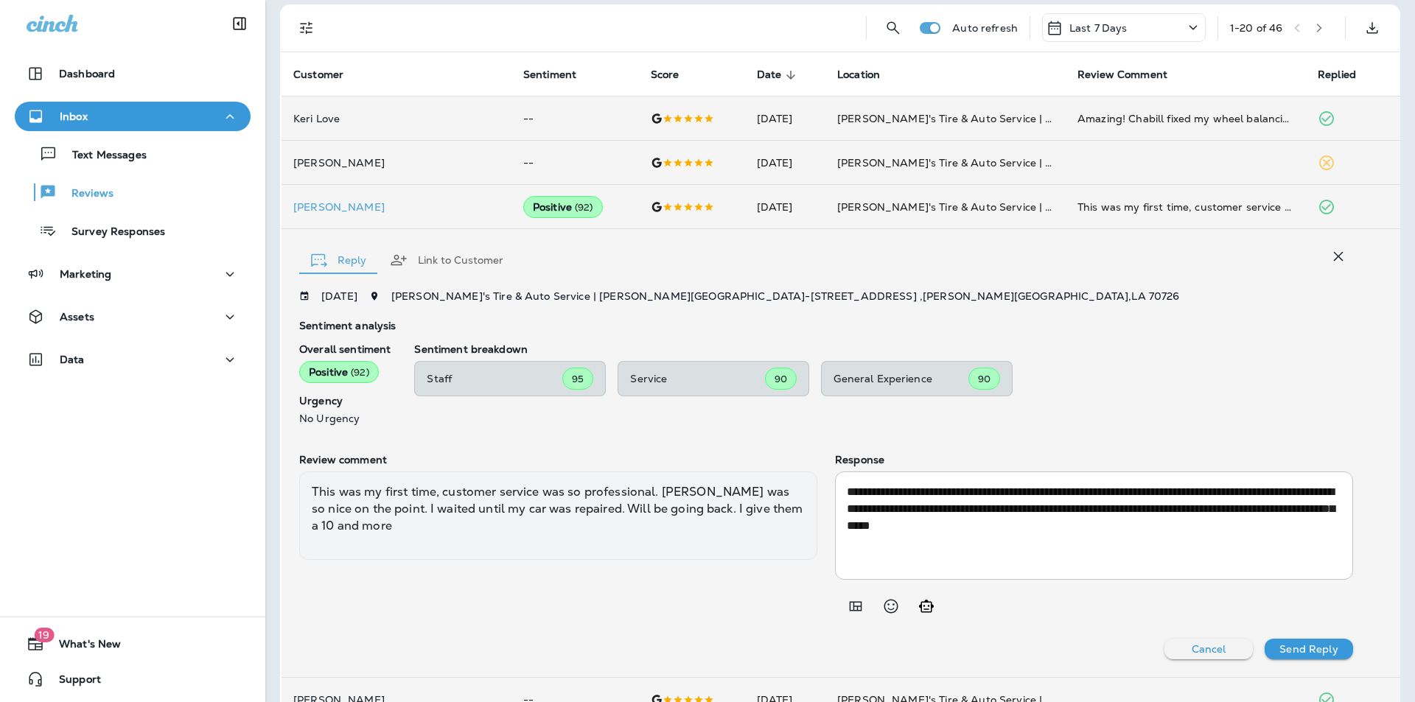
drag, startPoint x: 1334, startPoint y: 255, endPoint x: 1414, endPoint y: 321, distance: 103.7
click at [1334, 255] on icon "button" at bounding box center [1339, 257] width 18 height 18
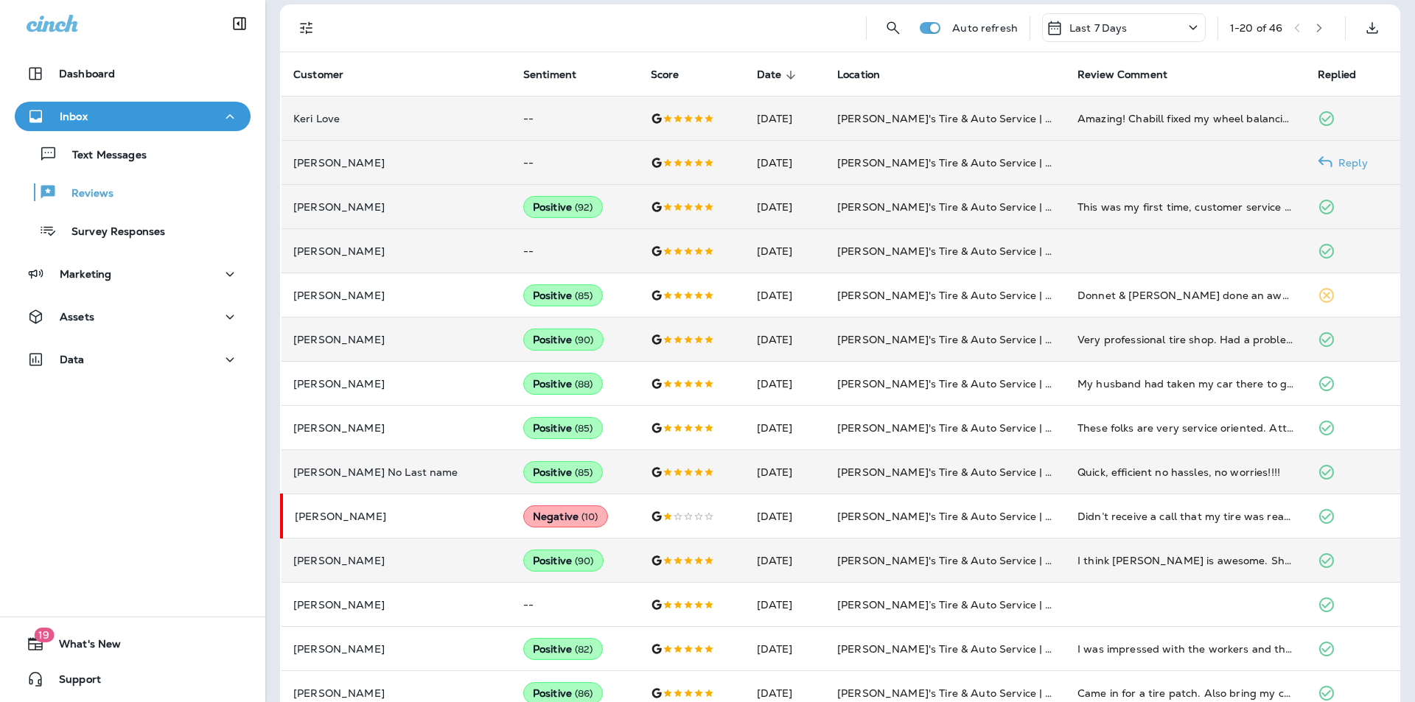
click at [1341, 161] on p "Reply" at bounding box center [1349, 163] width 35 height 12
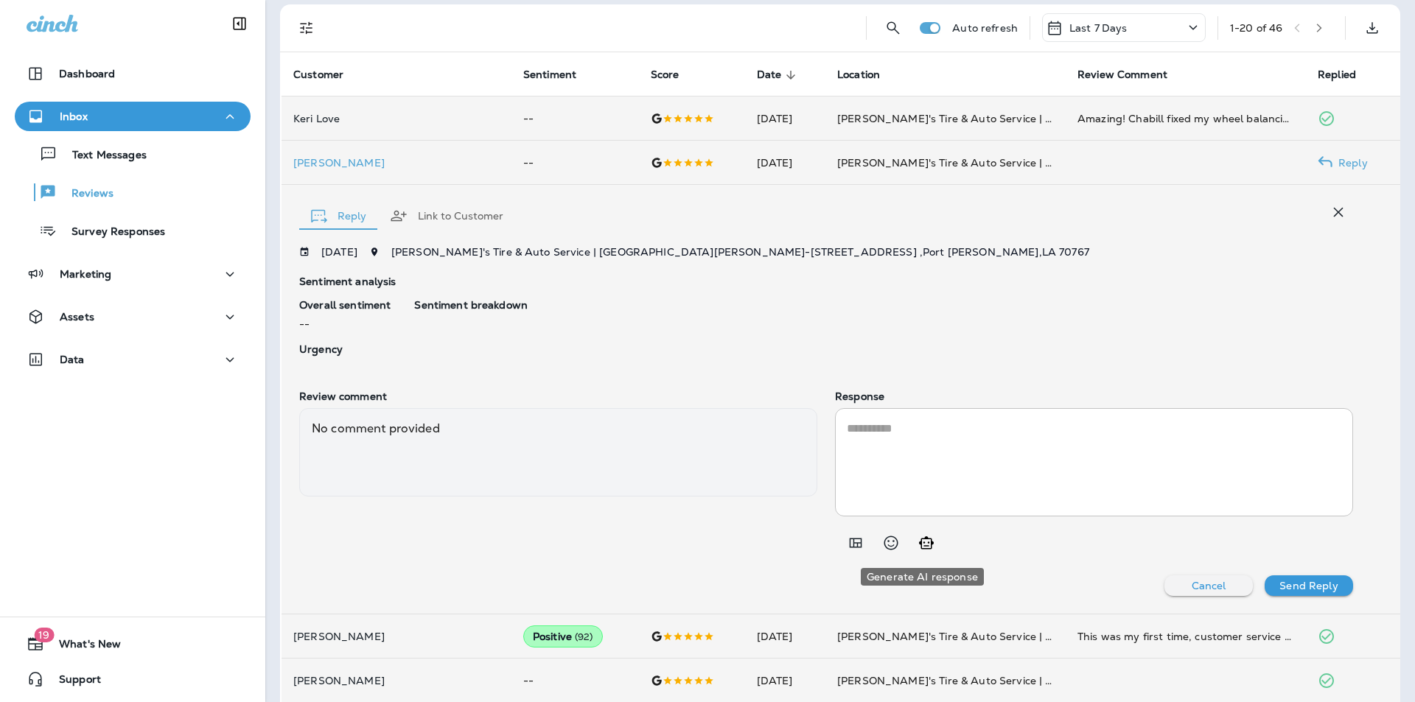
click at [918, 546] on icon "Generate AI response" at bounding box center [927, 543] width 18 height 18
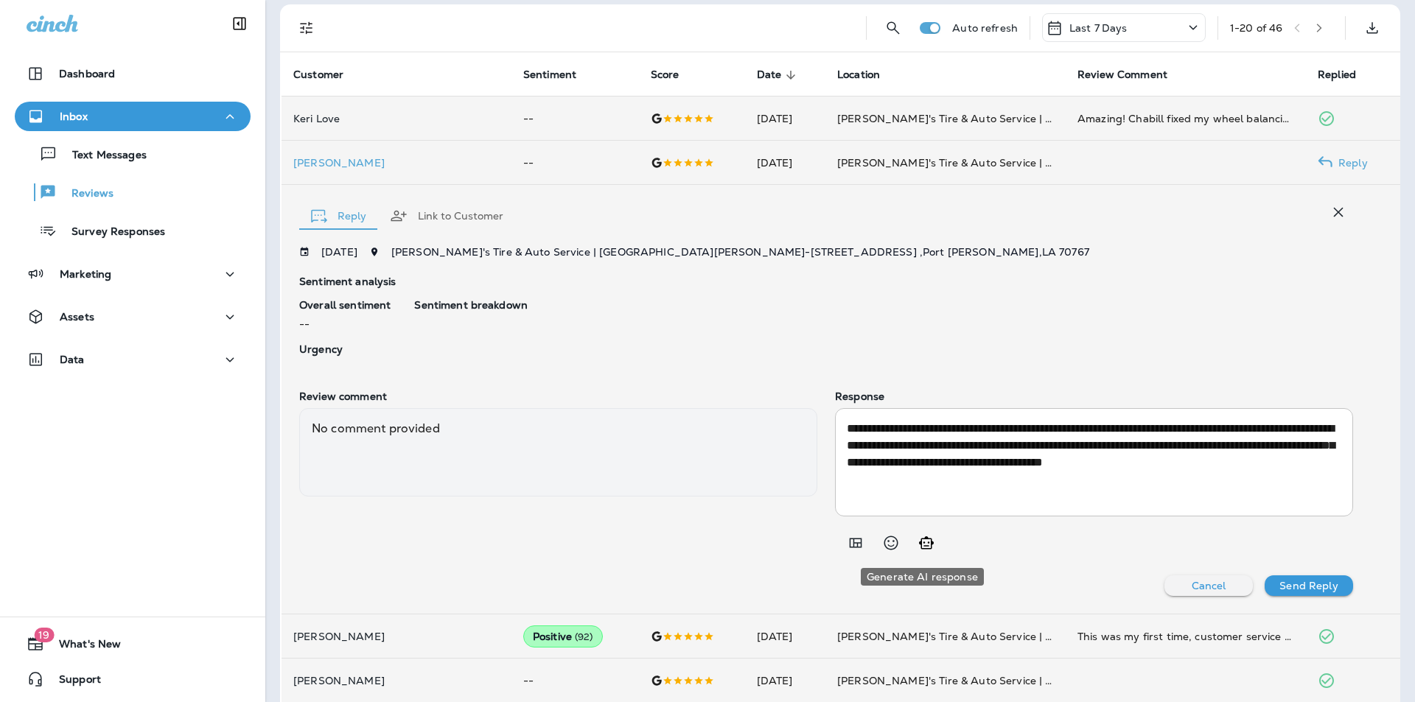
click at [919, 546] on icon "Generate AI response" at bounding box center [926, 543] width 15 height 13
click at [923, 544] on icon "Generate AI response" at bounding box center [926, 543] width 15 height 13
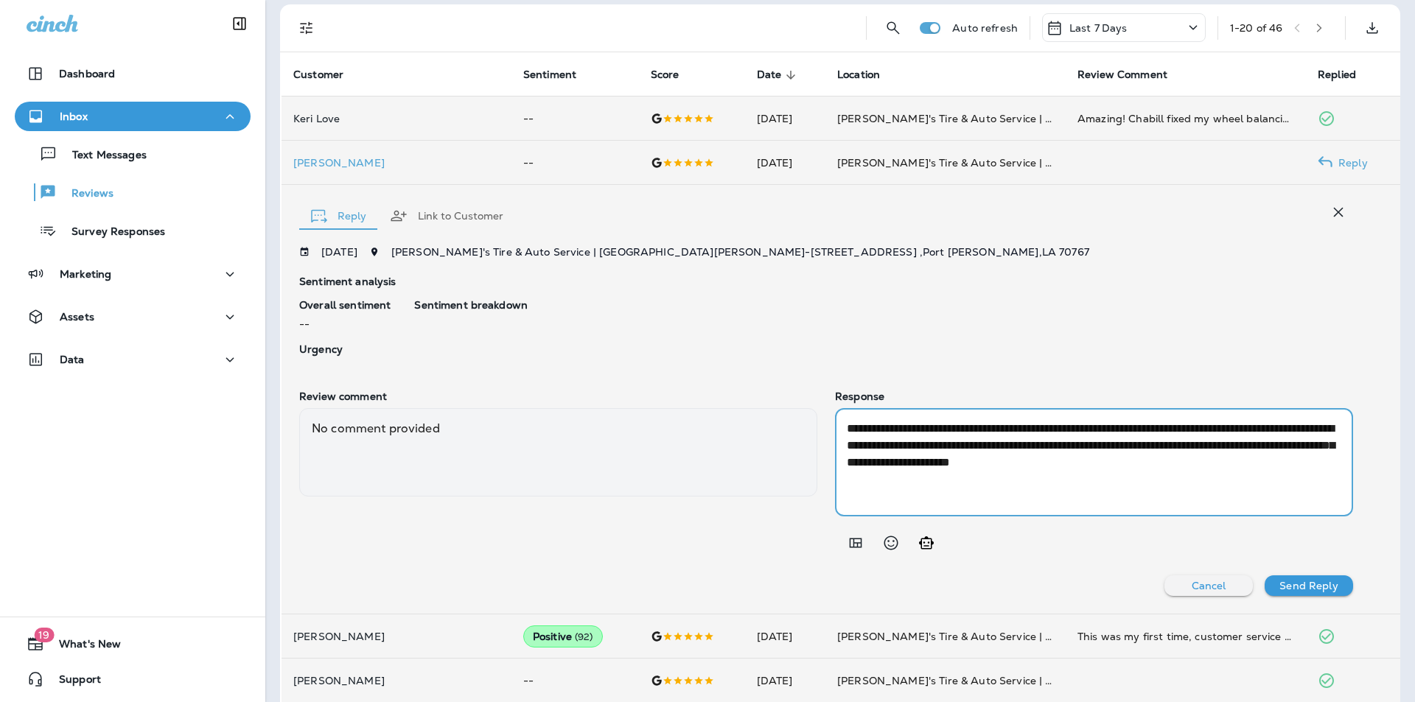
drag, startPoint x: 1248, startPoint y: 442, endPoint x: 1288, endPoint y: 475, distance: 51.9
click at [1288, 475] on textarea "**********" at bounding box center [1091, 462] width 489 height 85
drag, startPoint x: 991, startPoint y: 427, endPoint x: 946, endPoint y: 438, distance: 45.4
click at [946, 438] on textarea "**********" at bounding box center [1091, 462] width 489 height 85
click at [1038, 483] on textarea "**********" at bounding box center [1091, 462] width 489 height 85
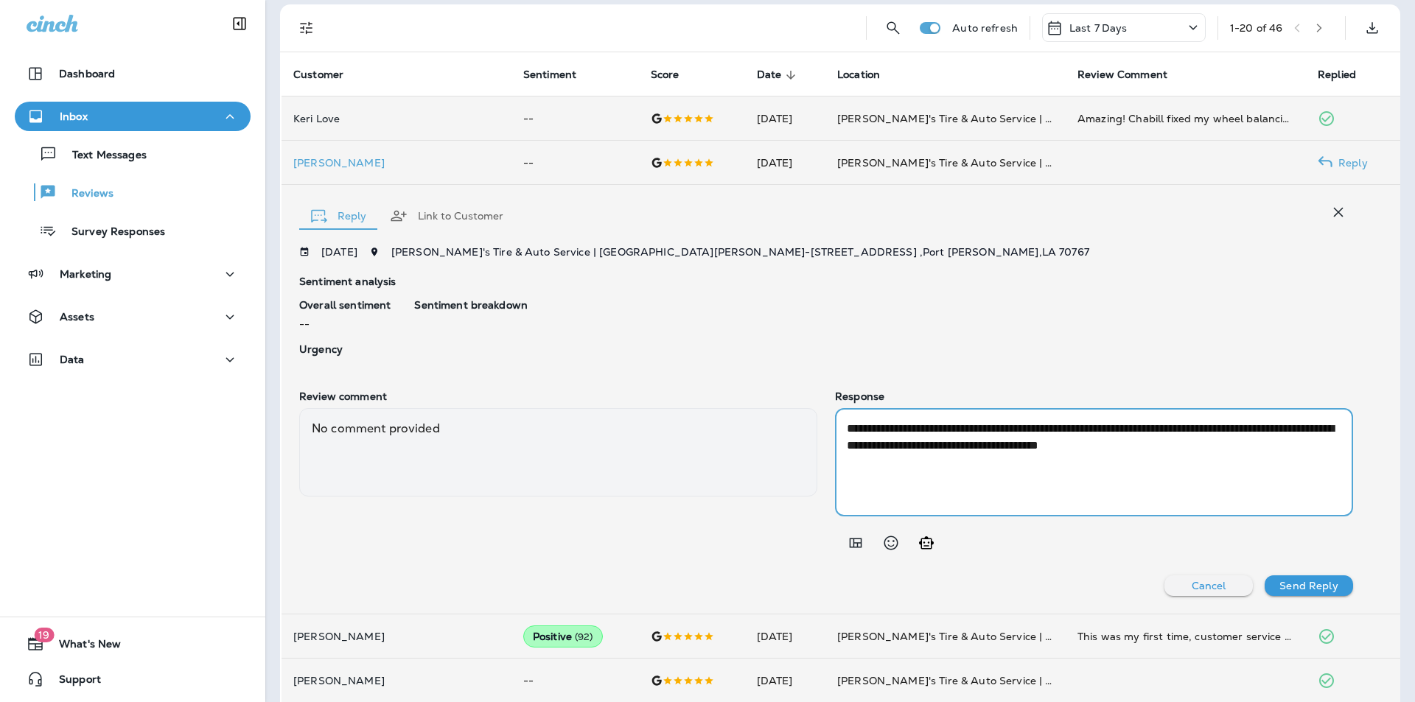
drag, startPoint x: 989, startPoint y: 427, endPoint x: 947, endPoint y: 433, distance: 42.4
click at [947, 433] on textarea "**********" at bounding box center [1091, 462] width 489 height 85
type textarea "**********"
click at [1293, 585] on p "Send Reply" at bounding box center [1308, 586] width 58 height 12
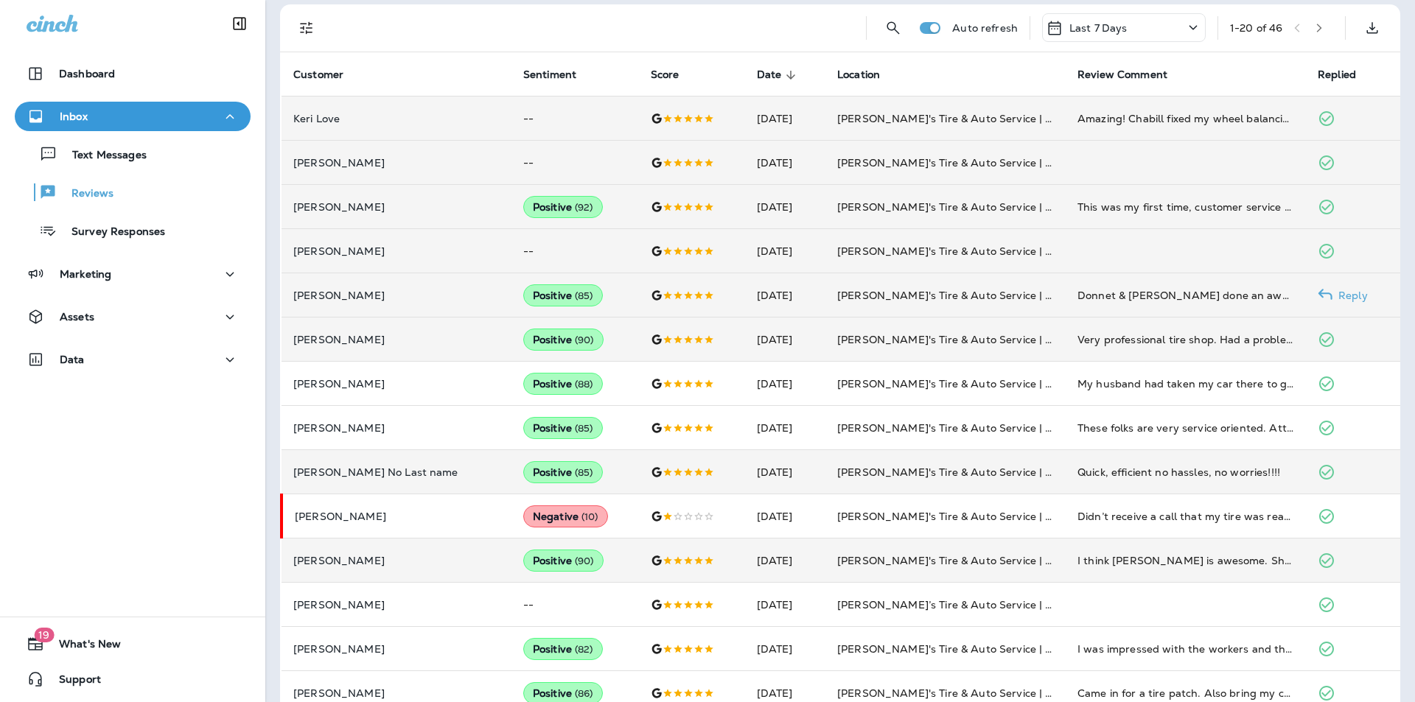
click at [1335, 292] on p "Reply" at bounding box center [1349, 296] width 35 height 12
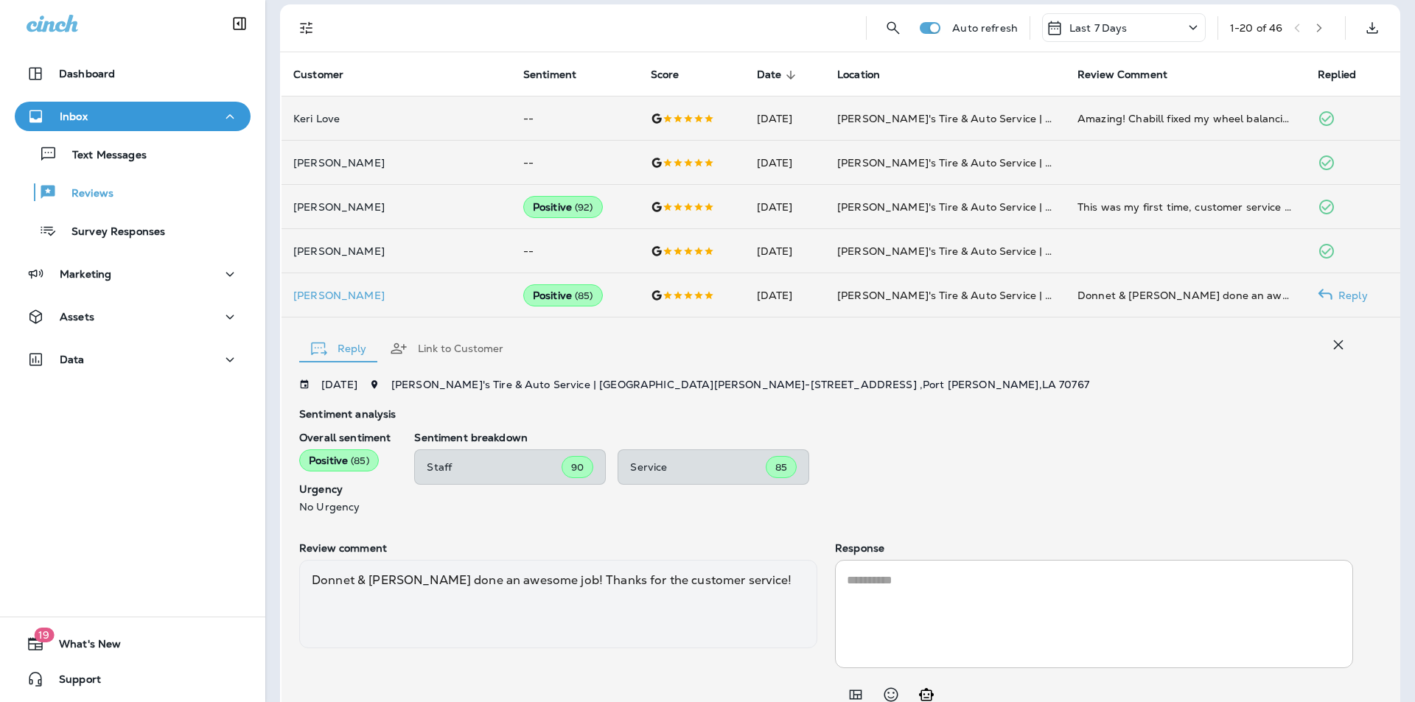
scroll to position [420, 0]
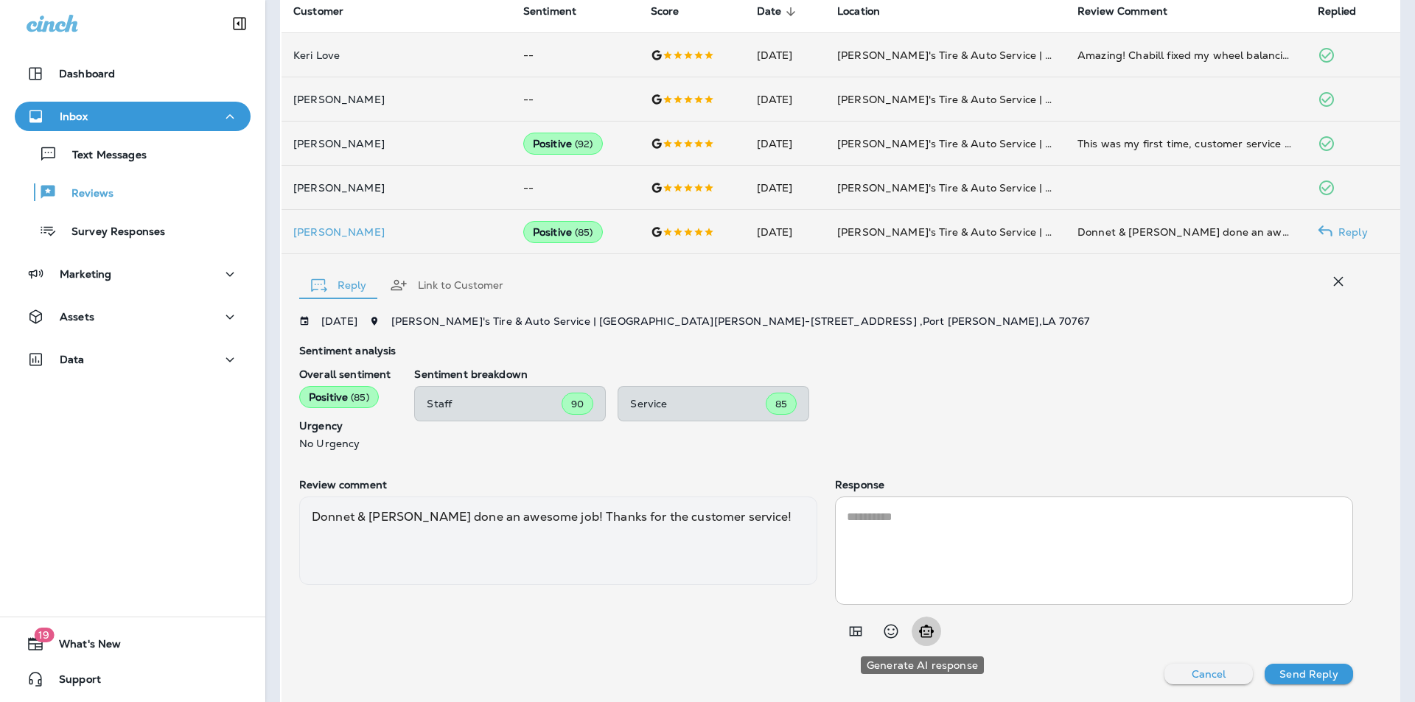
click at [923, 633] on icon "Generate AI response" at bounding box center [927, 632] width 18 height 18
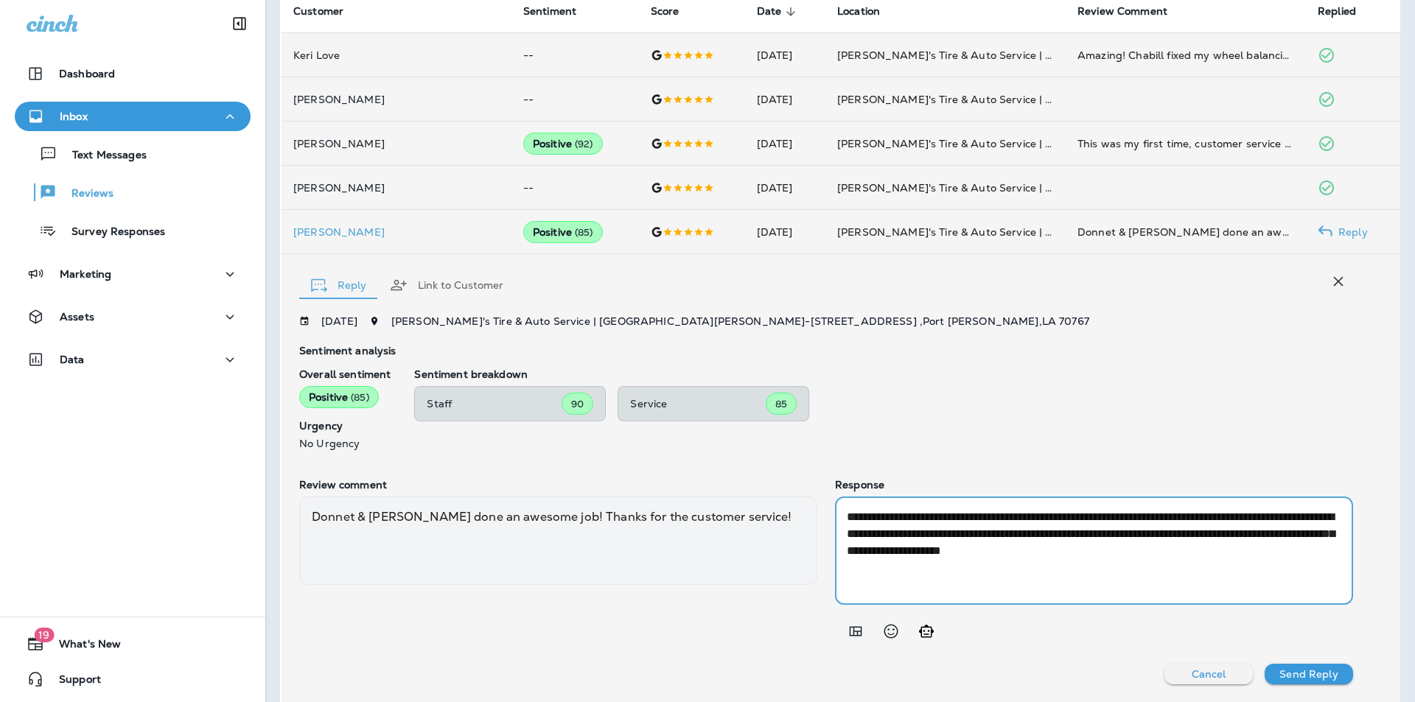
click at [1250, 534] on textarea "**********" at bounding box center [1091, 551] width 489 height 85
click at [1252, 533] on textarea "**********" at bounding box center [1091, 551] width 489 height 85
type textarea "**********"
click at [1302, 671] on p "Send Reply" at bounding box center [1308, 674] width 58 height 12
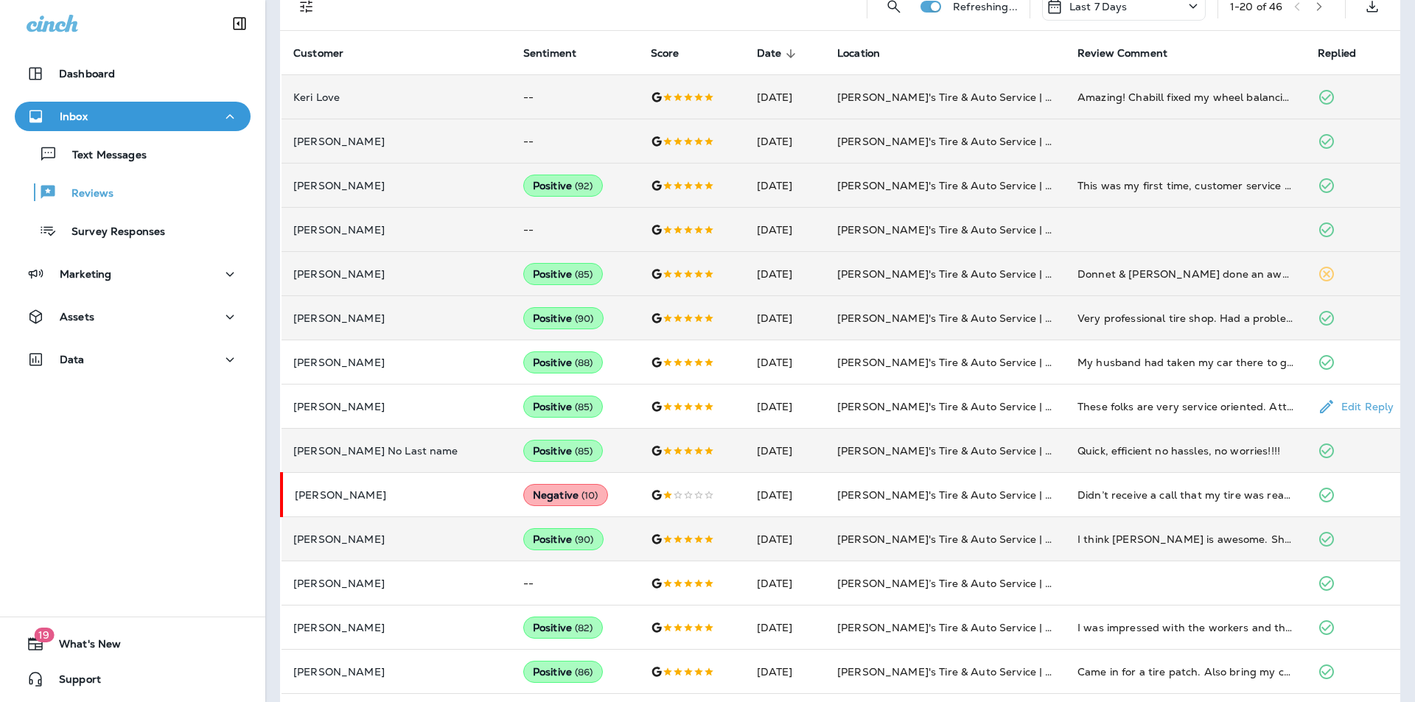
scroll to position [346, 0]
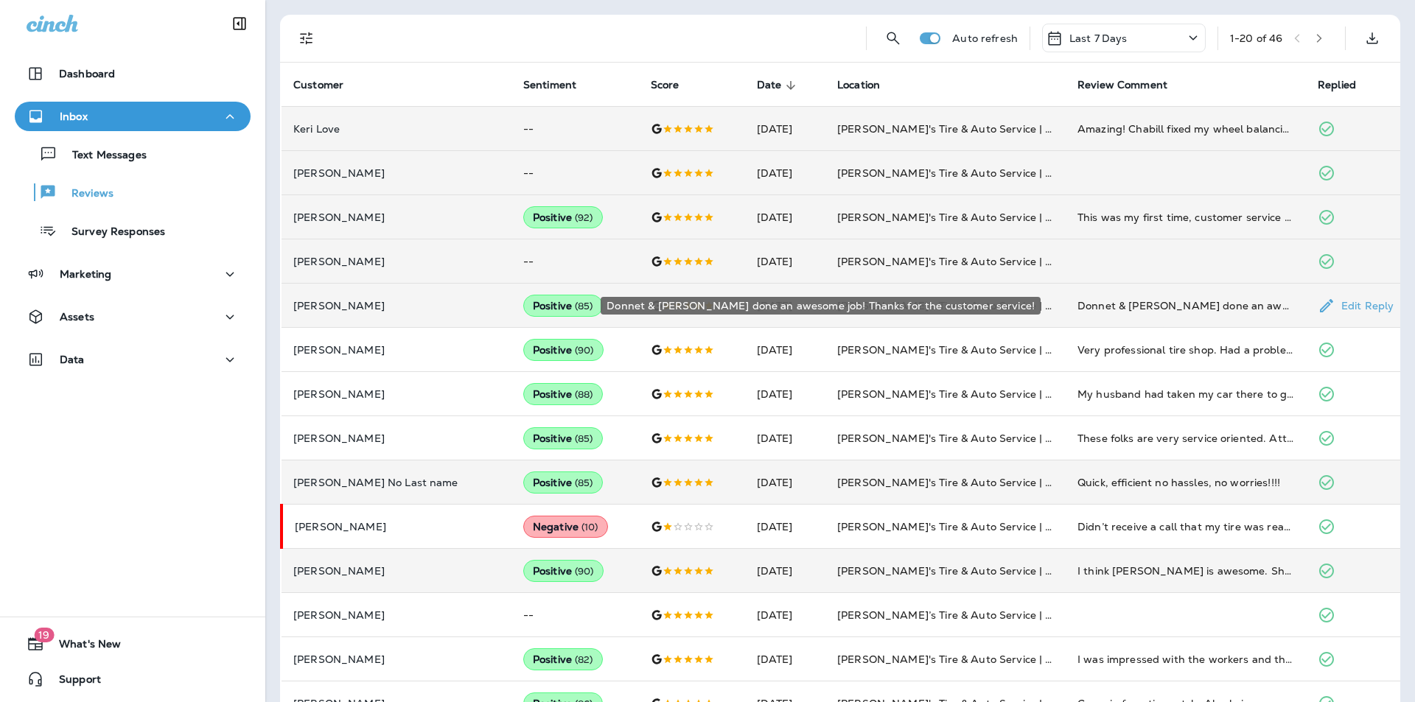
click at [1193, 298] on div "Donnet & Gwen done an awesome job! Thanks for the customer service!" at bounding box center [1185, 305] width 217 height 15
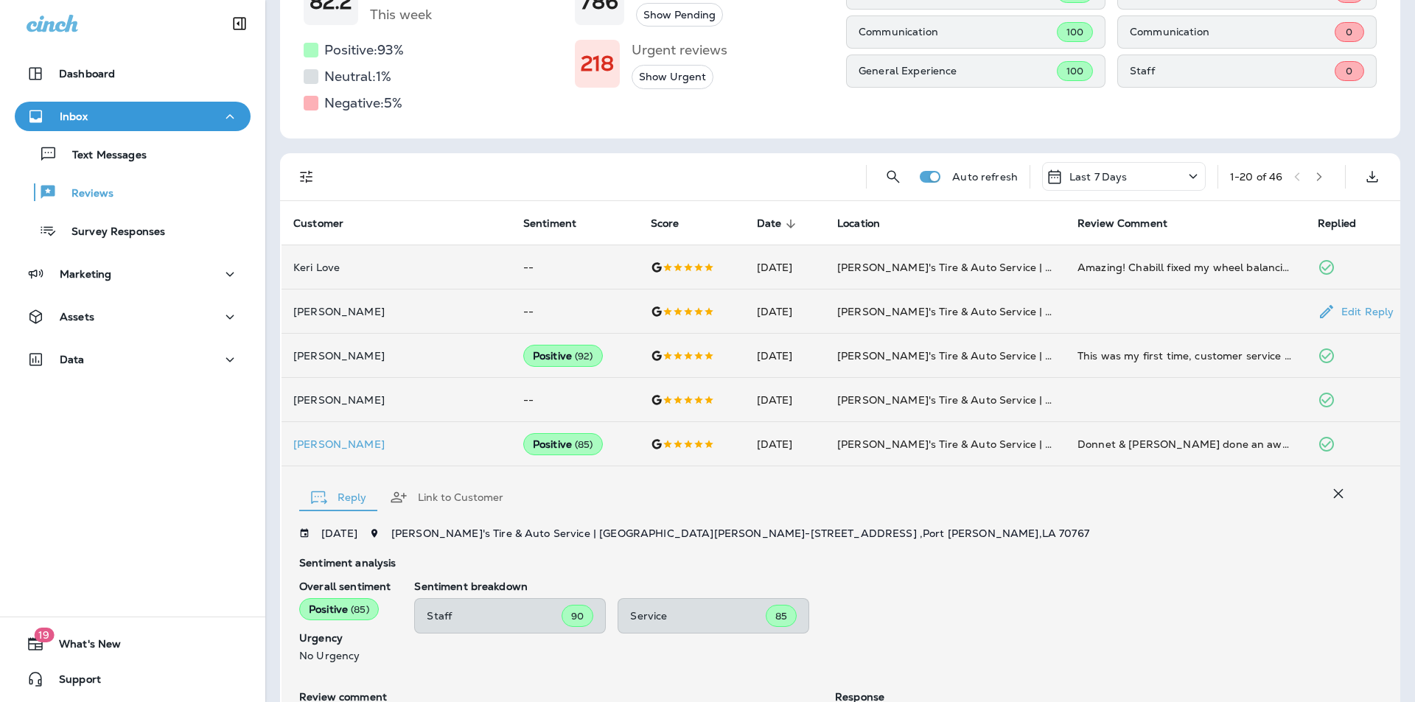
scroll to position [52, 0]
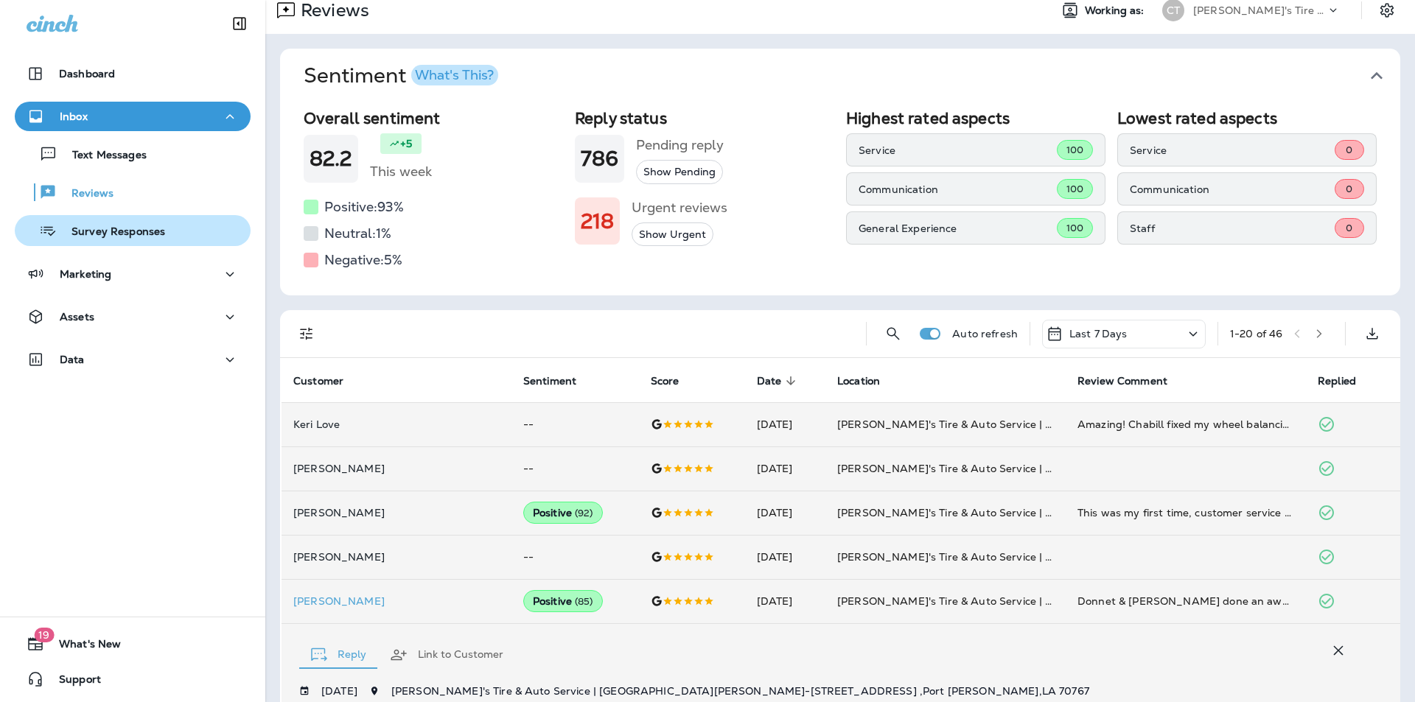
drag, startPoint x: 77, startPoint y: 231, endPoint x: 189, endPoint y: 233, distance: 112.0
click at [77, 231] on p "Survey Responses" at bounding box center [111, 233] width 108 height 14
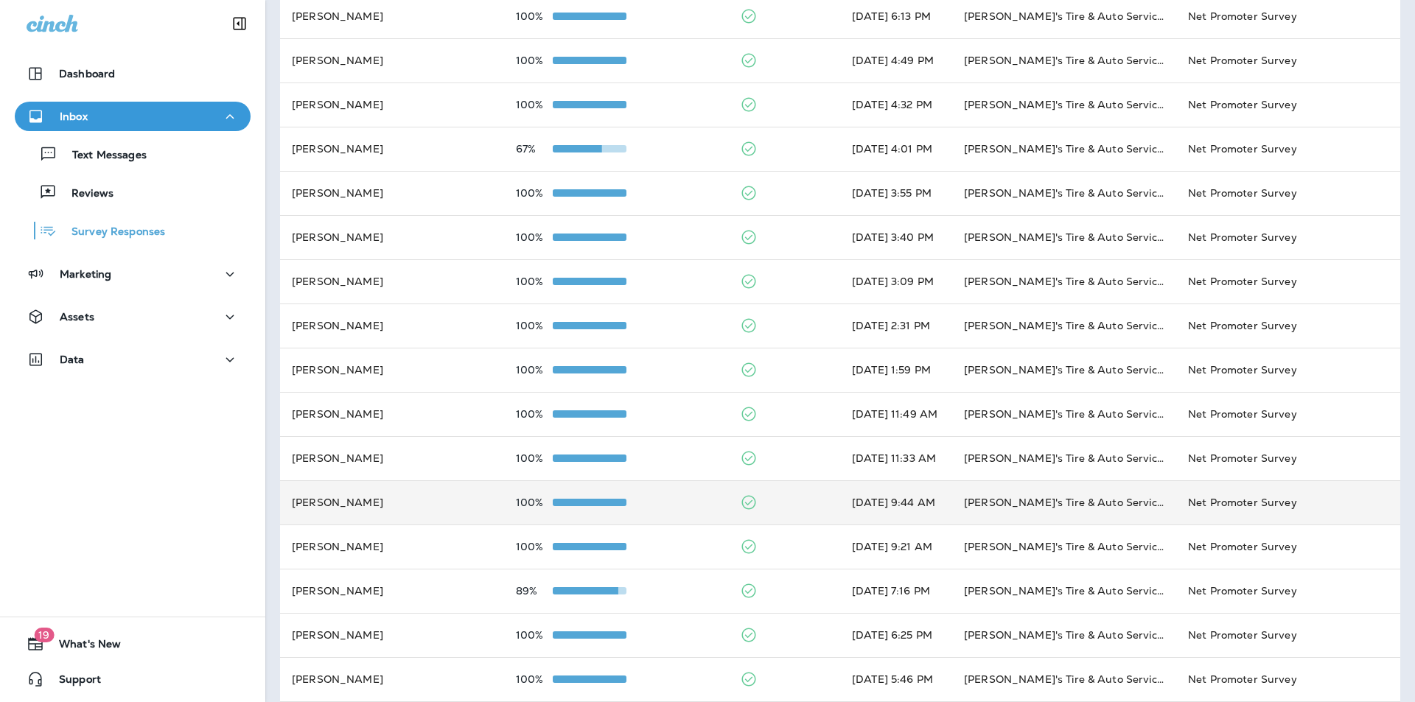
scroll to position [390, 0]
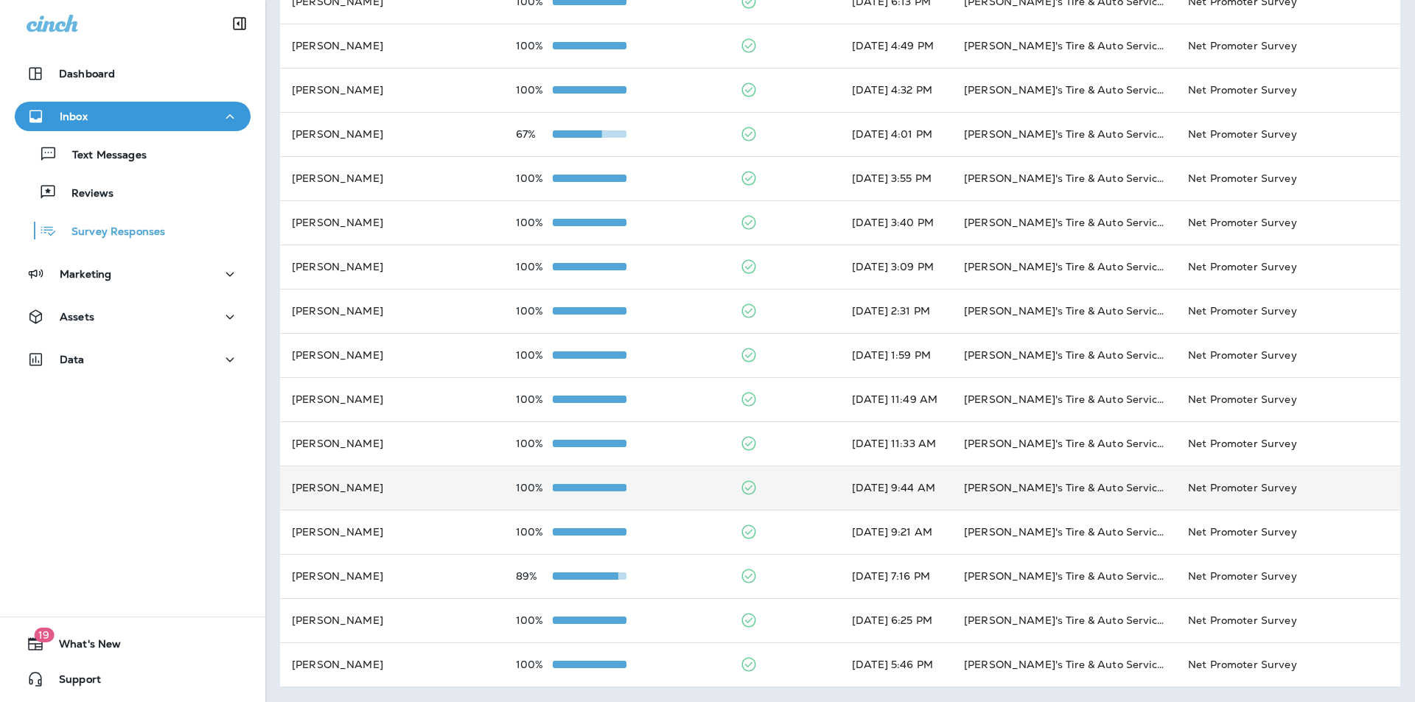
click at [662, 483] on div "100%" at bounding box center [616, 488] width 200 height 12
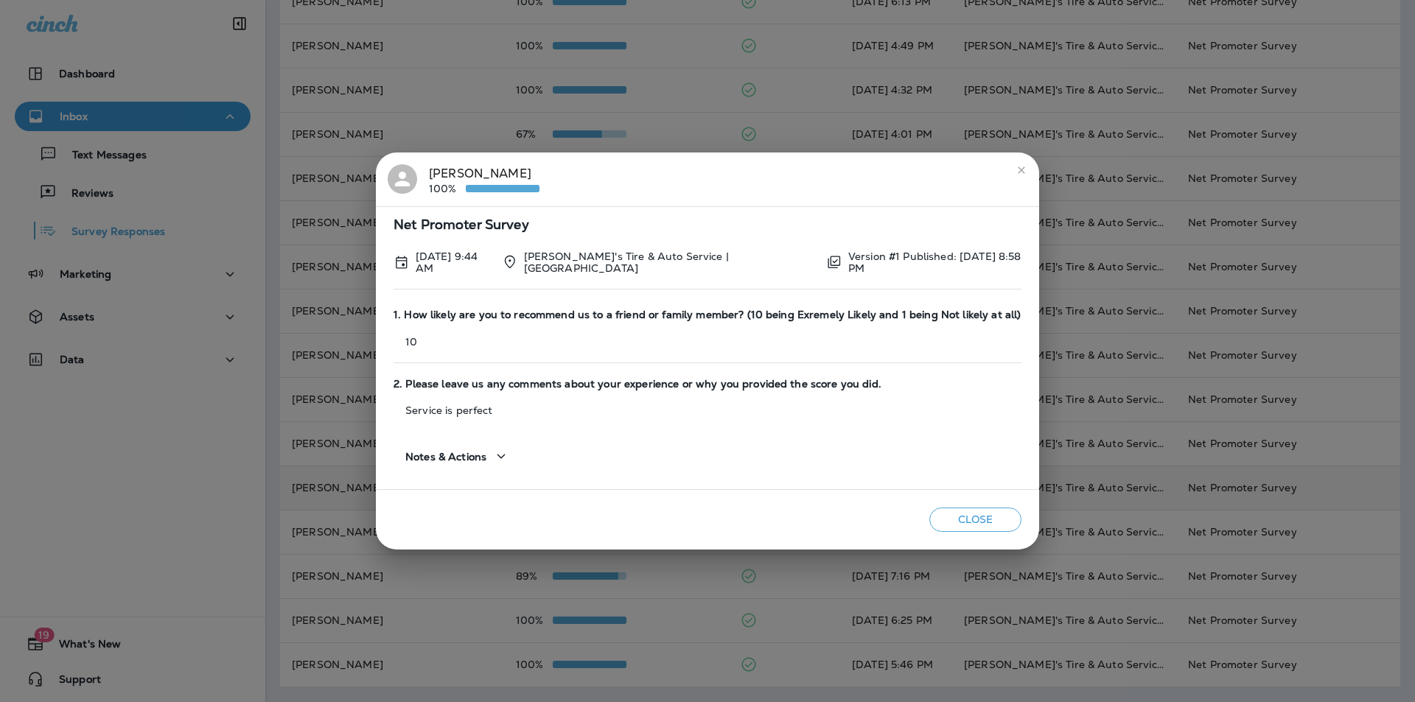
click at [1016, 169] on icon "close" at bounding box center [1022, 170] width 12 height 12
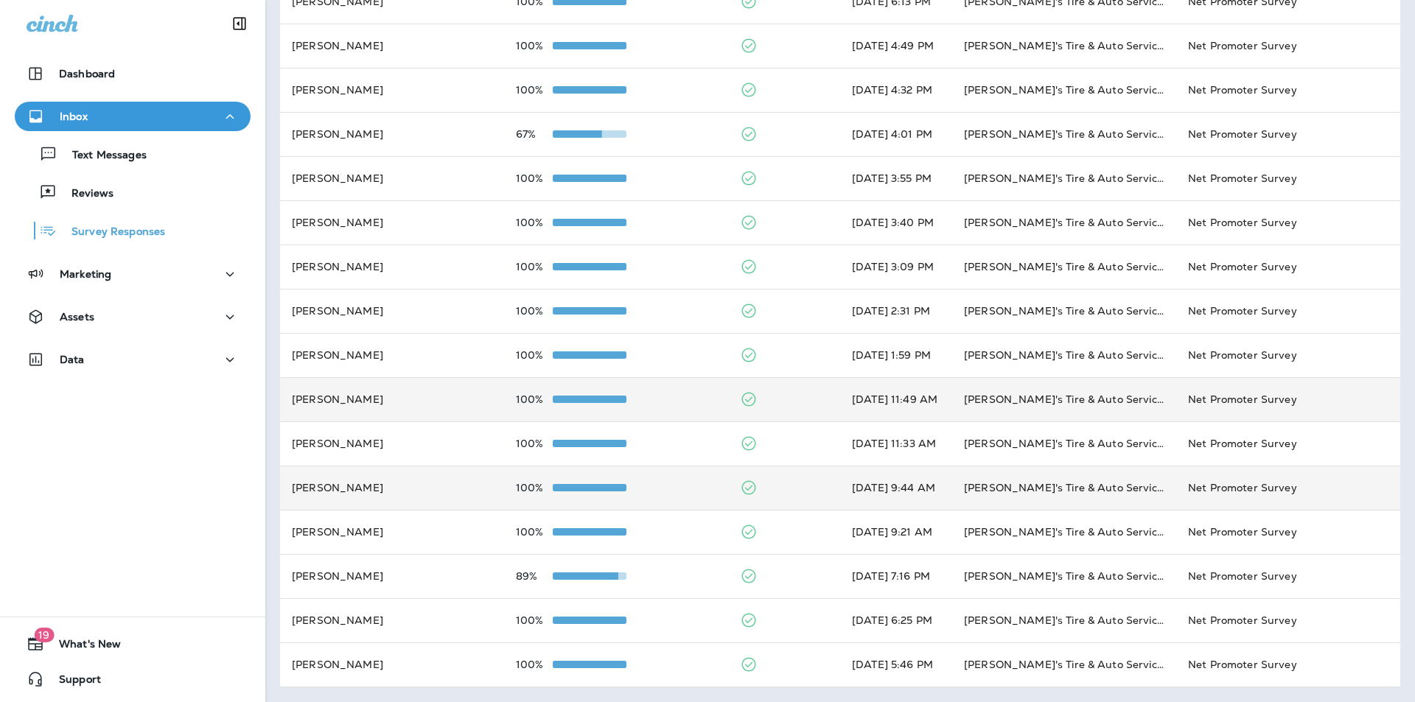
click at [682, 399] on div "100%" at bounding box center [616, 400] width 200 height 12
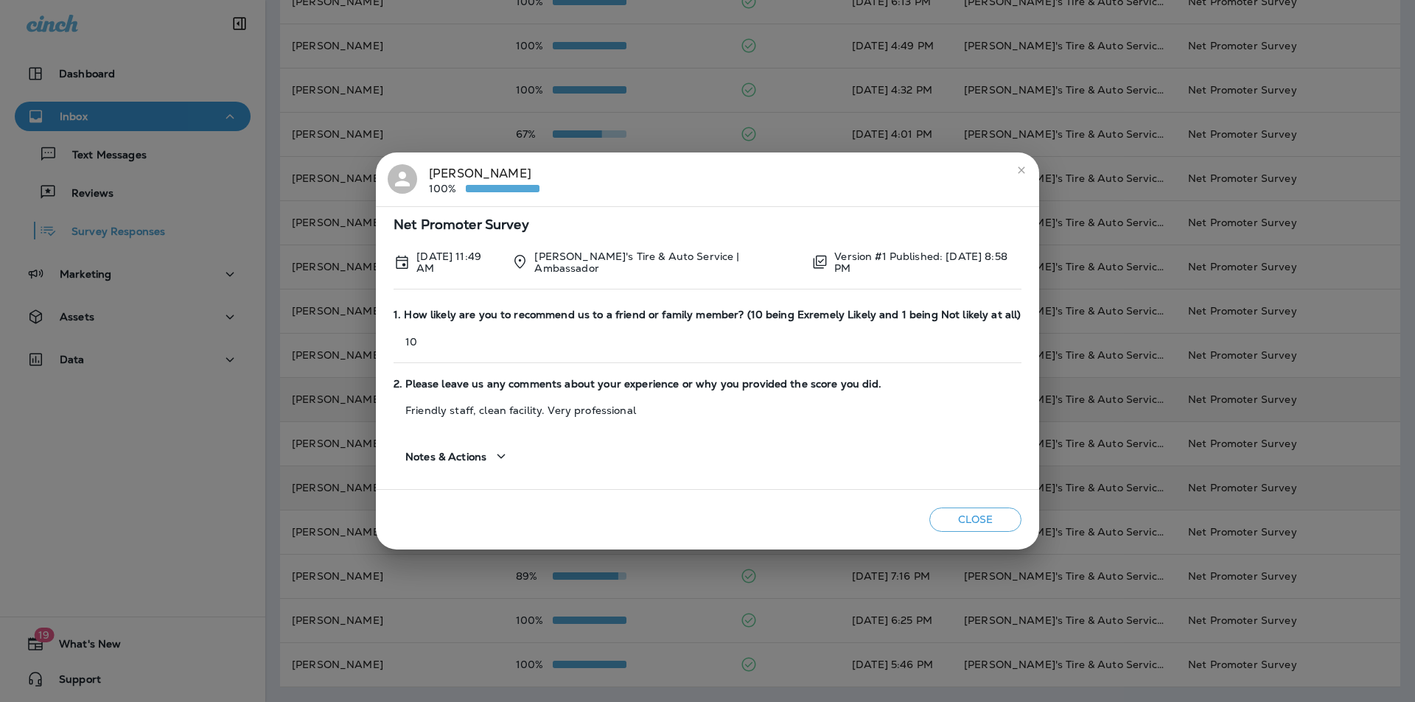
click at [1027, 167] on button "close" at bounding box center [1022, 170] width 24 height 24
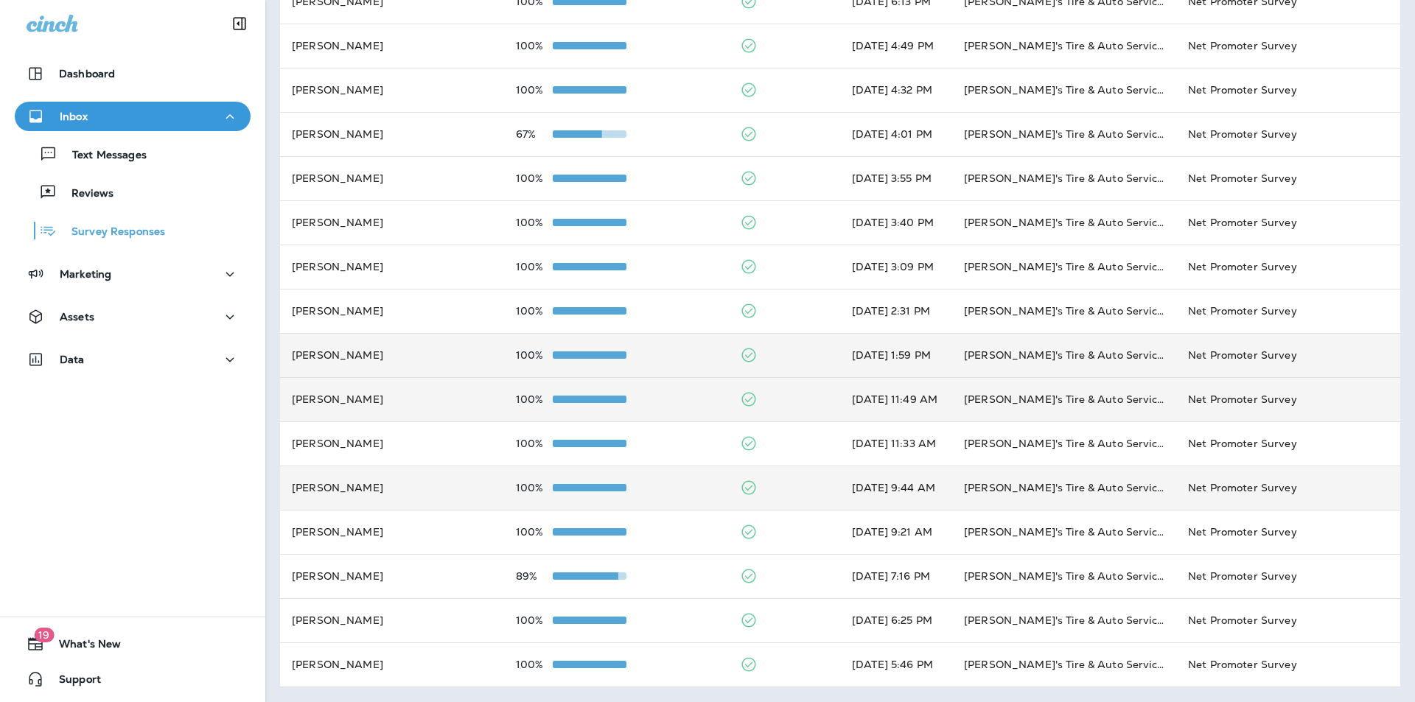
click at [686, 354] on div "100%" at bounding box center [616, 355] width 200 height 12
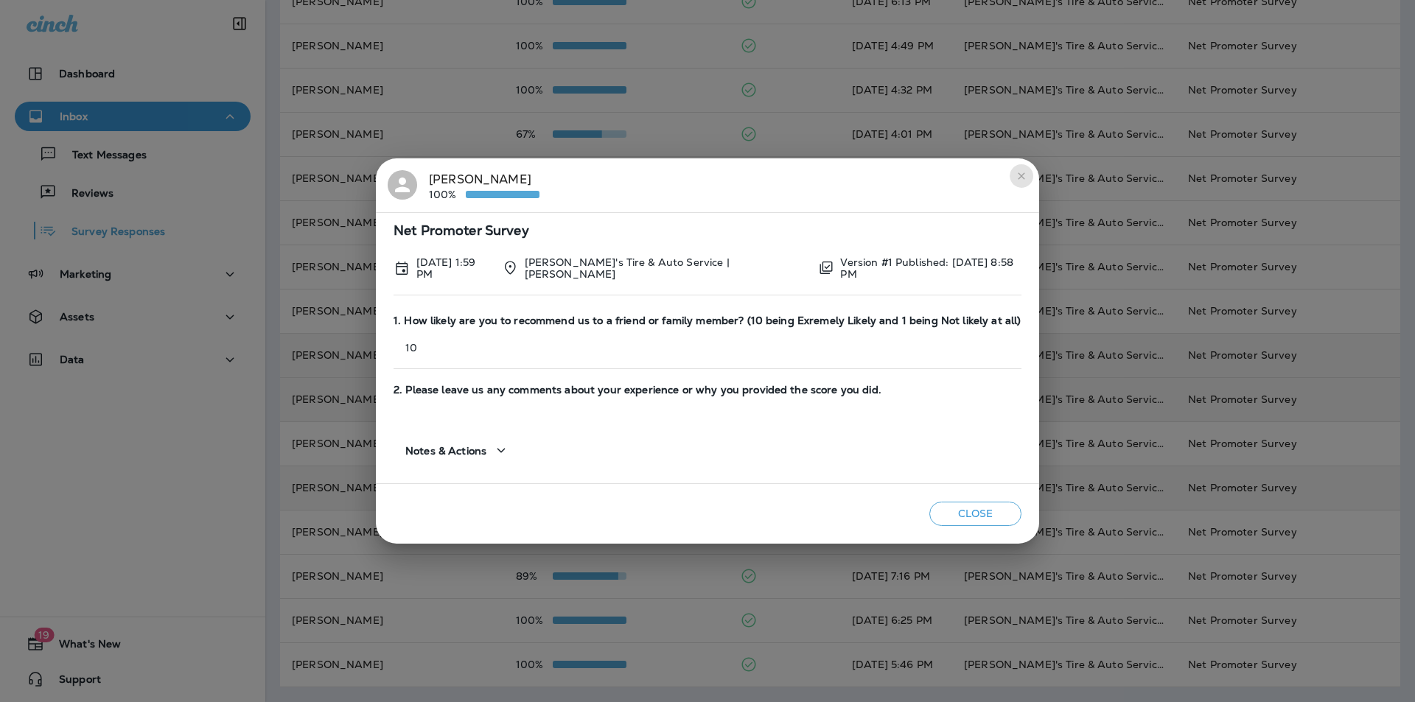
click at [1016, 179] on icon "close" at bounding box center [1022, 176] width 12 height 12
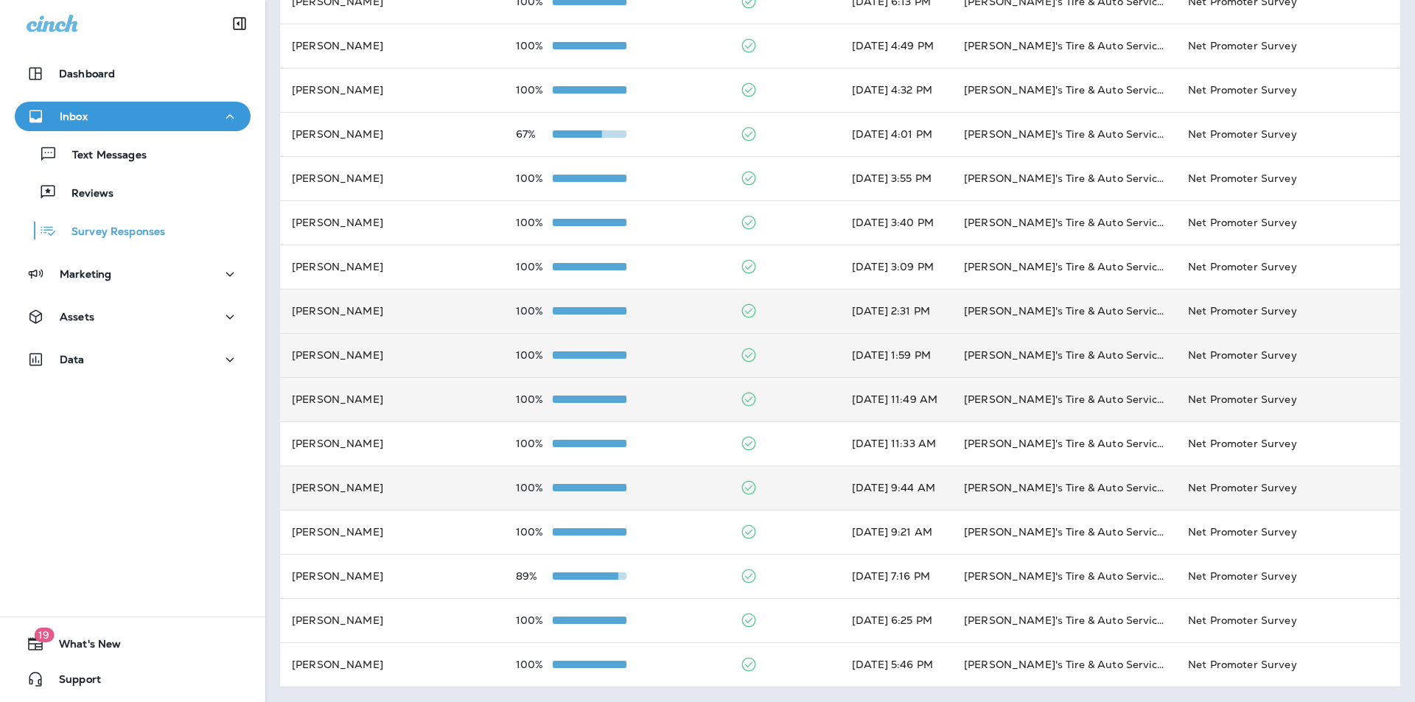
click at [666, 309] on div "100%" at bounding box center [616, 311] width 200 height 12
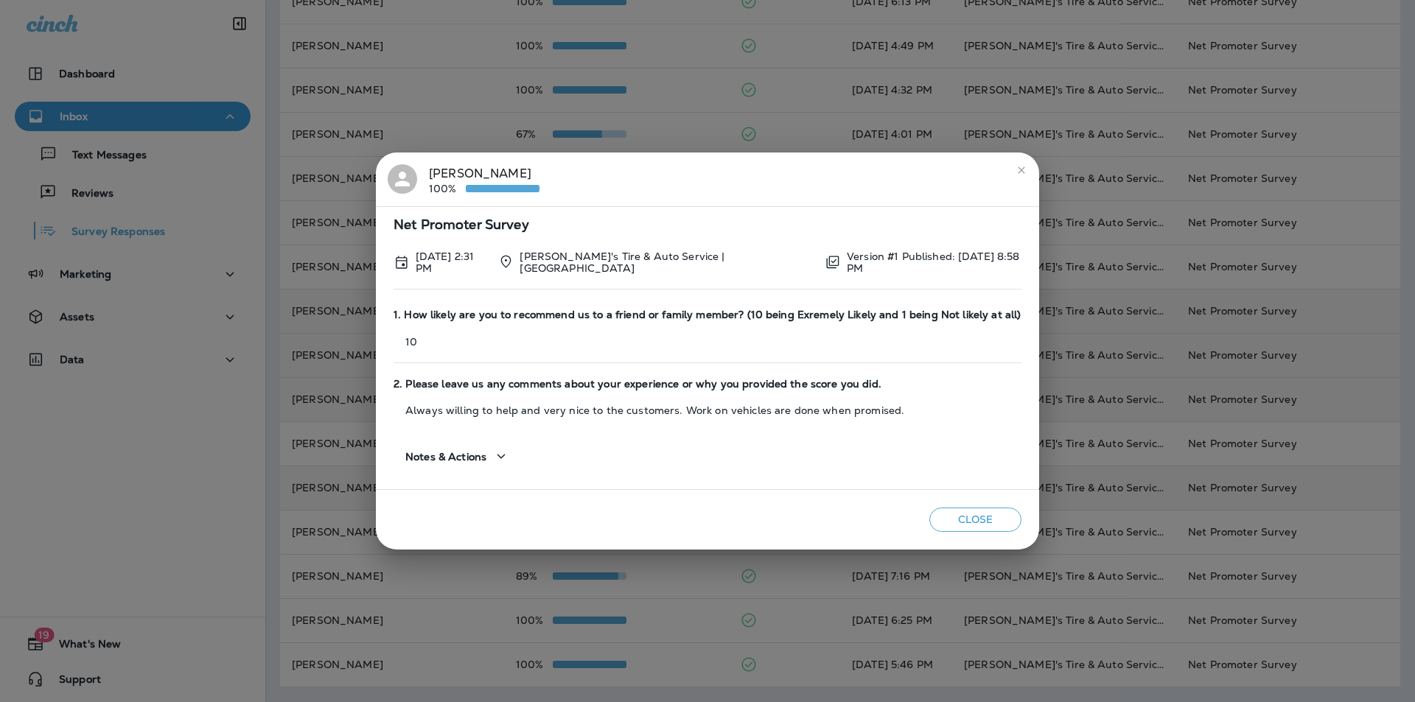
click at [1016, 169] on icon "close" at bounding box center [1022, 170] width 12 height 12
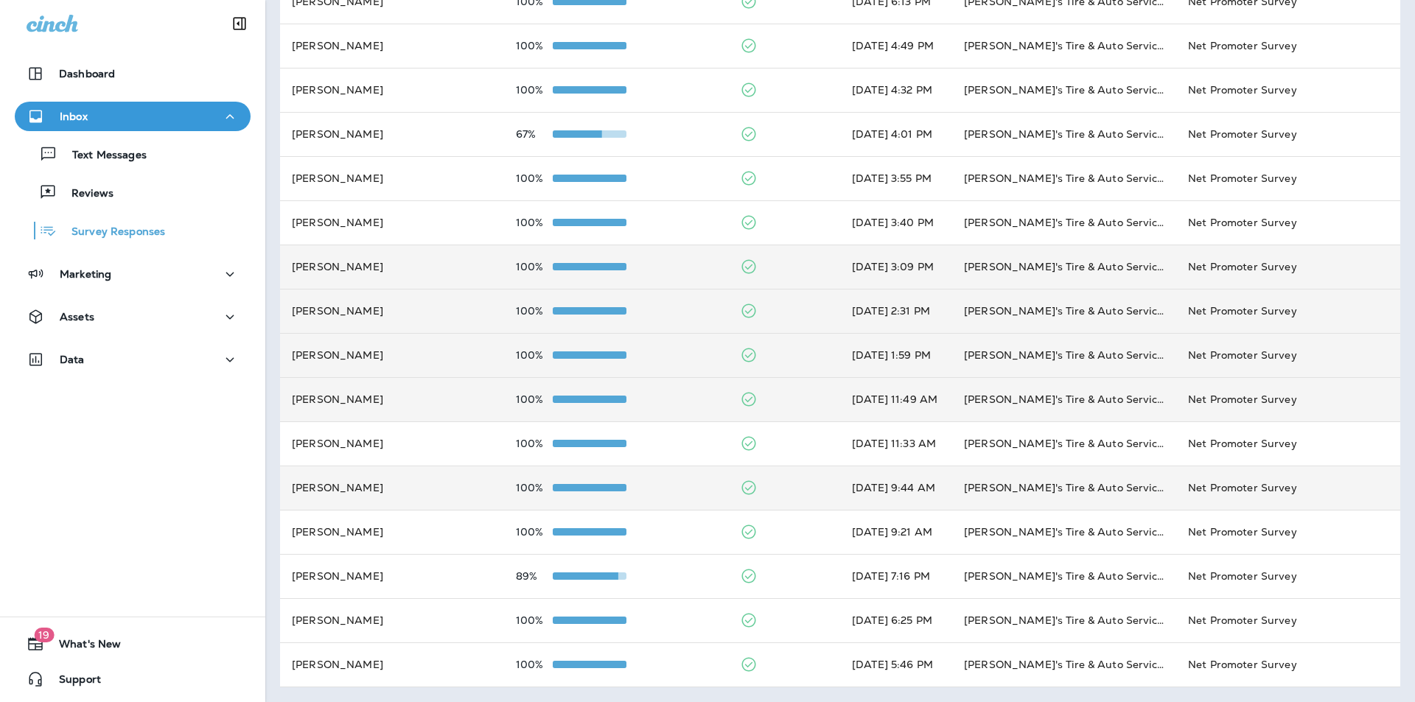
click at [682, 264] on div "100%" at bounding box center [616, 267] width 200 height 12
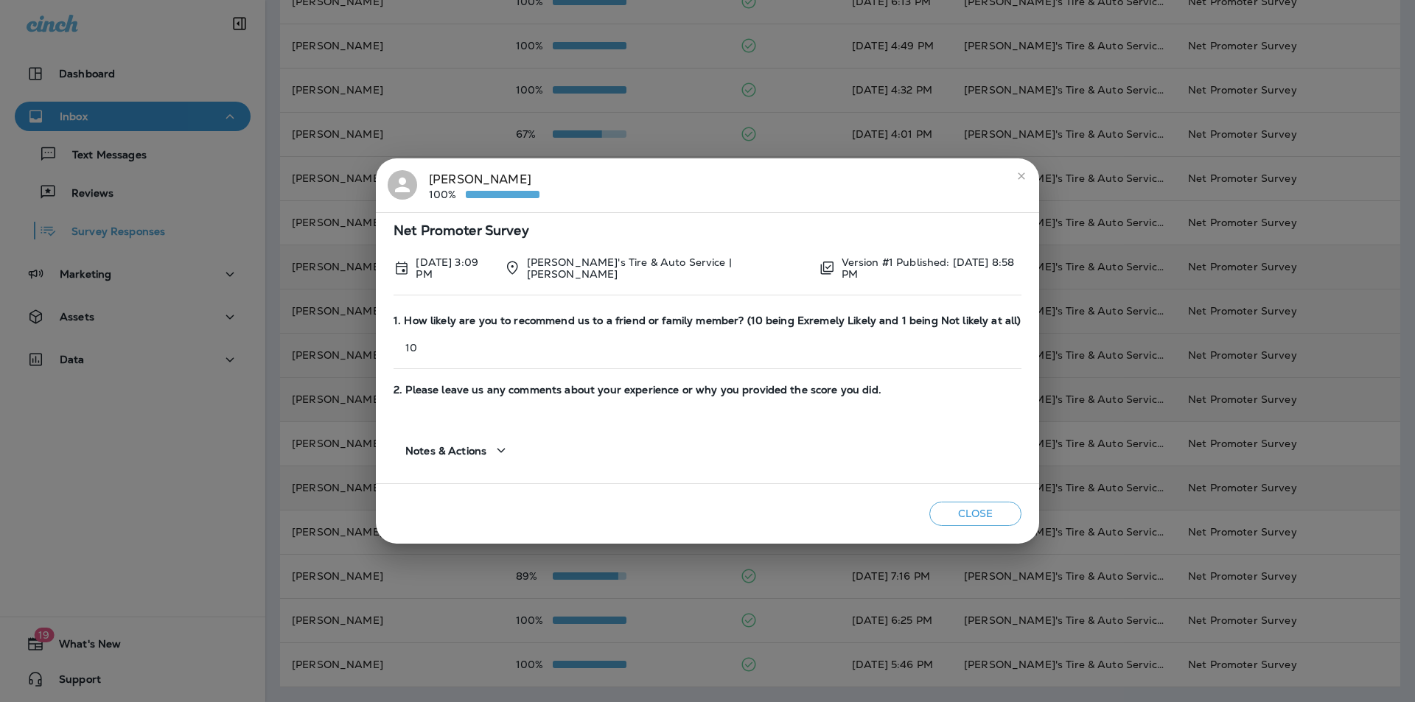
click at [1016, 175] on icon "close" at bounding box center [1022, 176] width 12 height 12
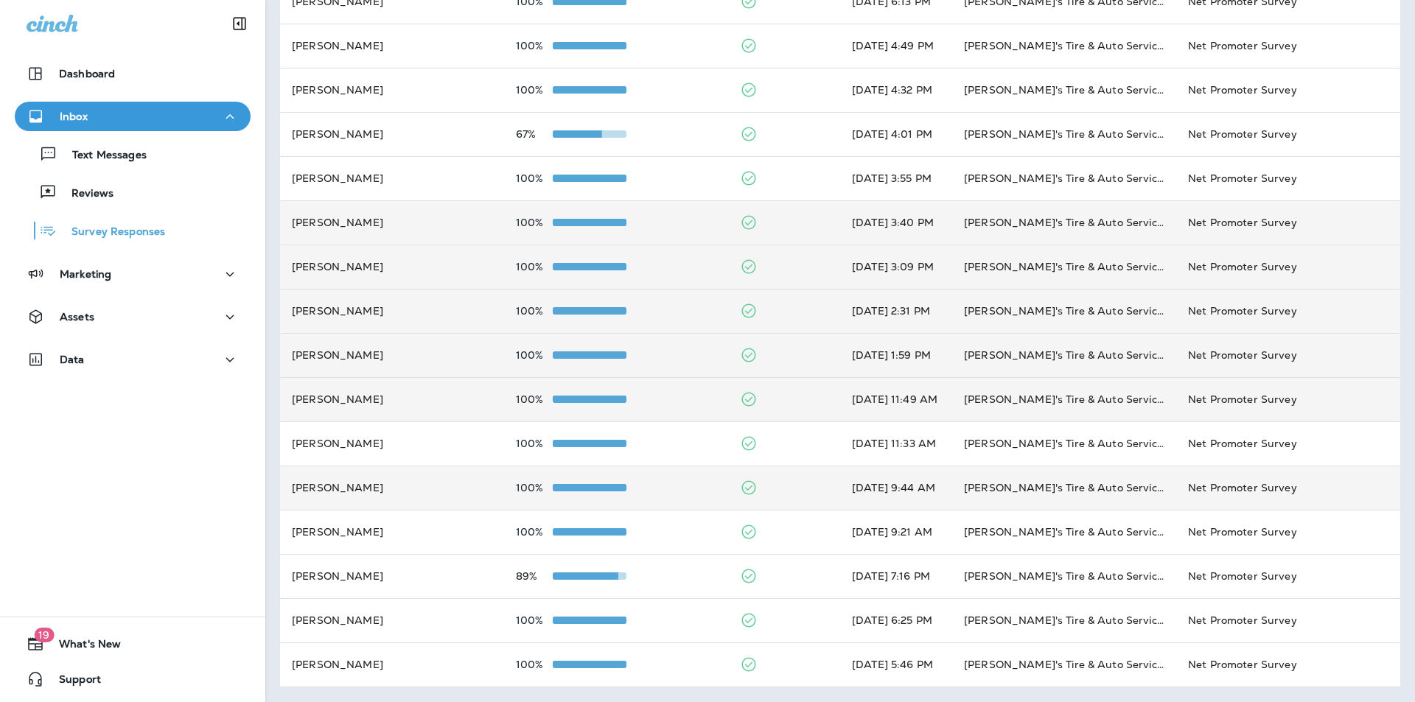
click at [674, 217] on div "100%" at bounding box center [616, 223] width 200 height 12
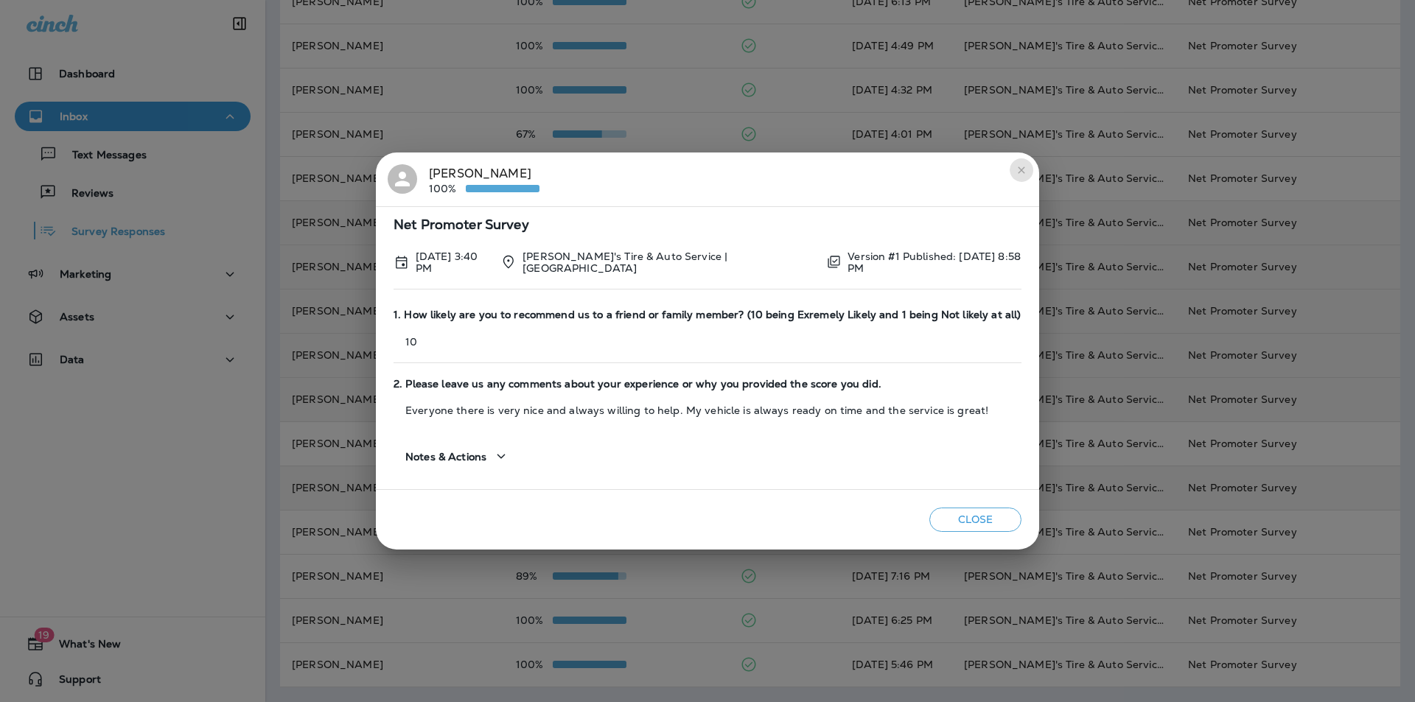
click at [1016, 170] on icon "close" at bounding box center [1022, 170] width 12 height 12
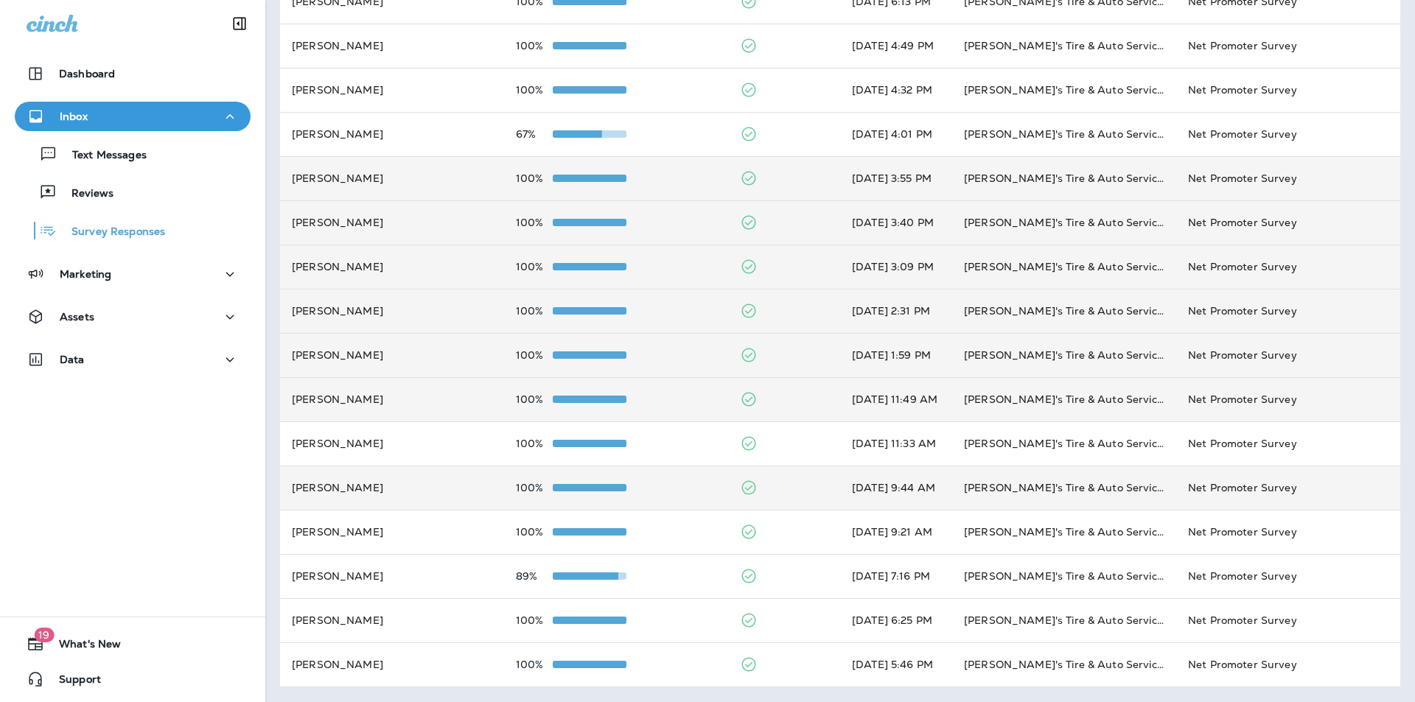
click at [665, 183] on div "100%" at bounding box center [616, 178] width 200 height 12
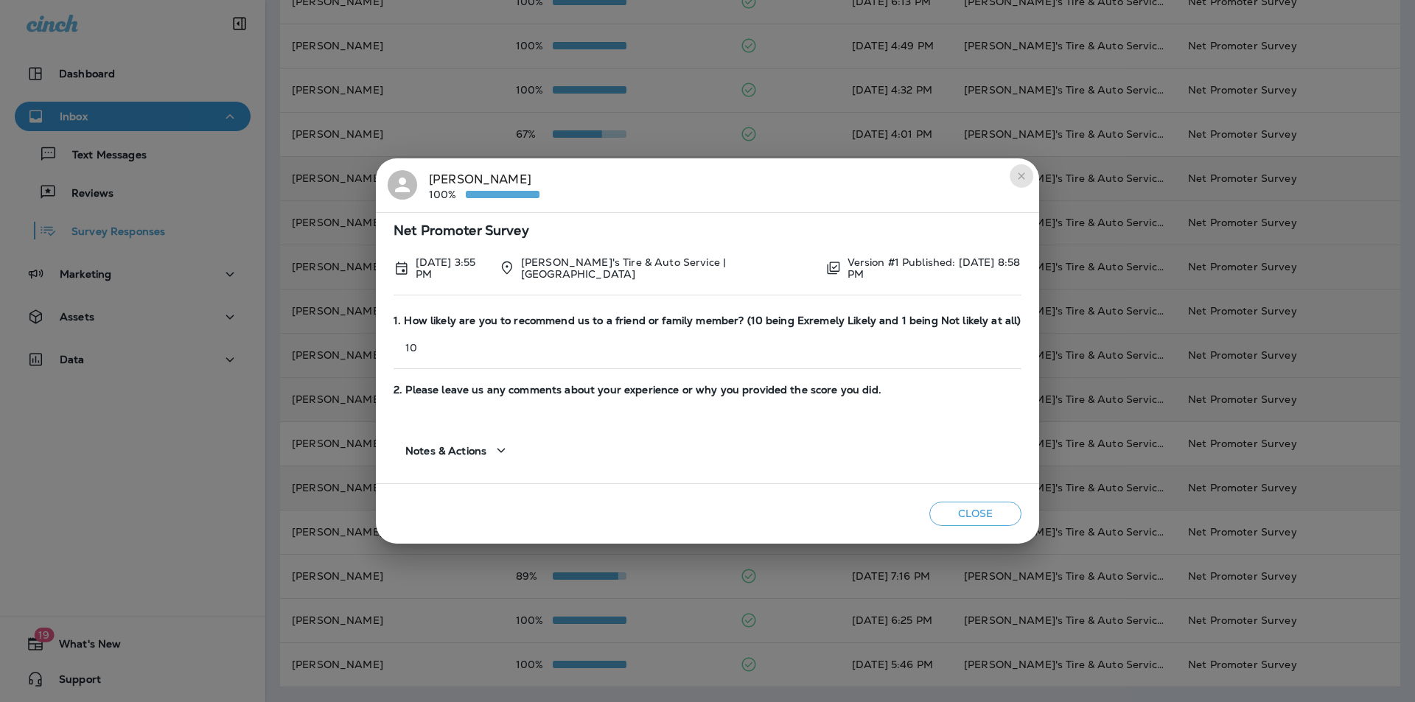
click at [1024, 174] on icon "close" at bounding box center [1022, 176] width 12 height 12
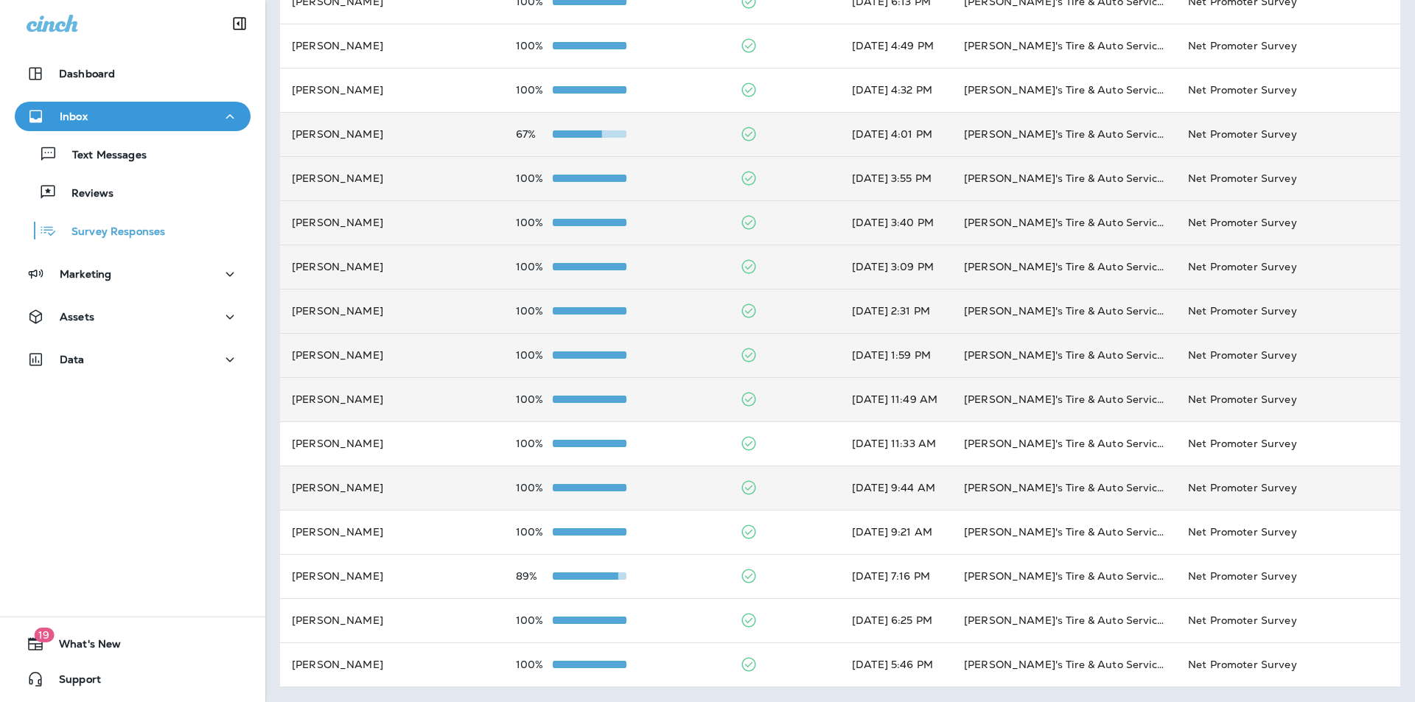
click at [680, 139] on div "67%" at bounding box center [616, 134] width 200 height 12
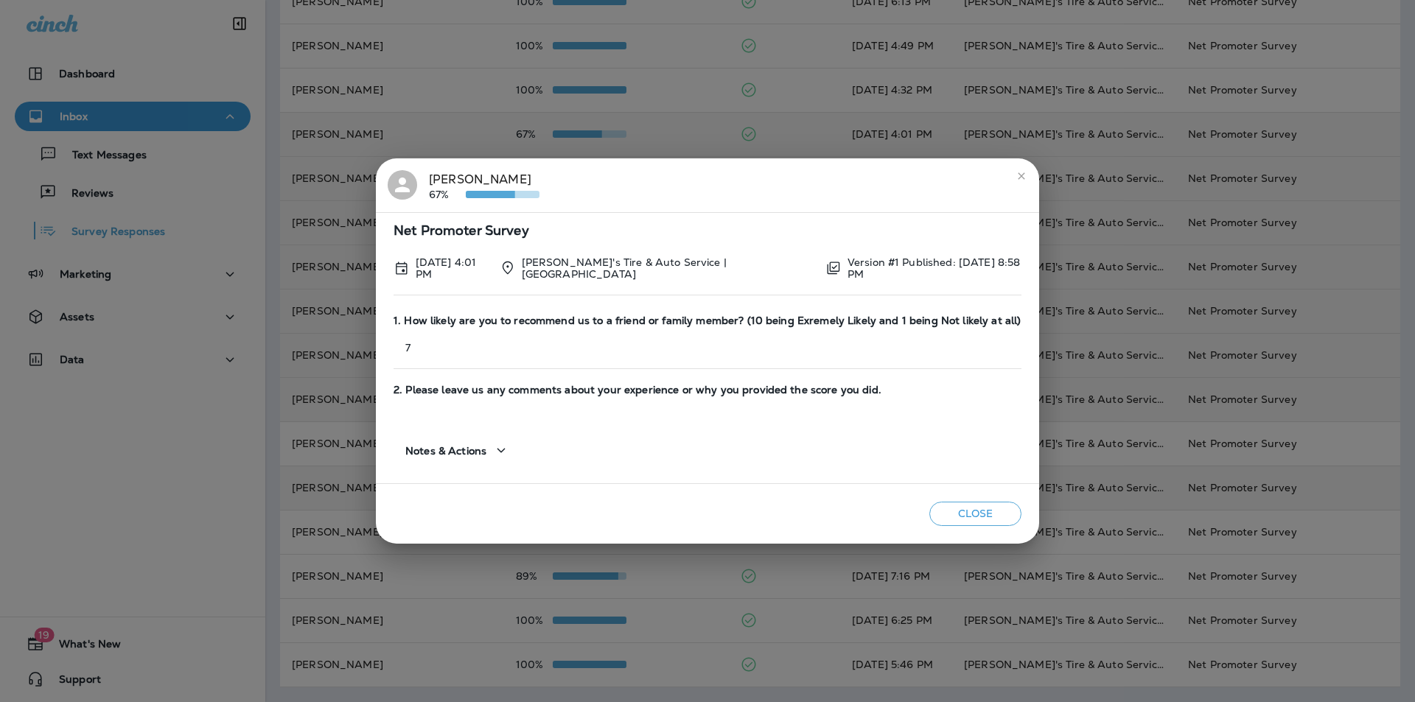
click at [1018, 176] on icon "close" at bounding box center [1021, 175] width 7 height 7
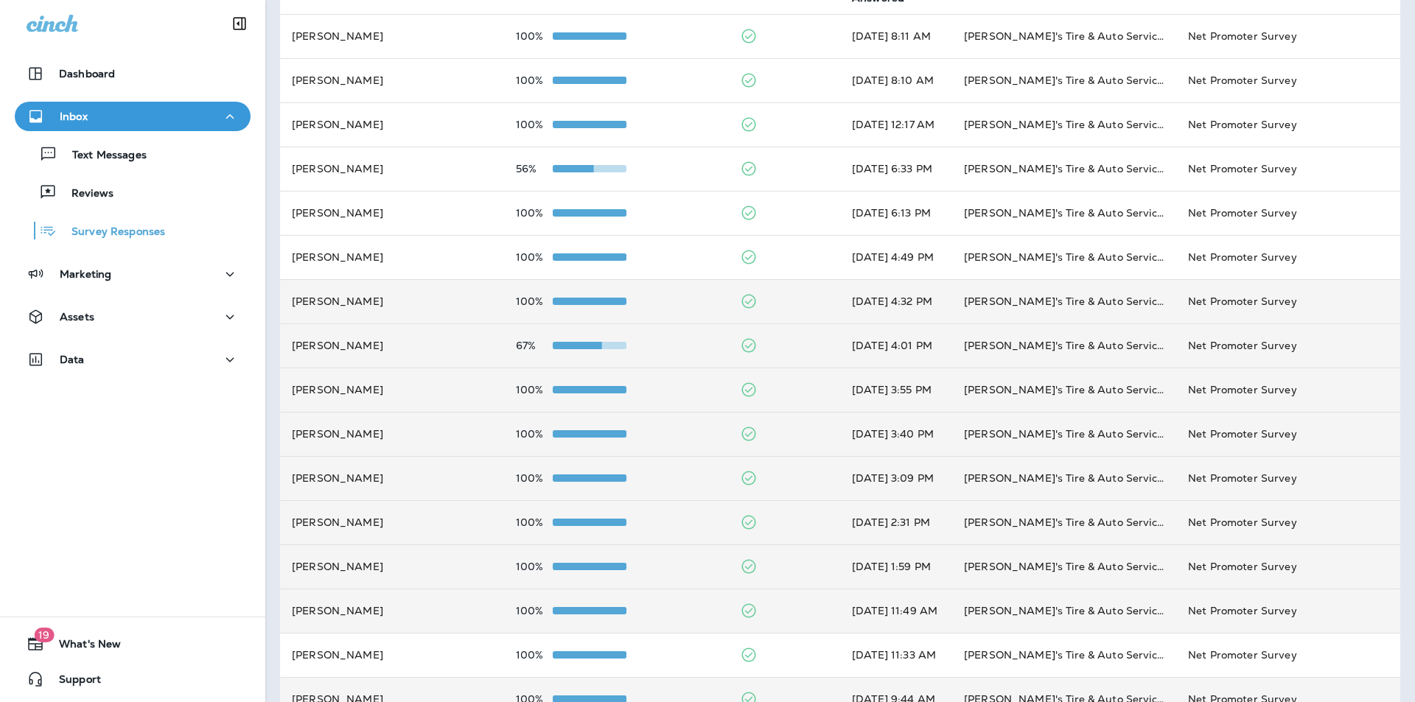
scroll to position [169, 0]
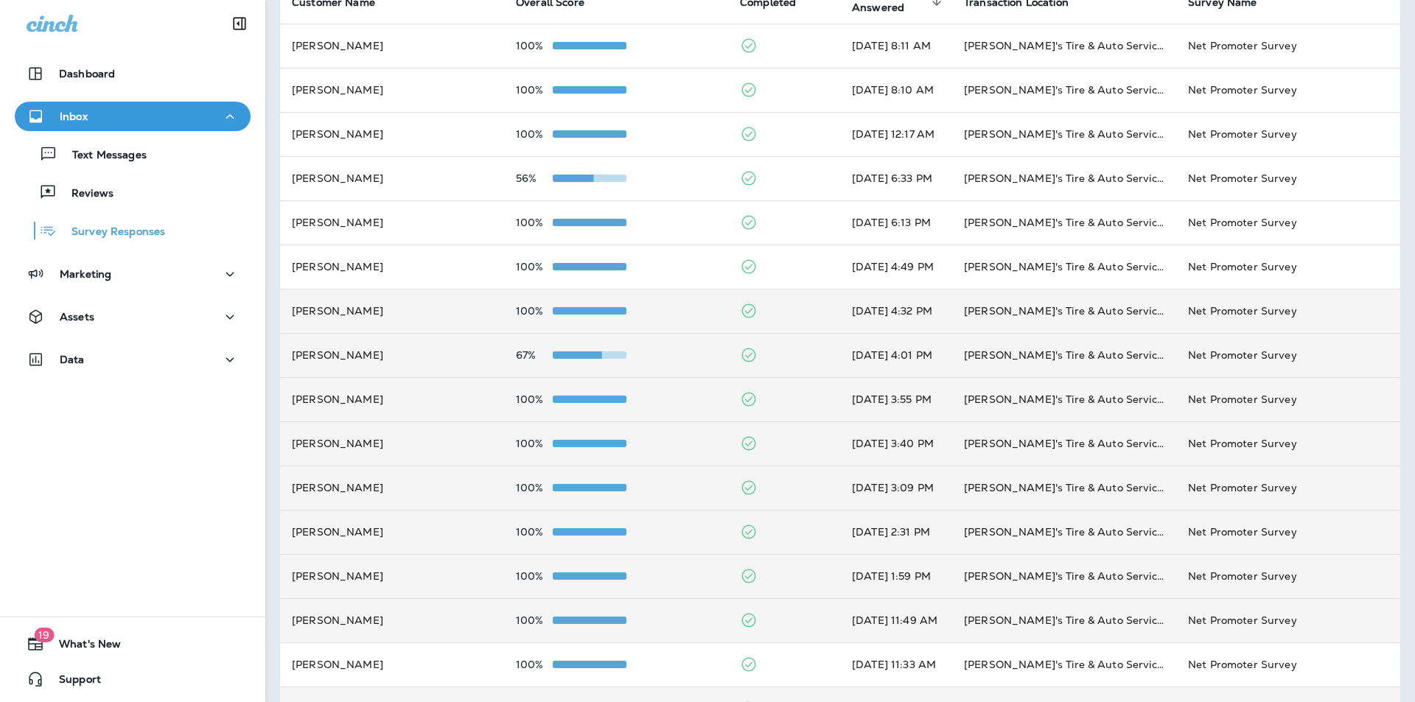
click at [673, 302] on td "100%" at bounding box center [616, 311] width 224 height 44
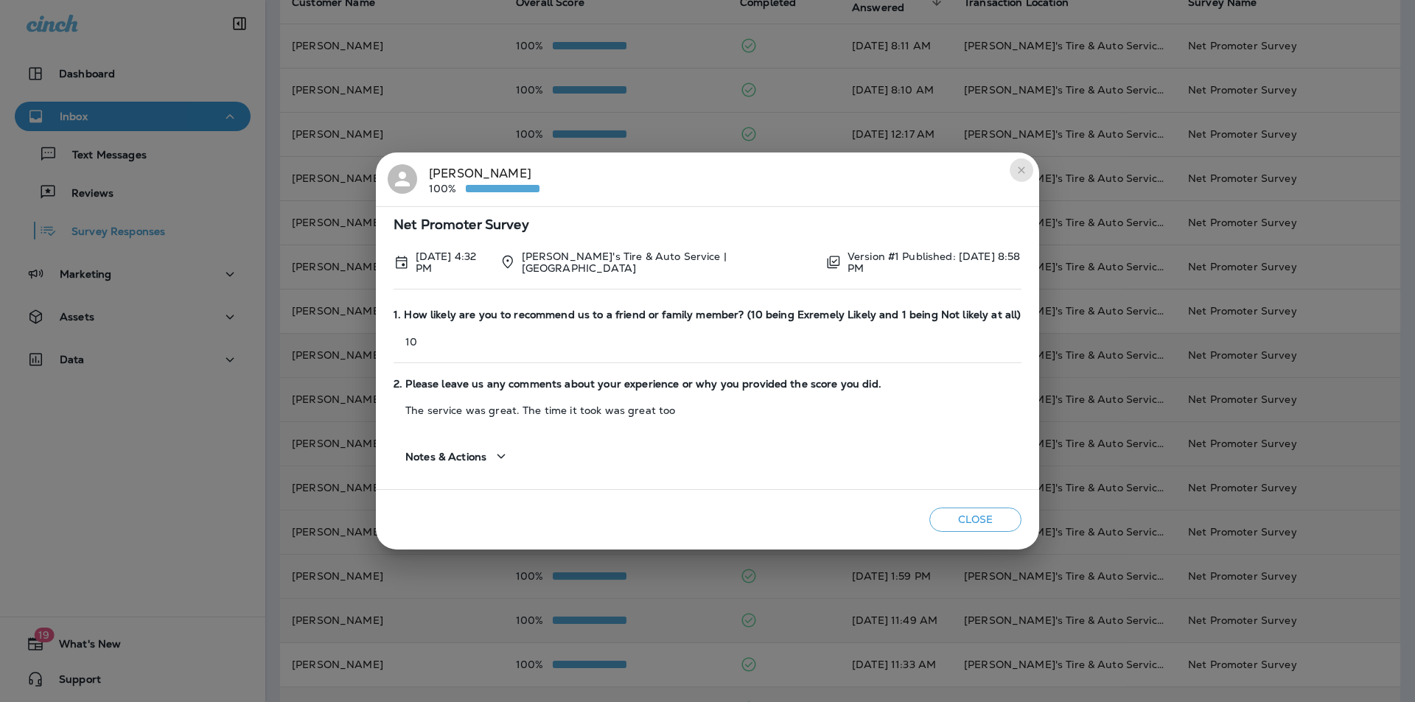
click at [1022, 170] on icon "close" at bounding box center [1021, 170] width 7 height 7
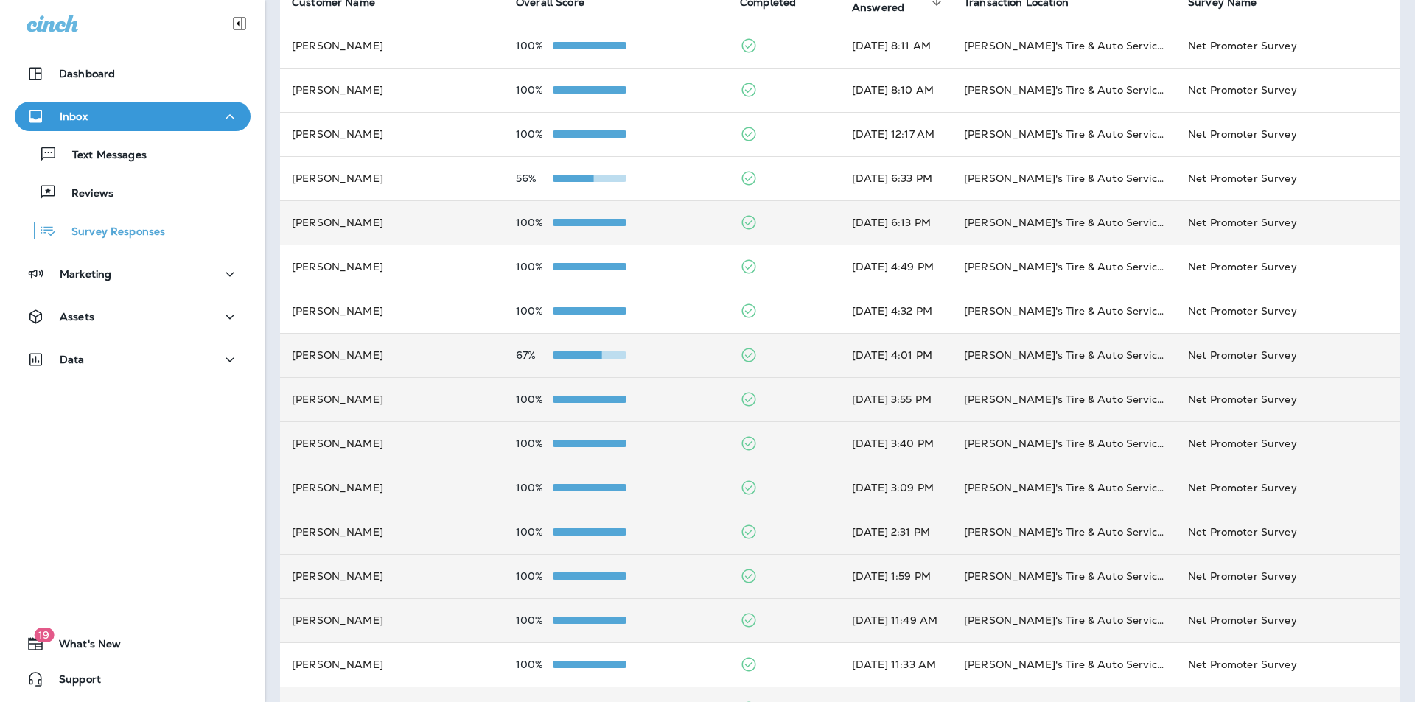
click at [675, 221] on div "100%" at bounding box center [616, 223] width 200 height 12
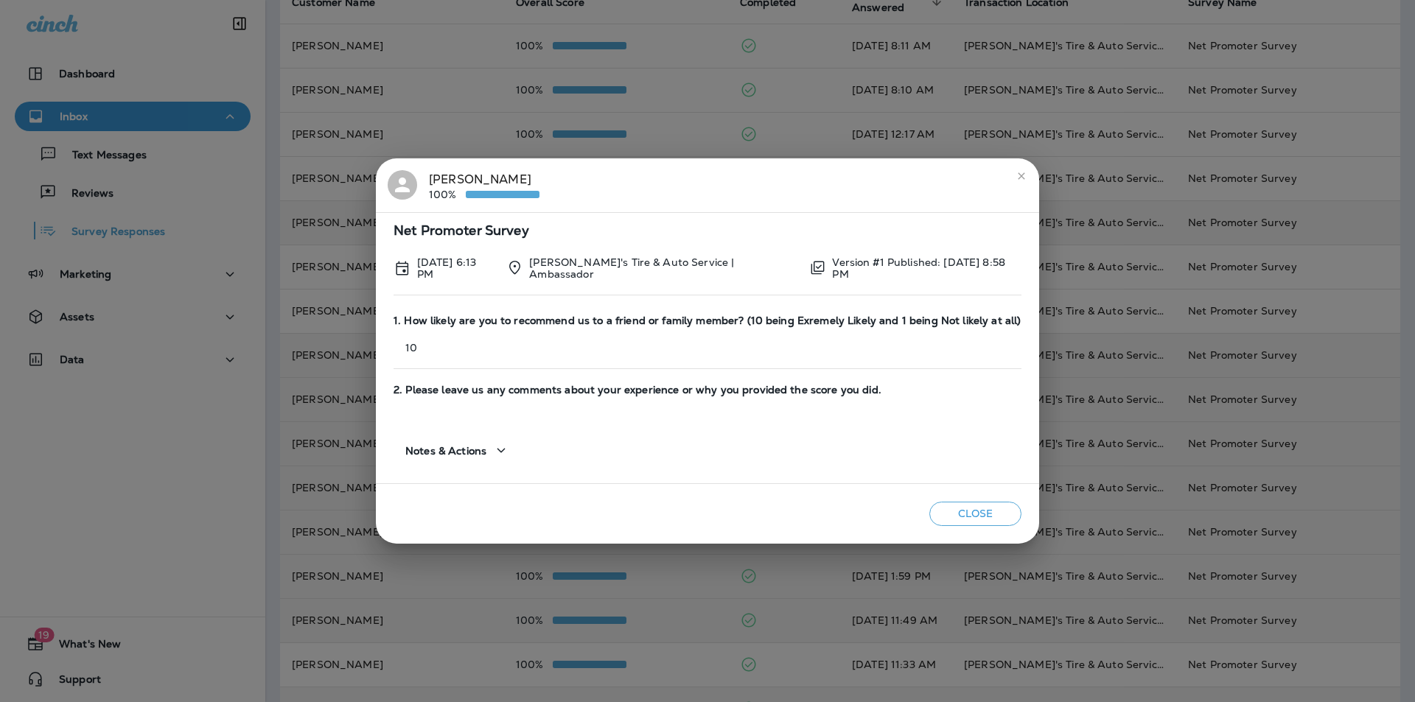
click at [1016, 176] on icon "close" at bounding box center [1022, 176] width 12 height 12
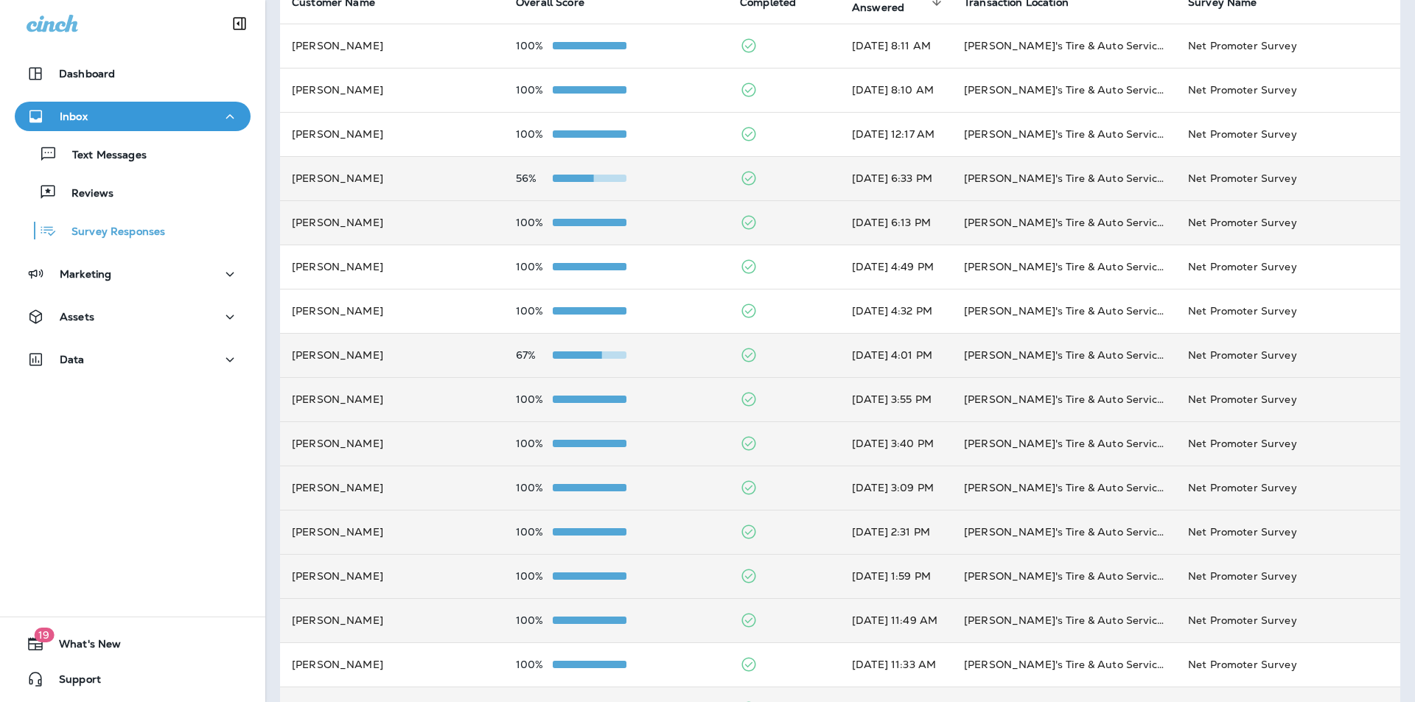
click at [686, 175] on div "56%" at bounding box center [616, 178] width 200 height 12
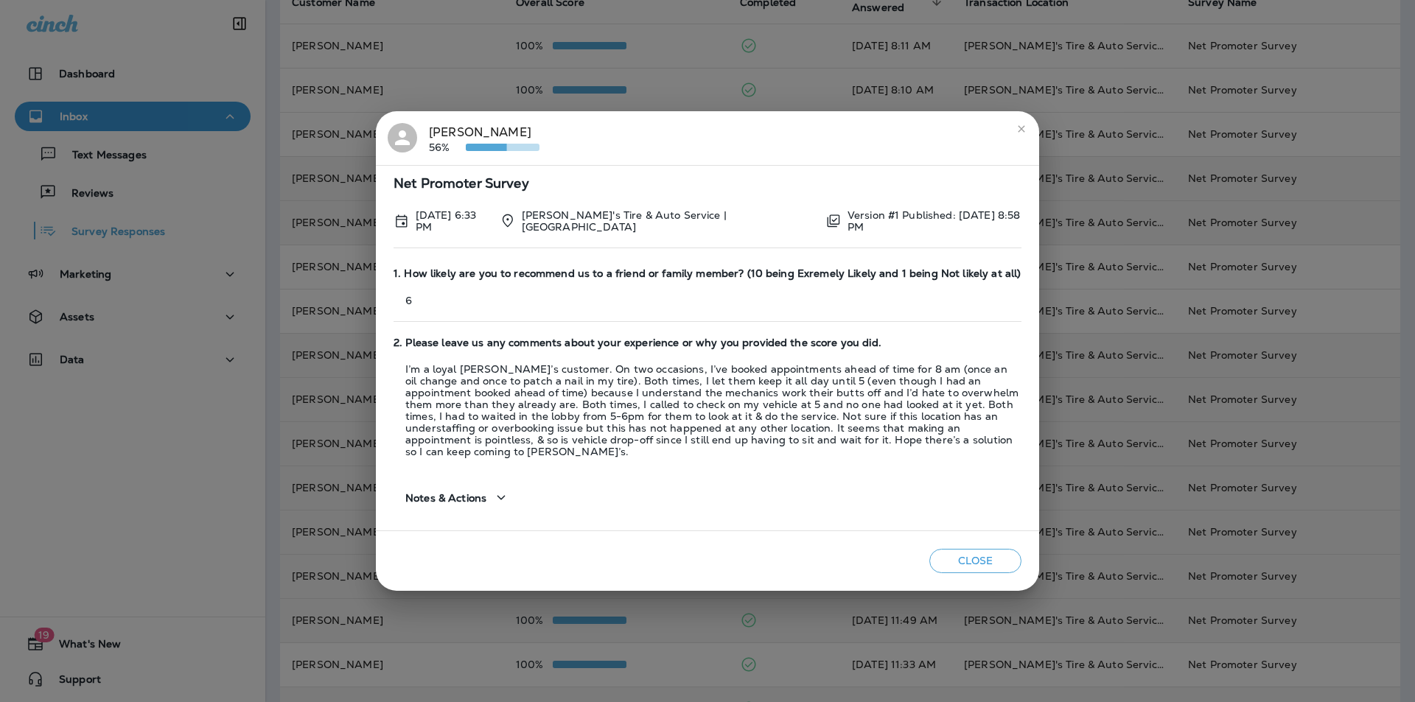
click at [457, 135] on div "Kamryn Boudreaux 56%" at bounding box center [484, 138] width 111 height 31
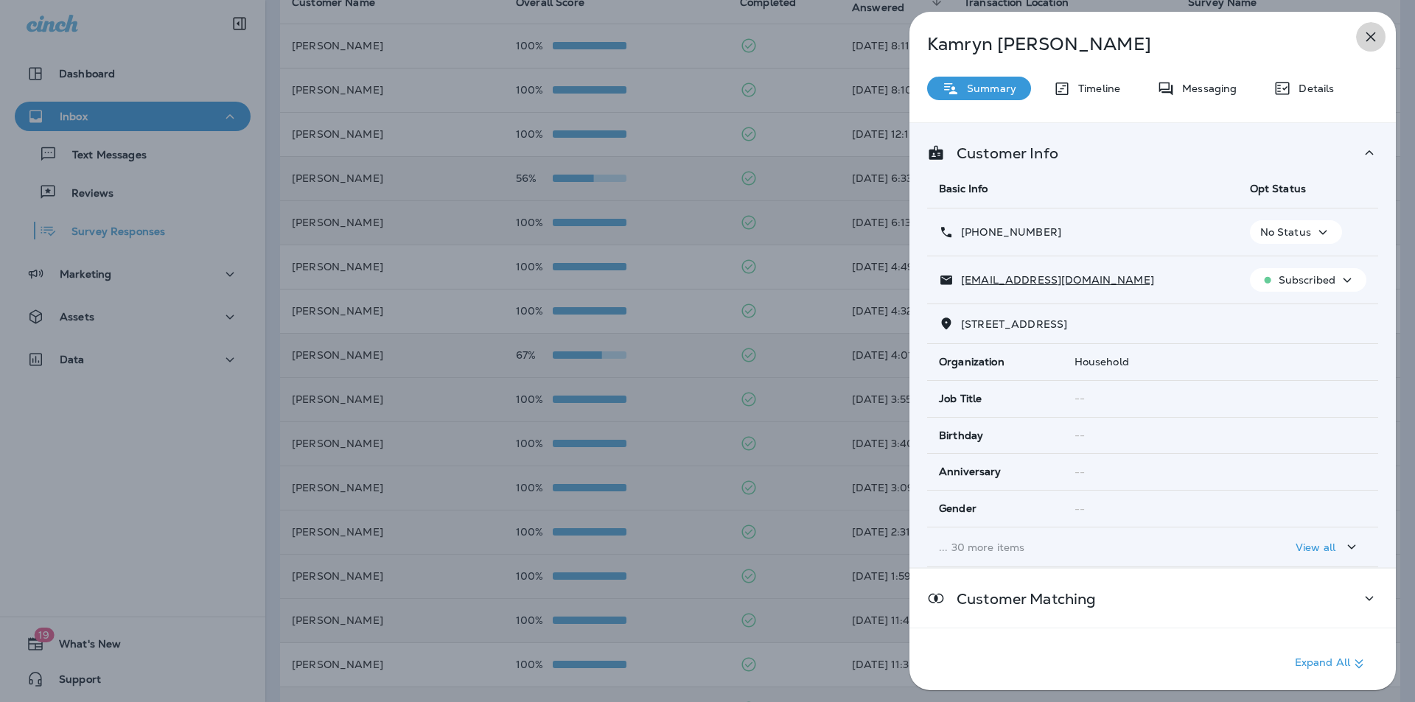
click at [1369, 34] on icon "button" at bounding box center [1371, 37] width 18 height 18
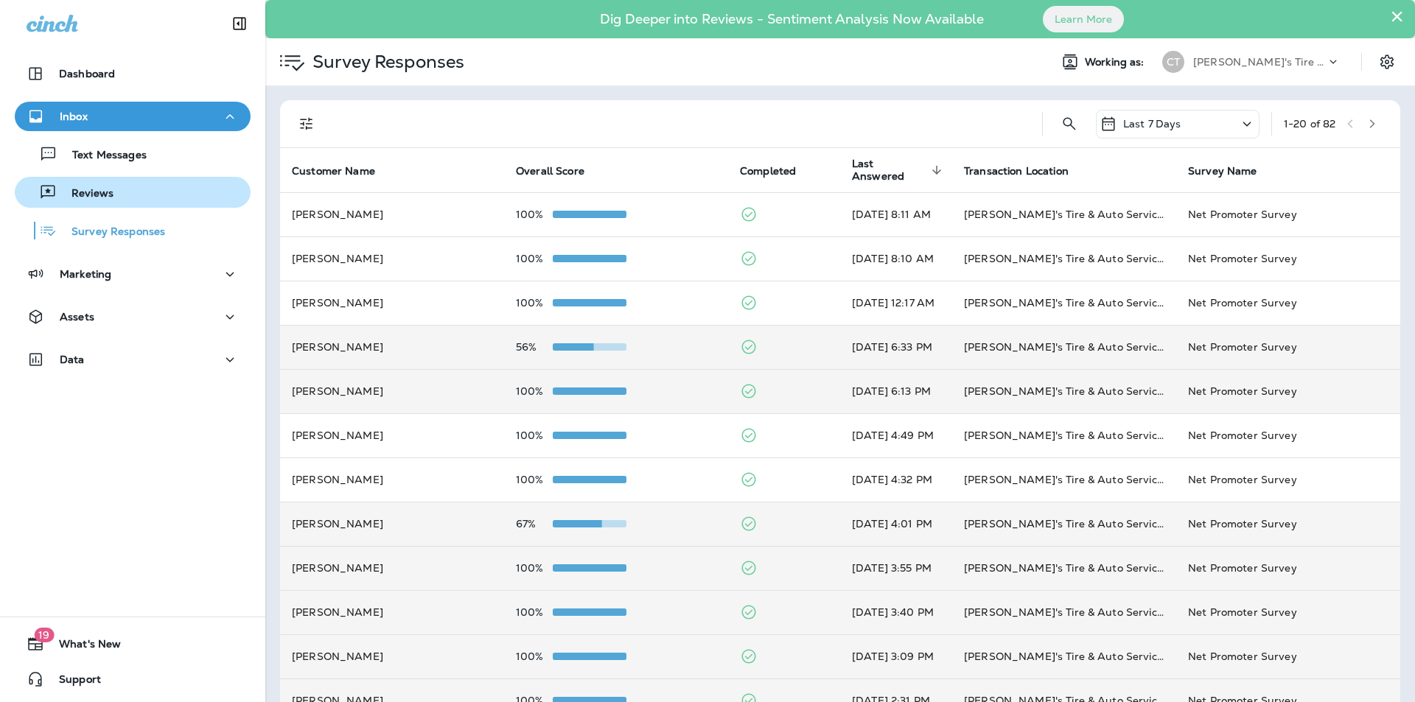
click at [84, 189] on p "Reviews" at bounding box center [85, 194] width 57 height 14
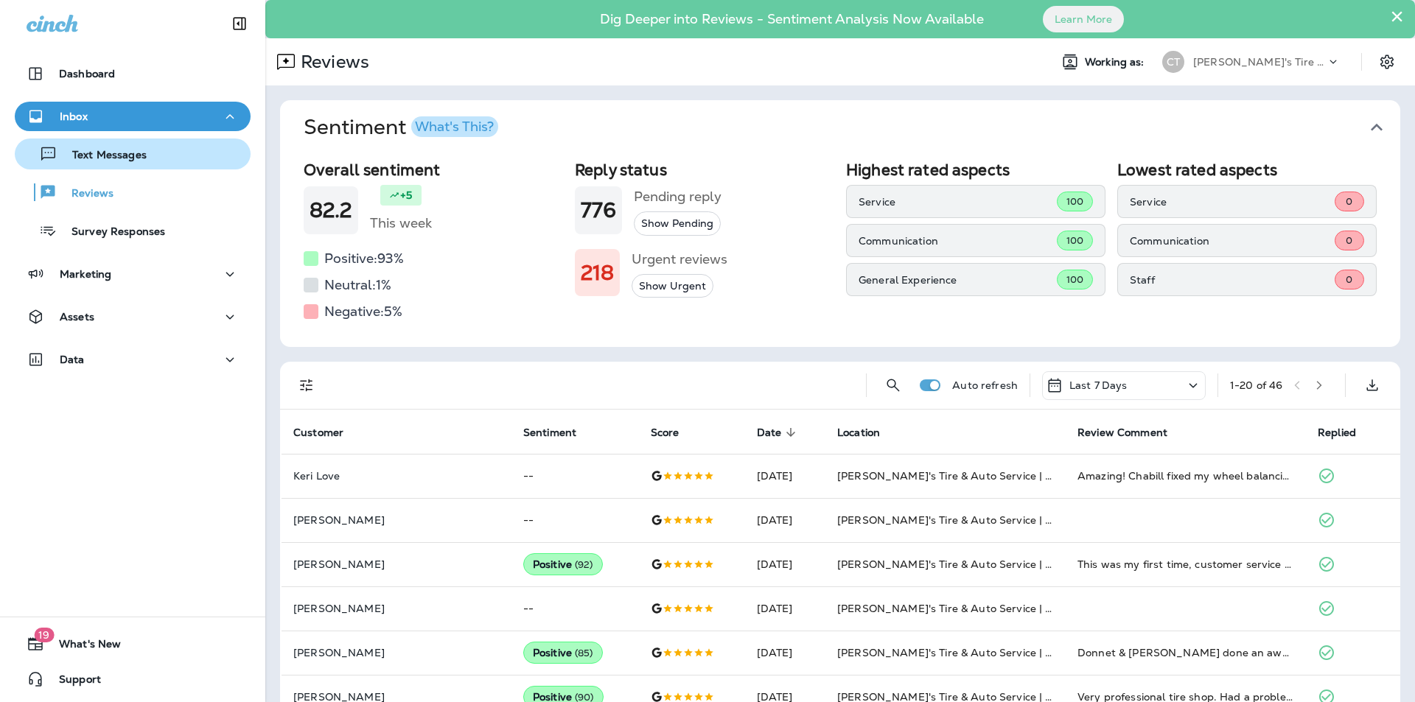
click at [89, 150] on p "Text Messages" at bounding box center [101, 156] width 89 height 14
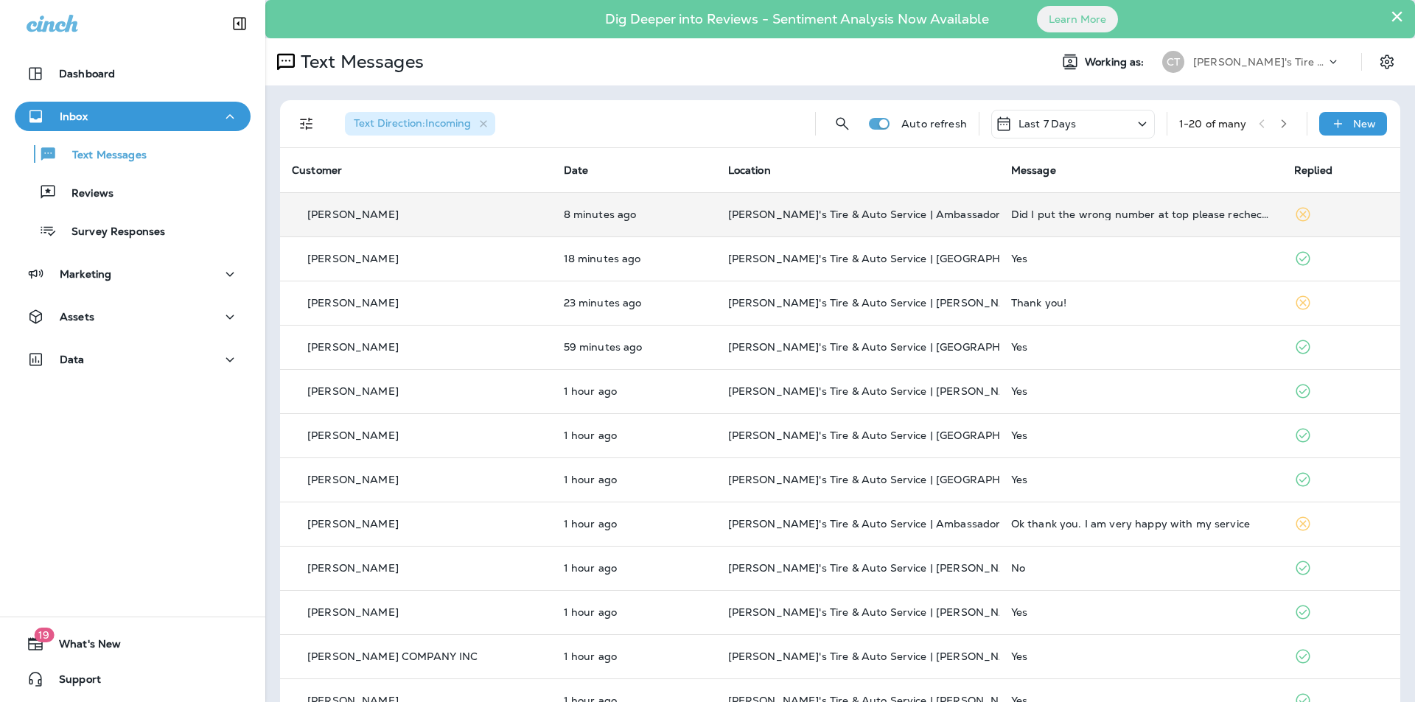
click at [937, 210] on p "[PERSON_NAME]'s Tire & Auto Service | Ambassador" at bounding box center [857, 215] width 259 height 12
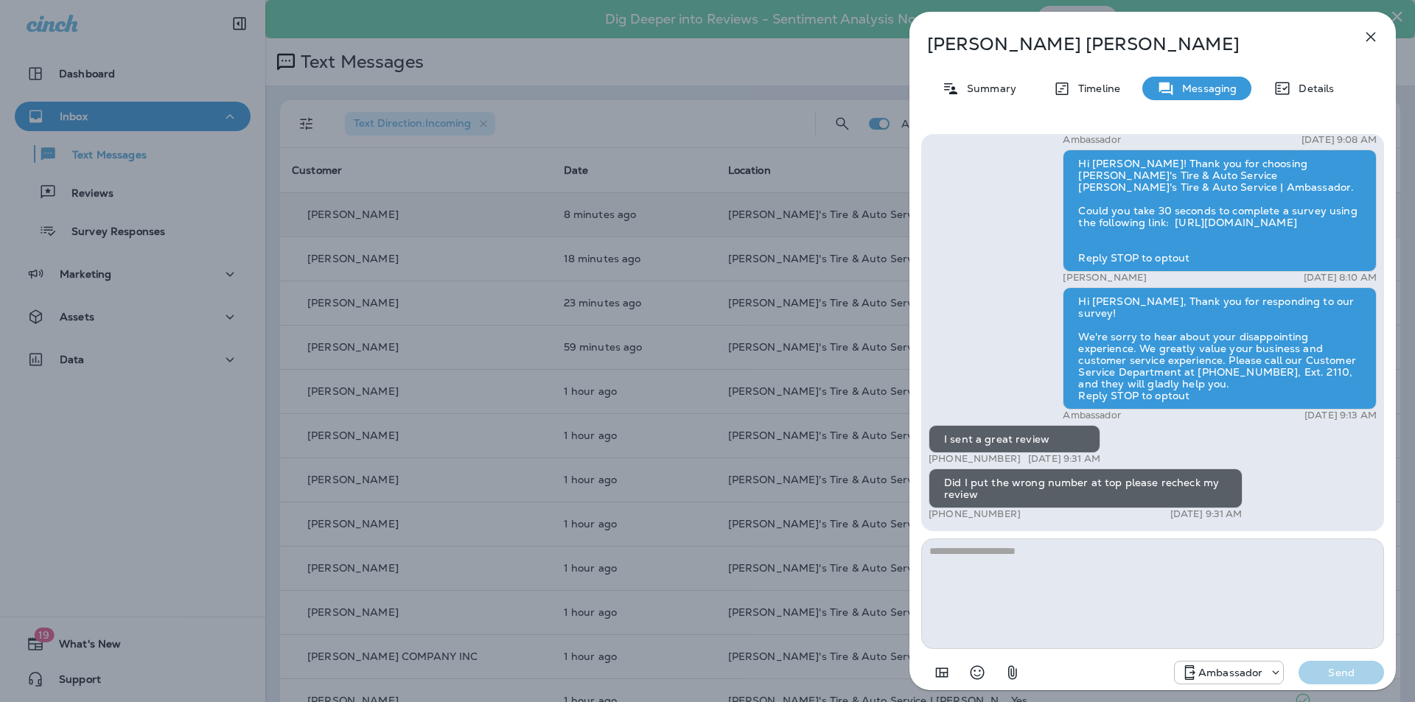
click at [656, 304] on div "Laura Rabalais Summary Timeline Messaging Details Hey Laura, Chabill's Tire and…" at bounding box center [707, 351] width 1415 height 702
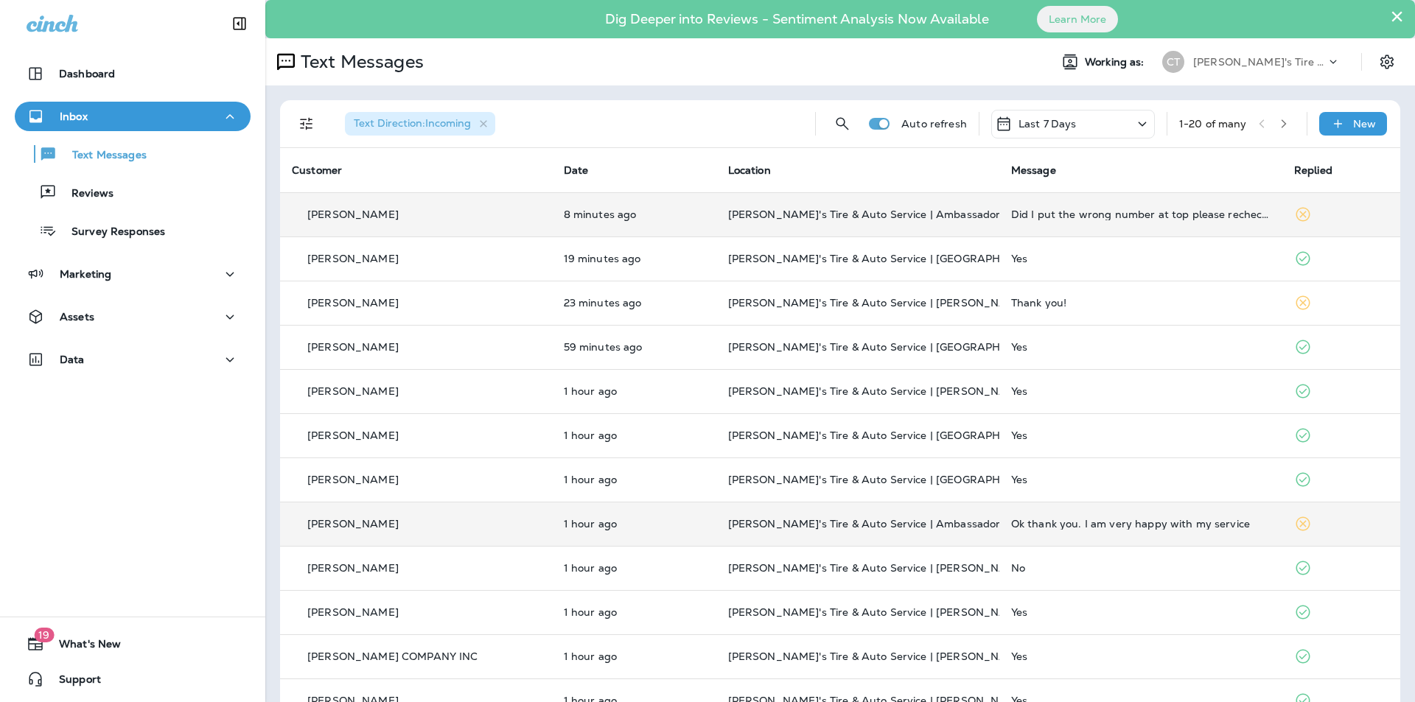
click at [925, 531] on td "[PERSON_NAME]'s Tire & Auto Service | Ambassador" at bounding box center [857, 524] width 283 height 44
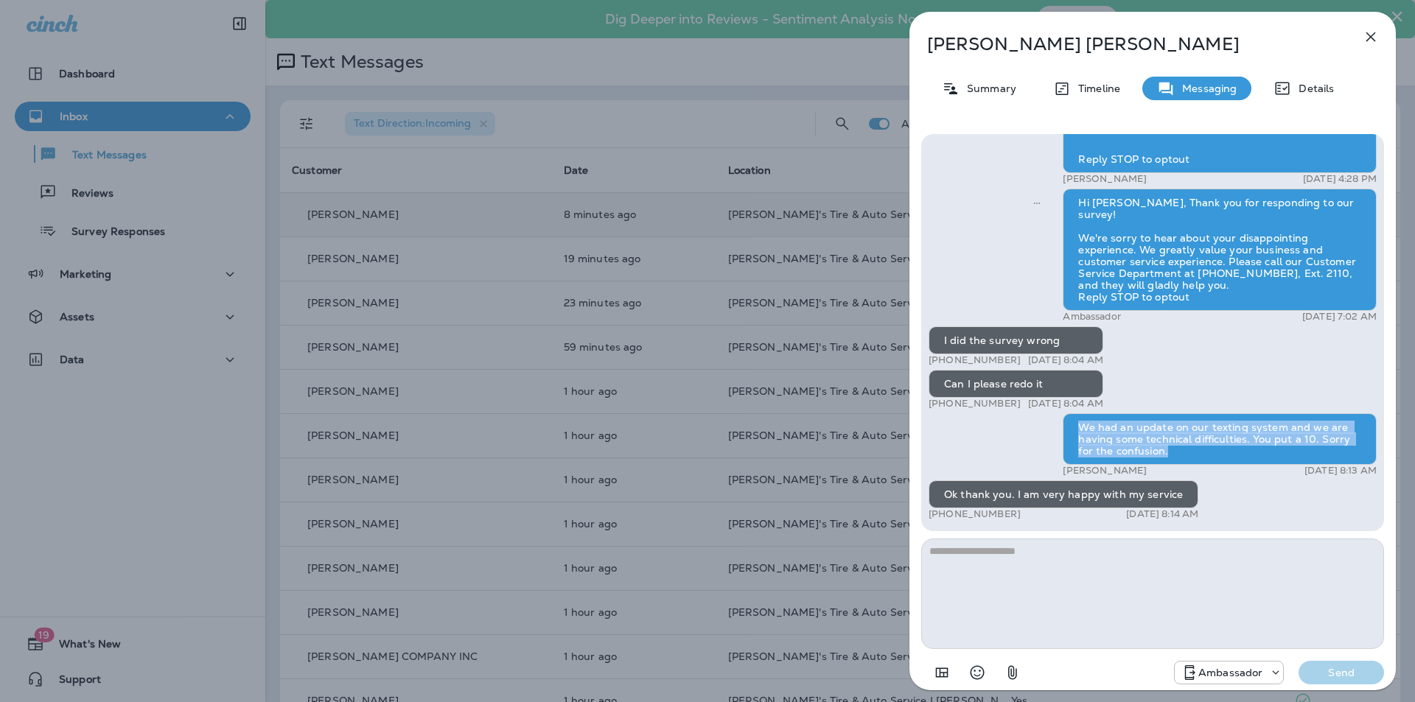
drag, startPoint x: 1078, startPoint y: 427, endPoint x: 1186, endPoint y: 450, distance: 110.2
click at [1186, 450] on div "We had an update on our texting system and we are having some technical difficu…" at bounding box center [1220, 439] width 314 height 52
copy div "We had an update on our texting system and we are having some technical difficu…"
click at [688, 309] on div "Joe Breaux Summary Timeline Messaging Details Hi Joe, your 2014 HONDA ACCORD oi…" at bounding box center [707, 351] width 1415 height 702
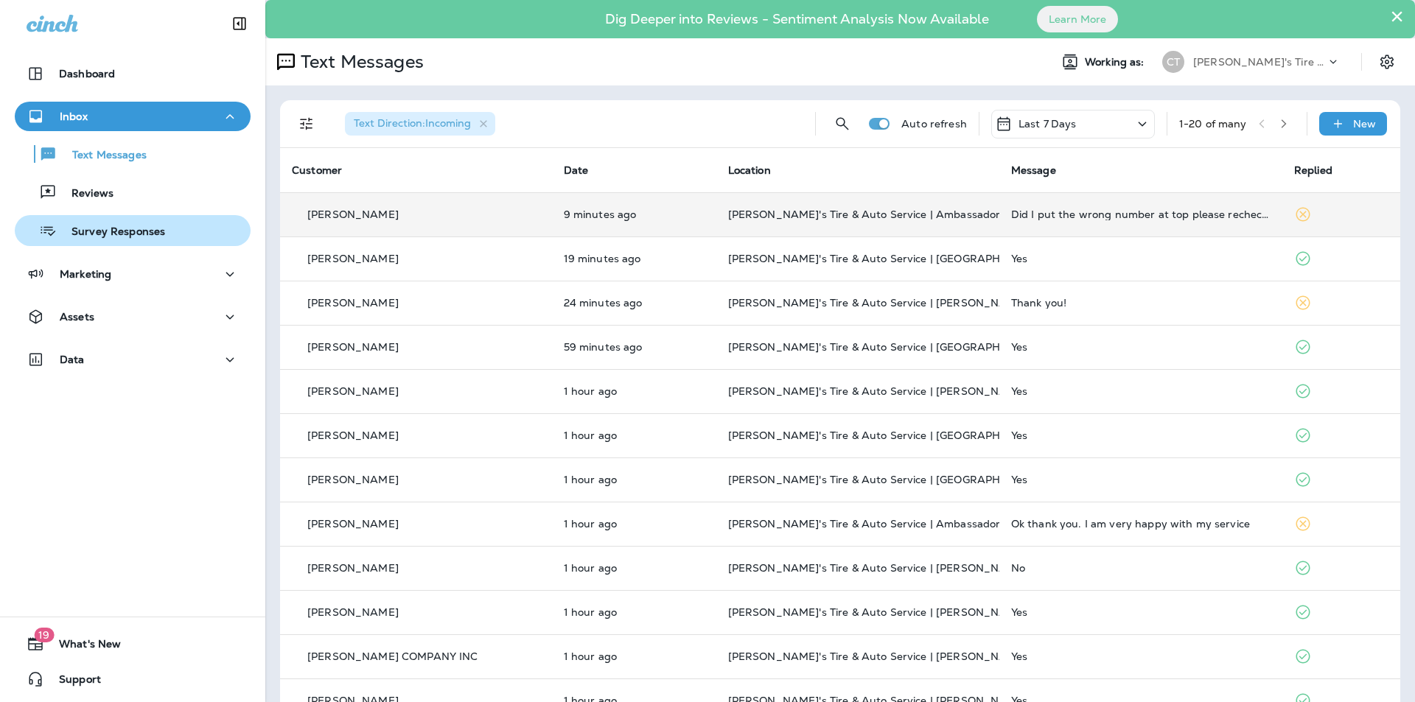
click at [123, 226] on p "Survey Responses" at bounding box center [111, 233] width 108 height 14
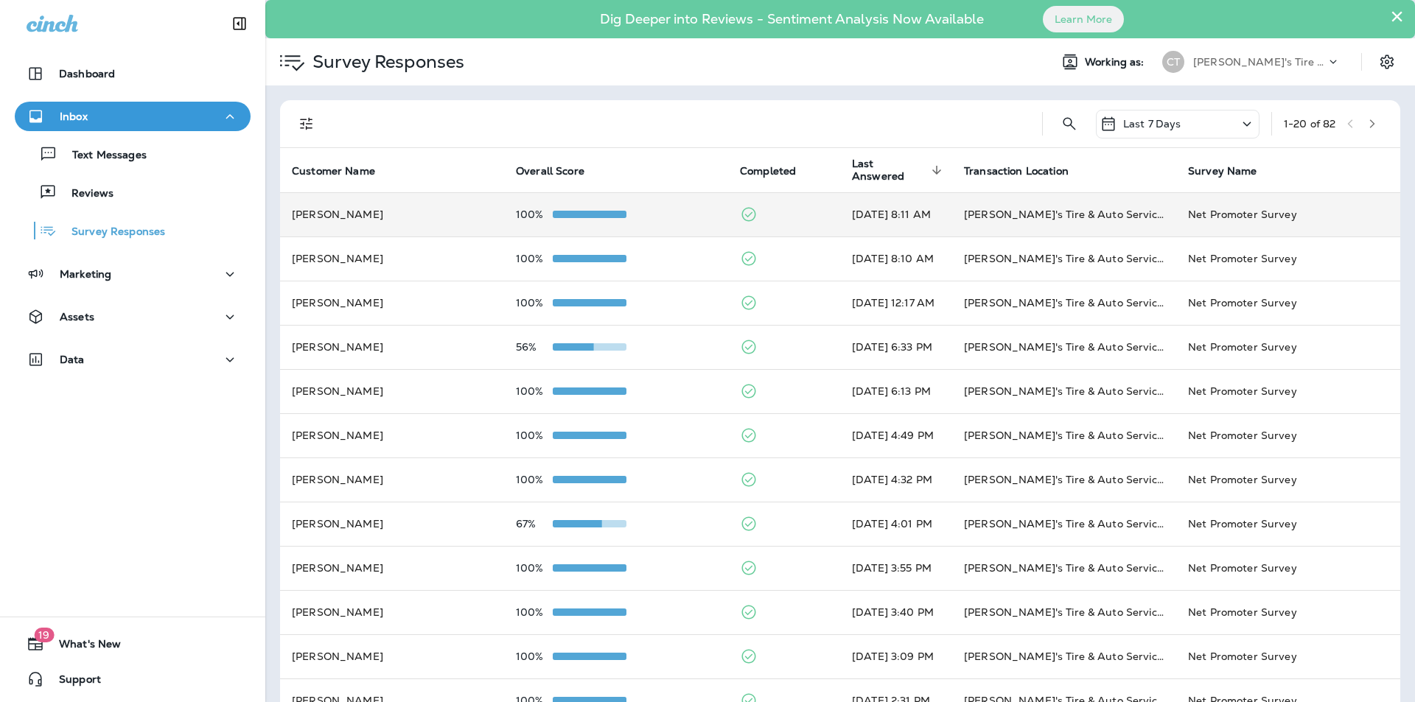
click at [654, 211] on div "100%" at bounding box center [616, 215] width 200 height 12
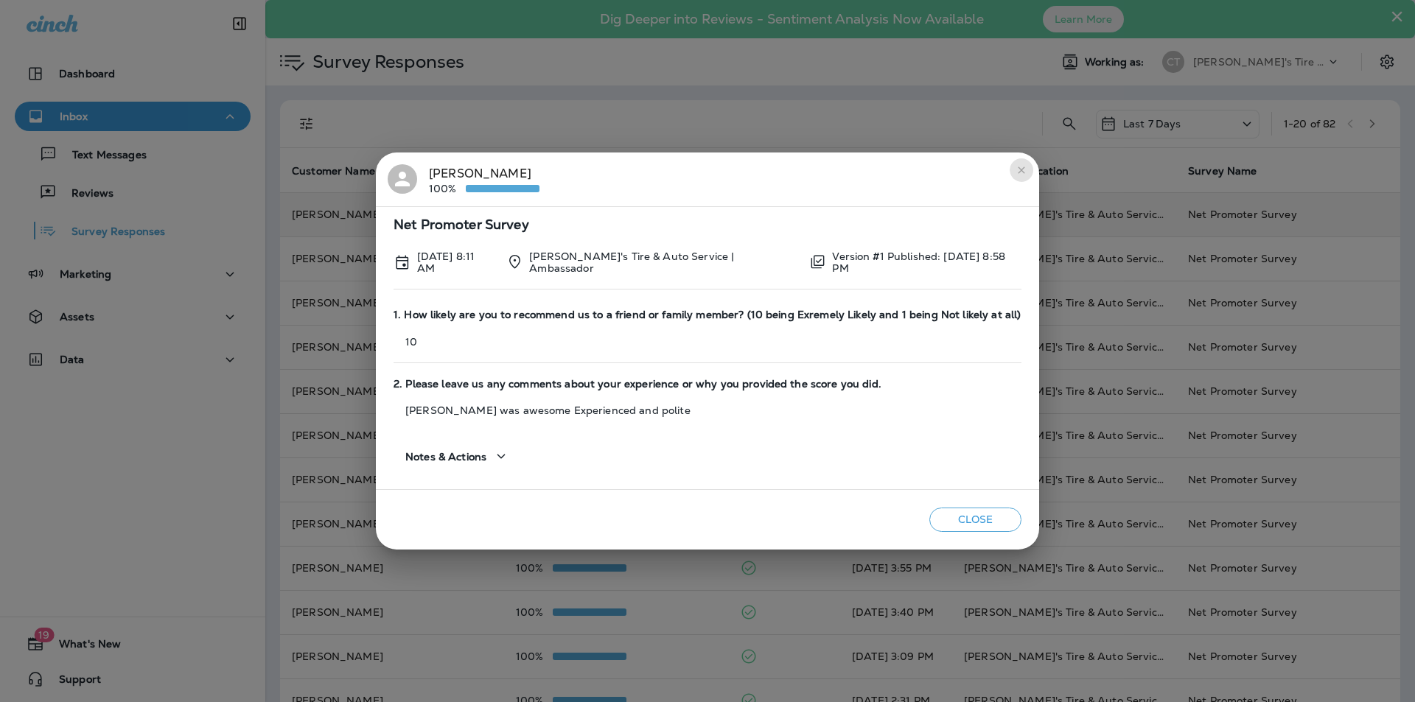
click at [1019, 171] on icon "close" at bounding box center [1022, 170] width 12 height 12
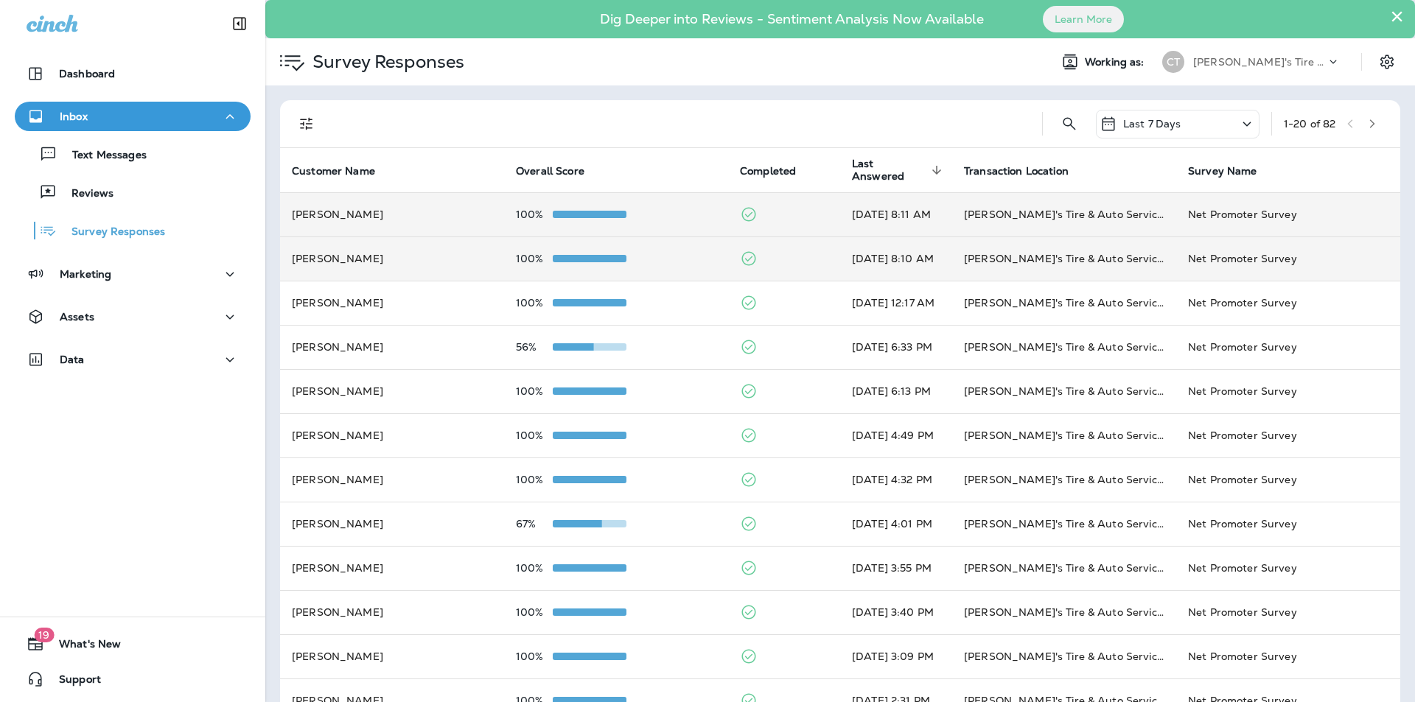
click at [674, 254] on div "100%" at bounding box center [616, 259] width 200 height 12
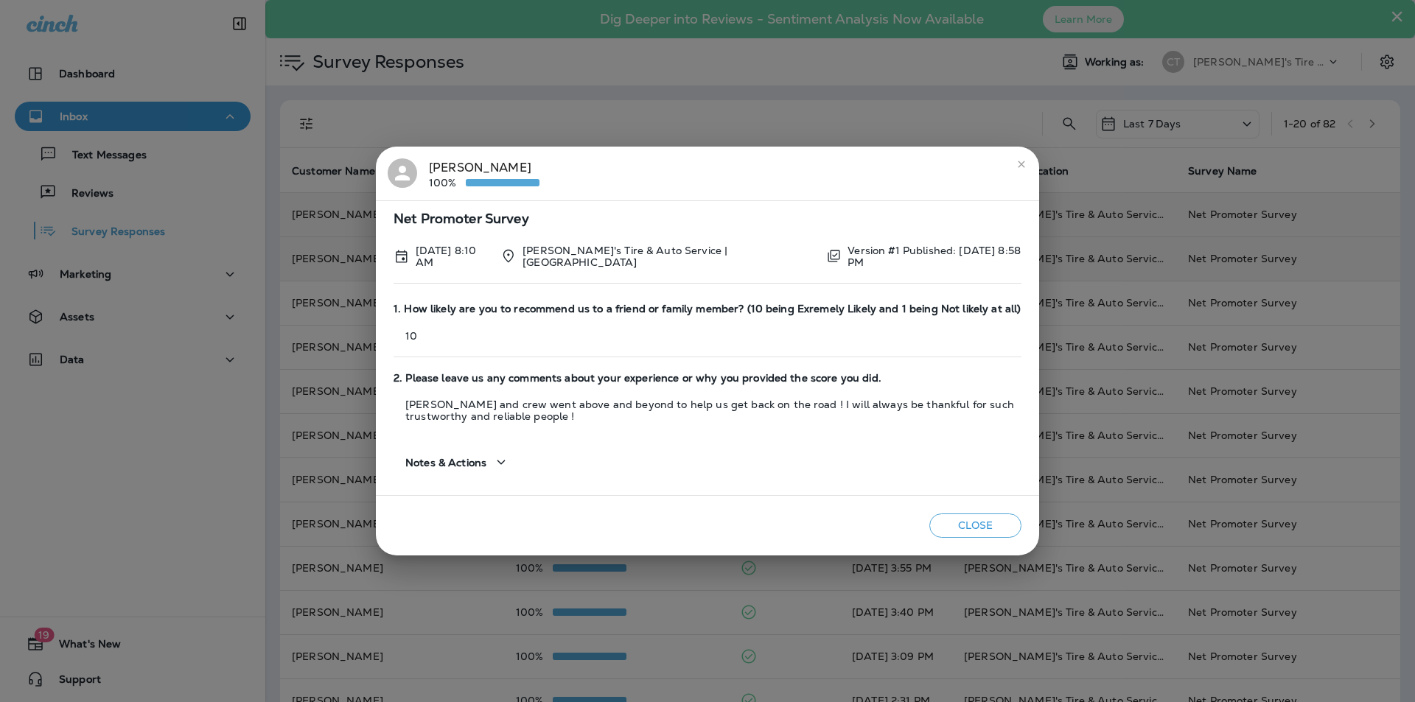
click at [1021, 167] on icon "close" at bounding box center [1022, 164] width 12 height 12
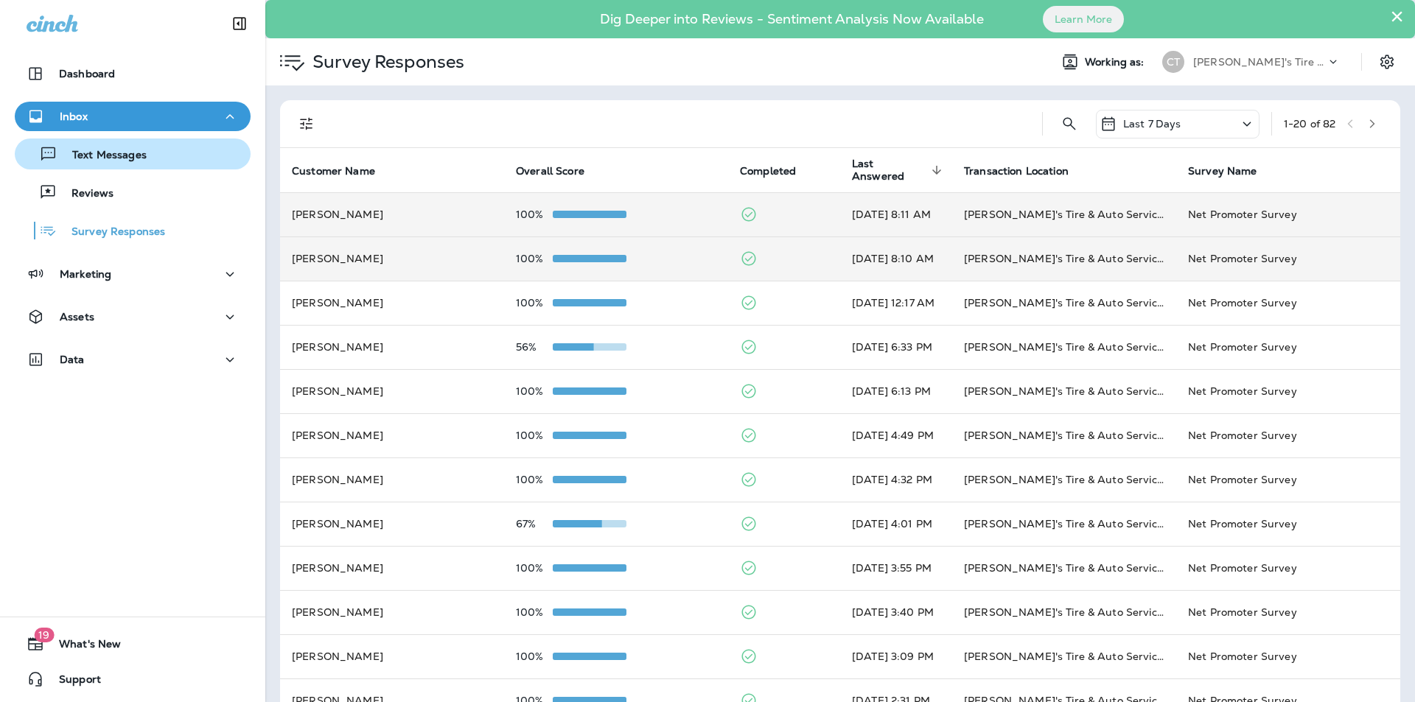
click at [101, 155] on p "Text Messages" at bounding box center [101, 156] width 89 height 14
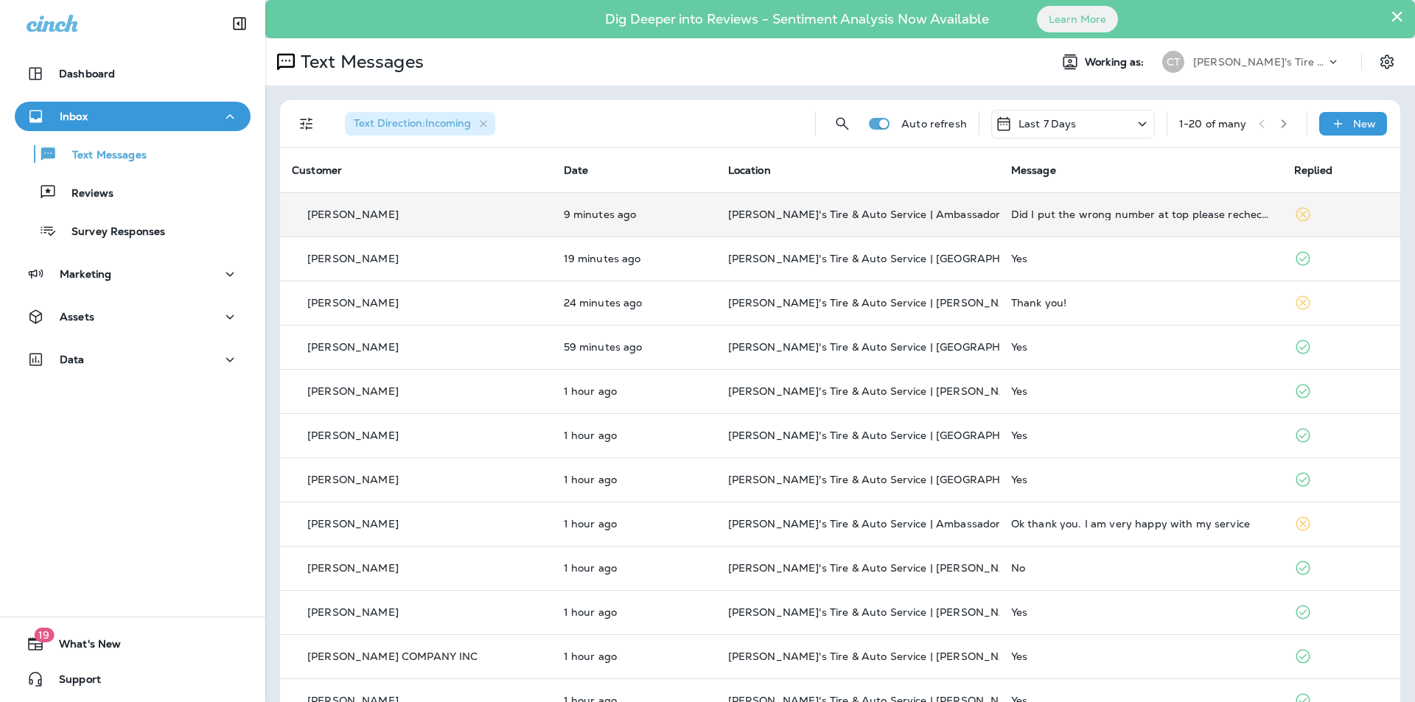
click at [922, 212] on p "[PERSON_NAME]'s Tire & Auto Service | Ambassador" at bounding box center [857, 215] width 259 height 12
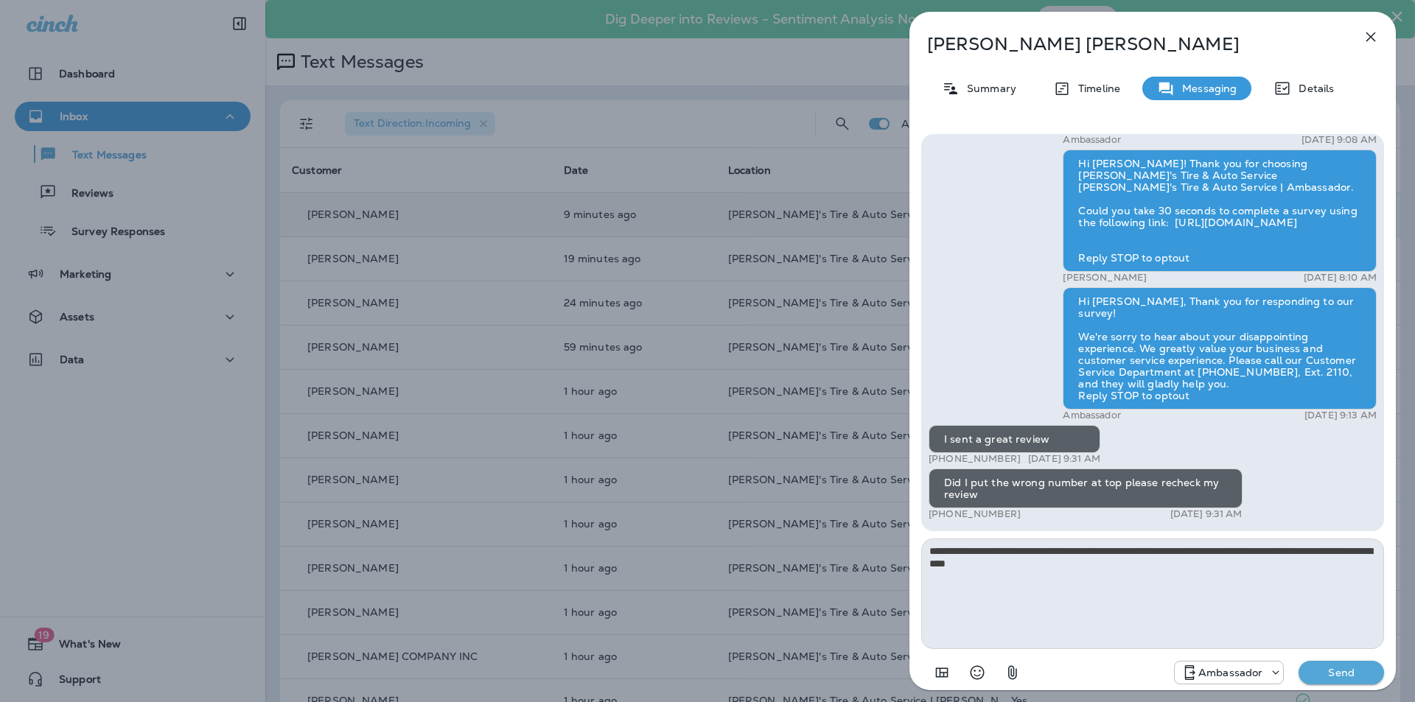
type textarea "**********"
click at [1344, 671] on p "Send" at bounding box center [1341, 672] width 62 height 13
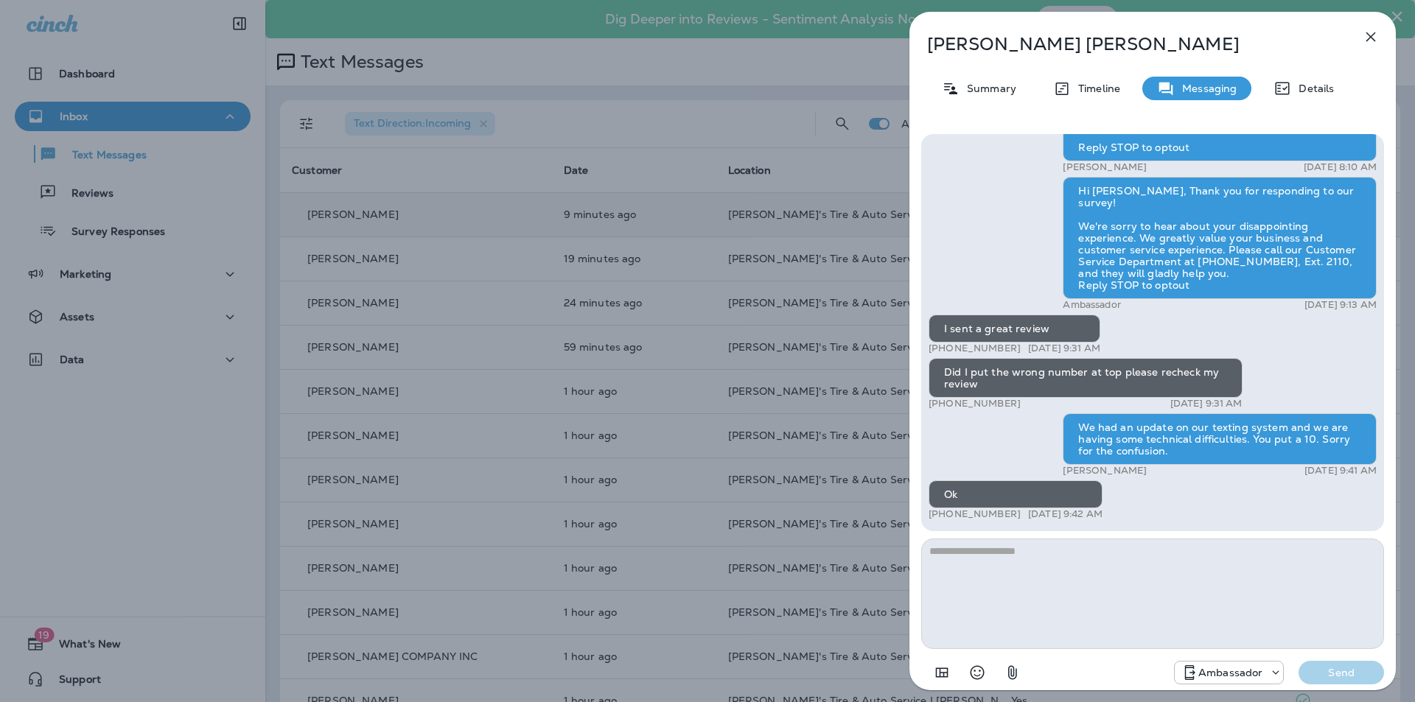
click at [1116, 41] on p "Laura Rabalais" at bounding box center [1128, 44] width 402 height 21
click at [94, 190] on div "Laura Rabalais Summary Timeline Messaging Details Hey Laura, Chabill's Tire and…" at bounding box center [707, 351] width 1415 height 702
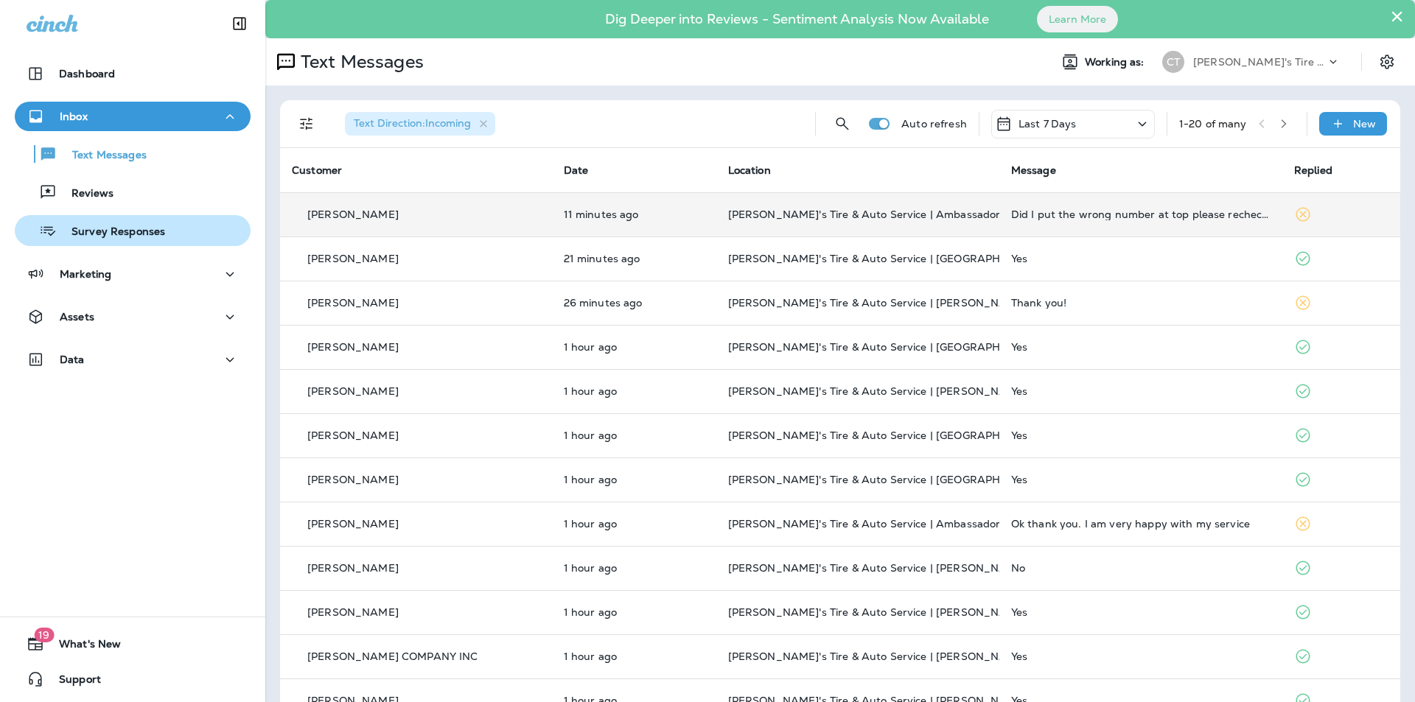
click at [98, 226] on p "Survey Responses" at bounding box center [111, 233] width 108 height 14
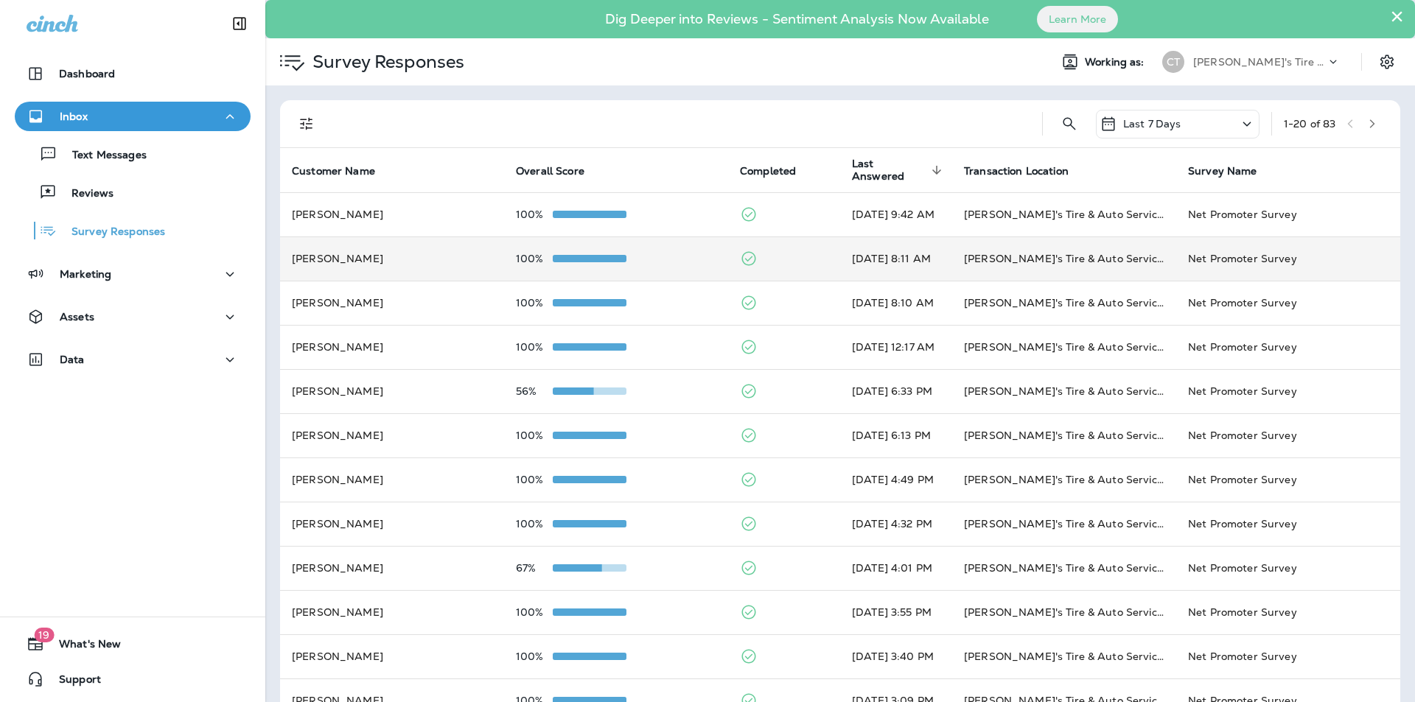
click at [663, 253] on div "100%" at bounding box center [616, 259] width 200 height 12
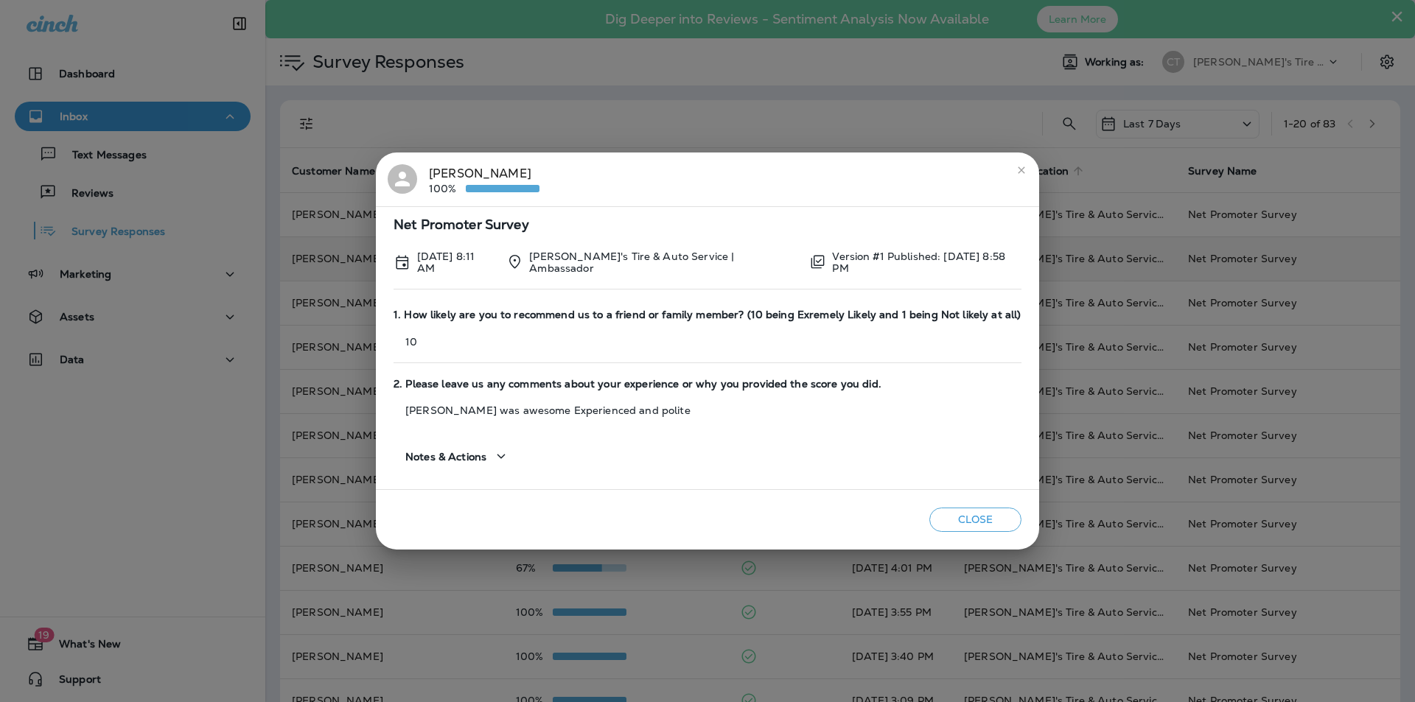
click at [1019, 171] on icon "close" at bounding box center [1022, 170] width 12 height 12
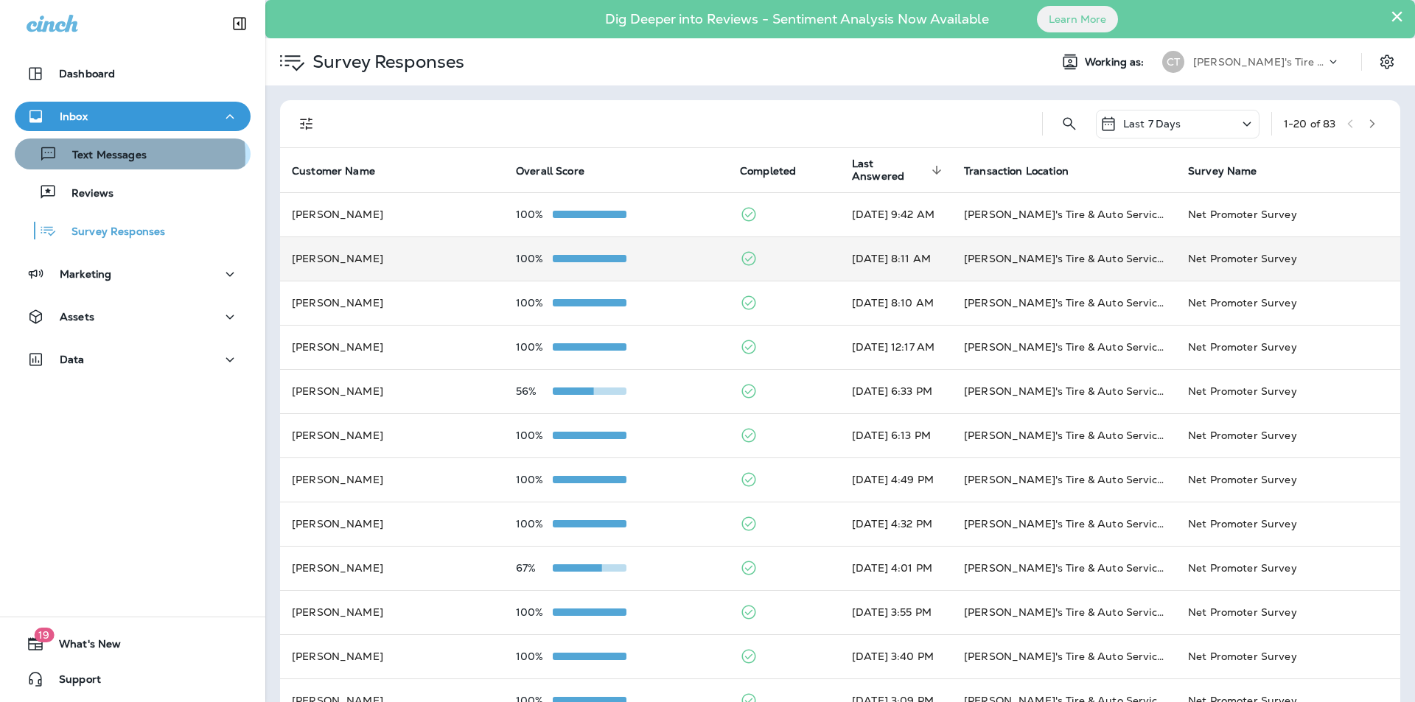
click at [123, 156] on p "Text Messages" at bounding box center [101, 156] width 89 height 14
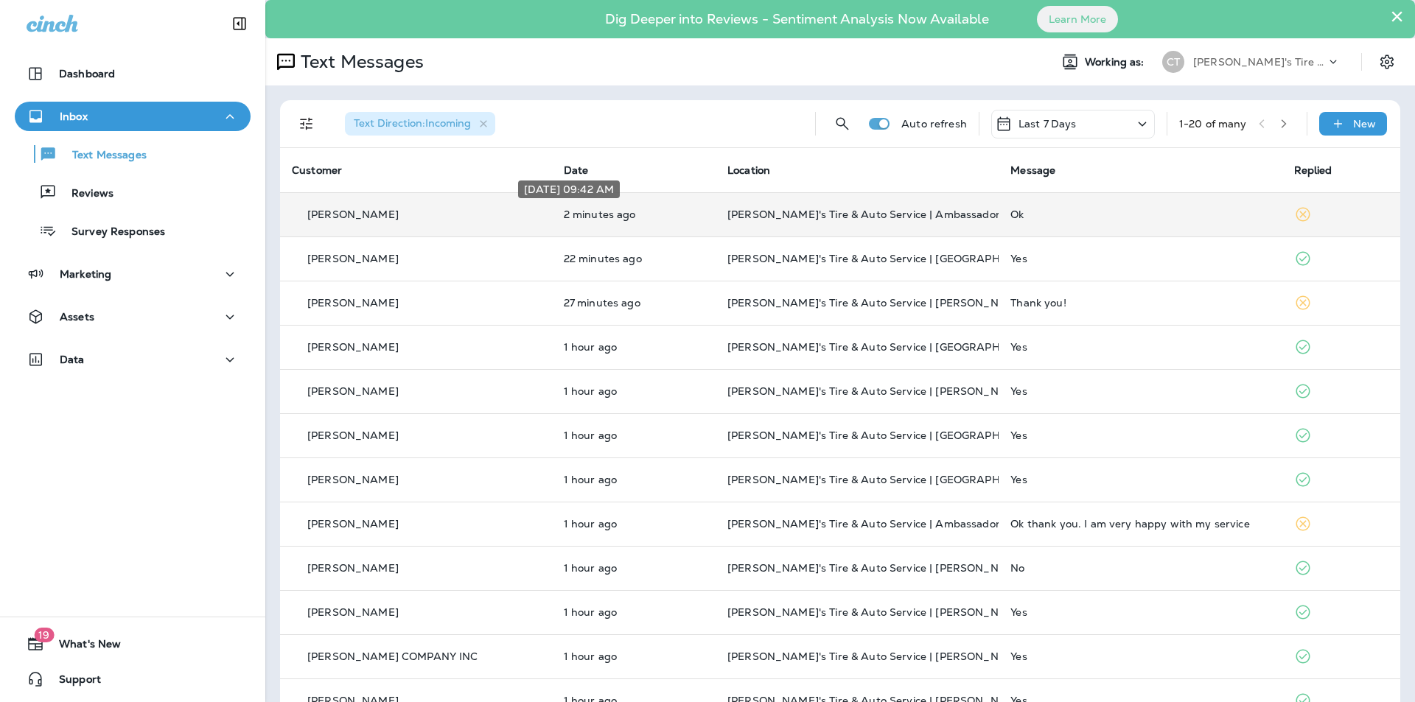
click at [635, 211] on p "2 minutes ago" at bounding box center [634, 215] width 140 height 12
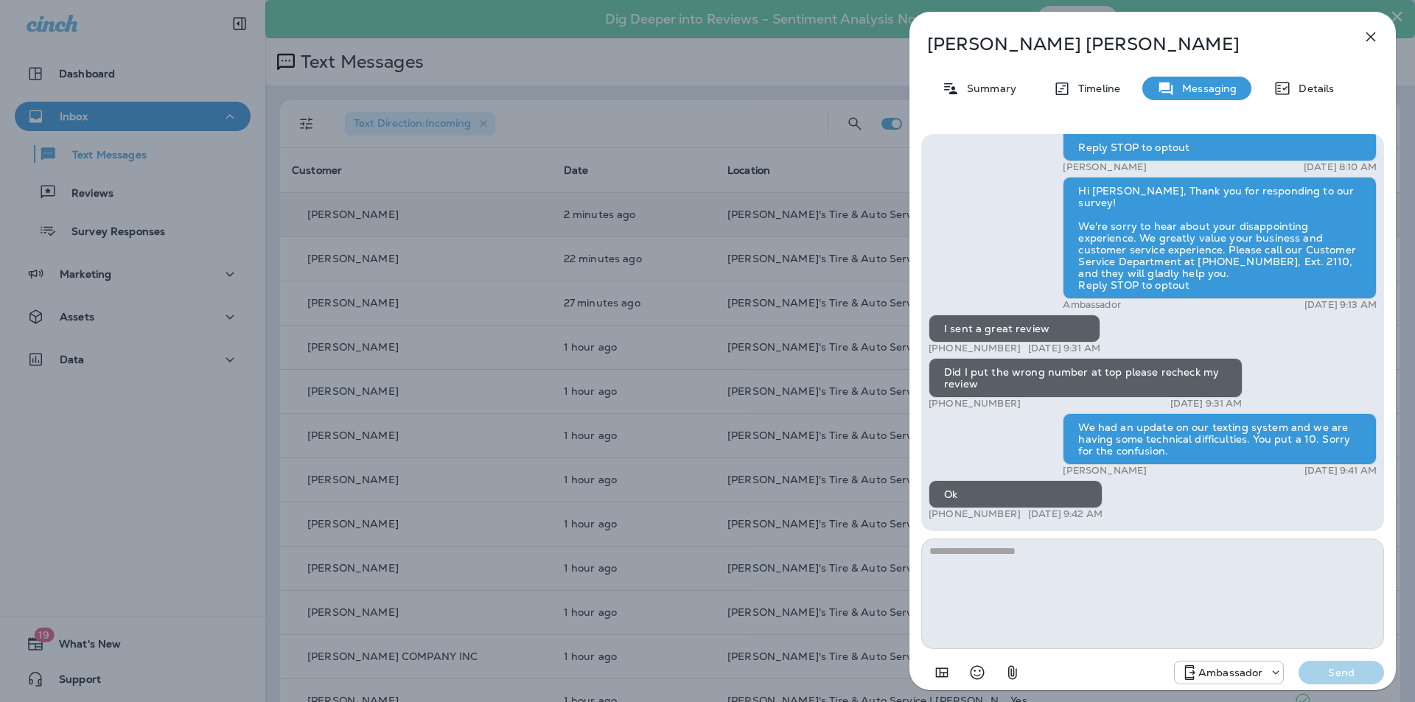
click at [98, 228] on div "Laura Rabalais Summary Timeline Messaging Details Hey Laura, Chabill's Tire and…" at bounding box center [707, 351] width 1415 height 702
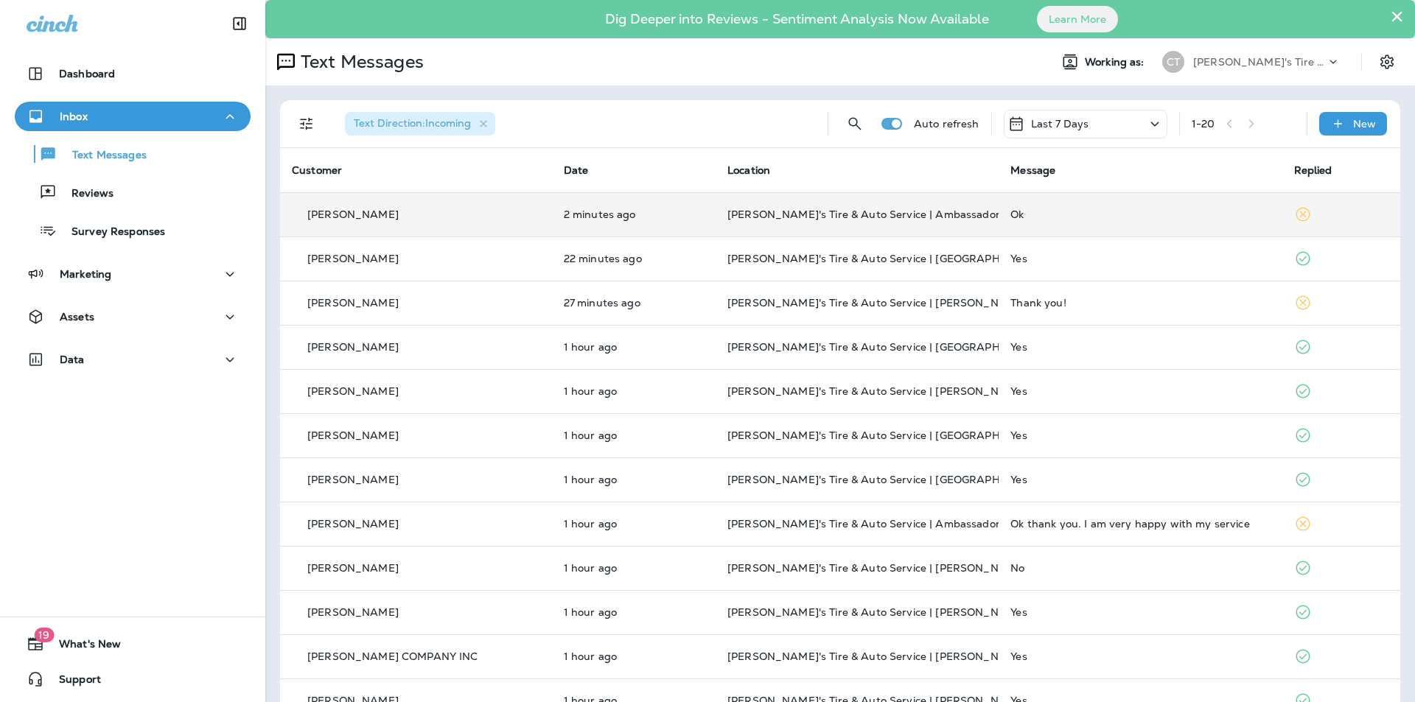
click at [111, 231] on div at bounding box center [707, 351] width 1415 height 702
click at [132, 230] on p "Survey Responses" at bounding box center [111, 233] width 108 height 14
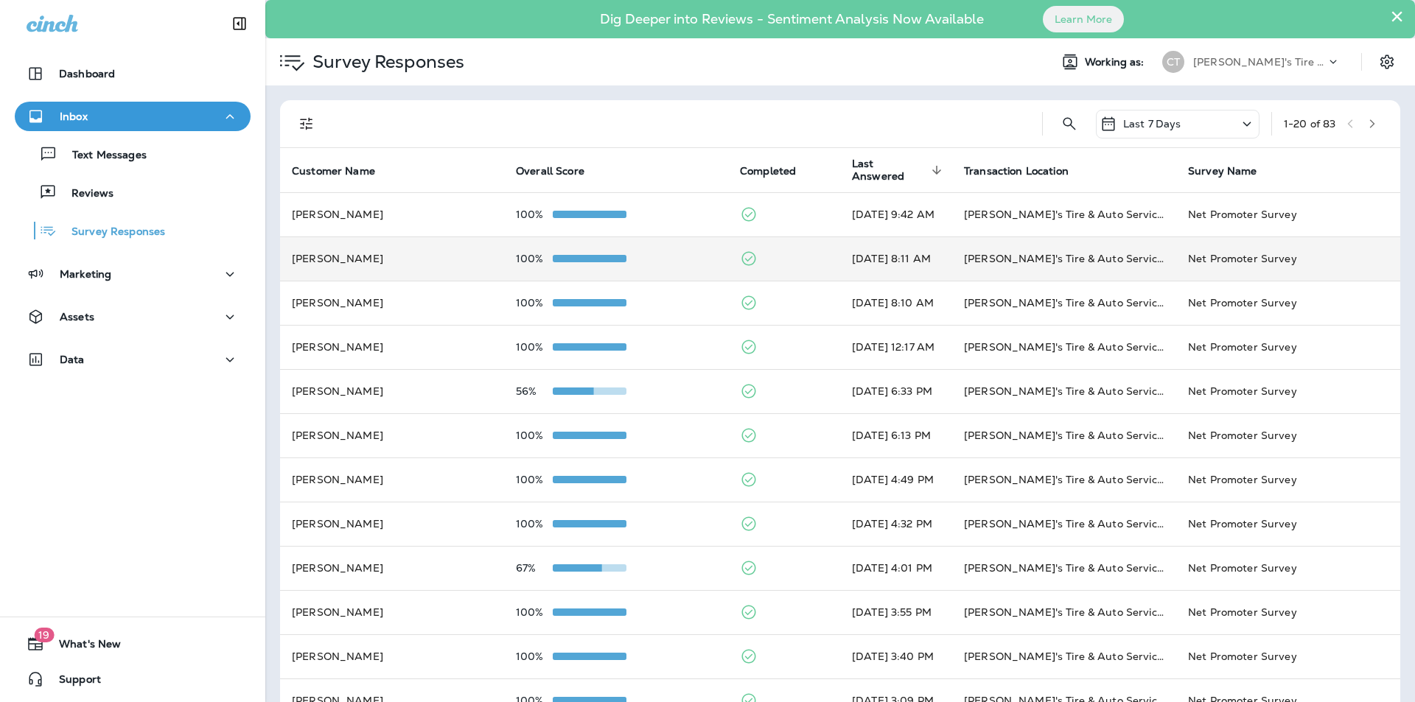
click at [665, 264] on div "100%" at bounding box center [616, 259] width 200 height 12
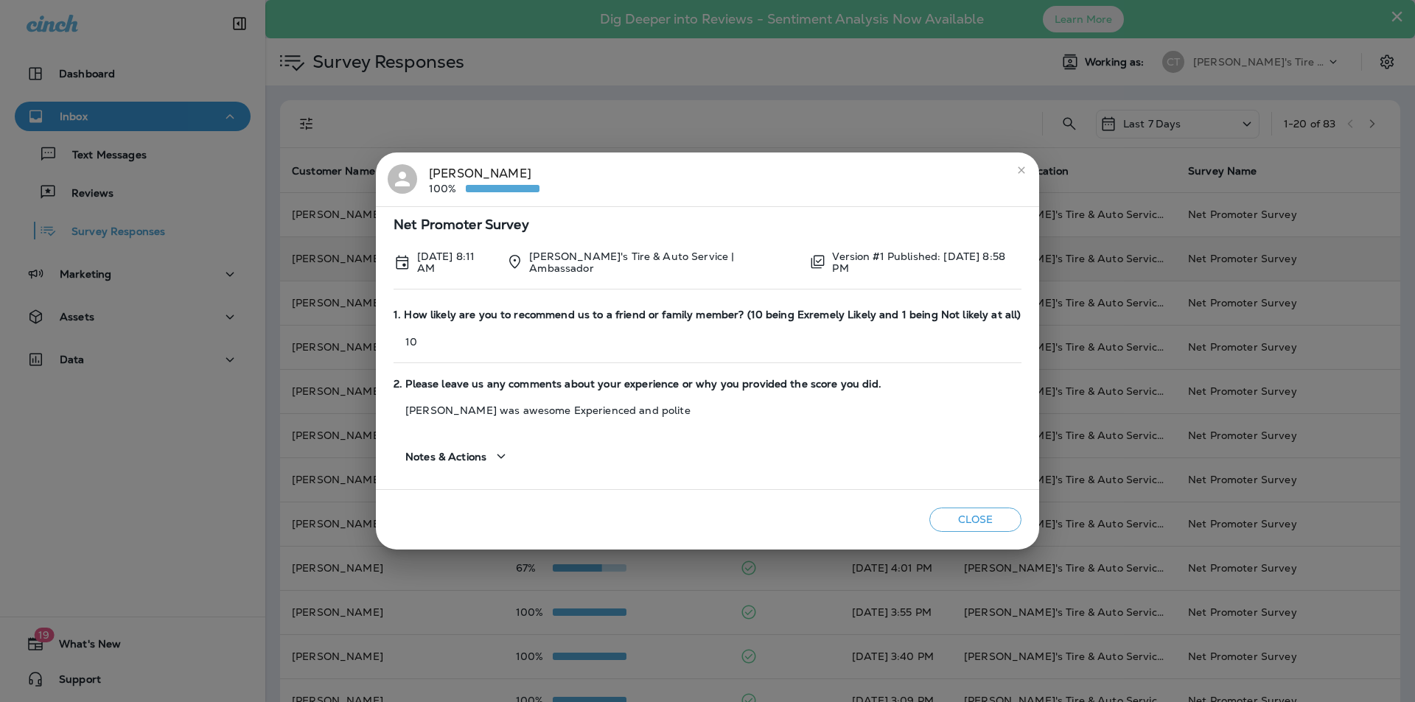
click at [683, 100] on div "Laura Rabalais 100% Net Promoter Survey Oct 8, 2025 8:11 AM Chabill's Tire & Au…" at bounding box center [707, 351] width 1415 height 702
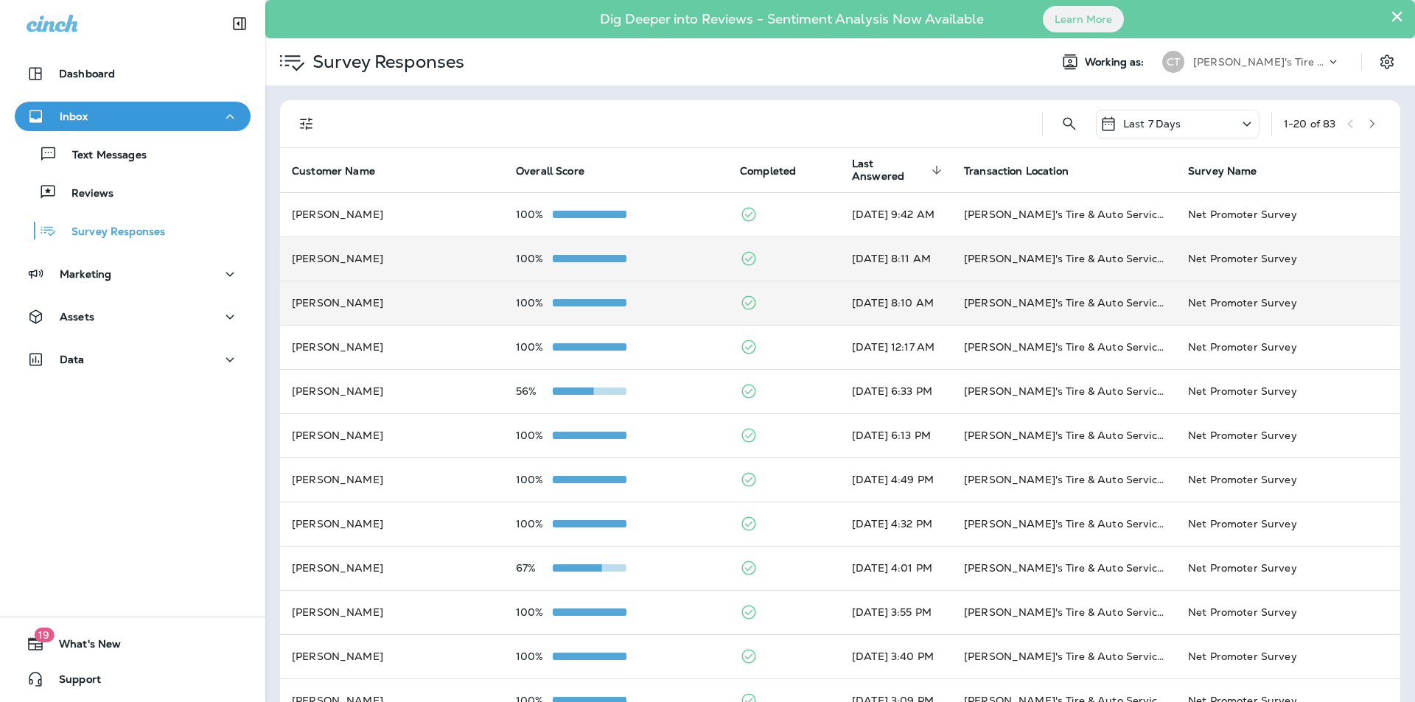
click at [682, 294] on td "100%" at bounding box center [616, 303] width 224 height 44
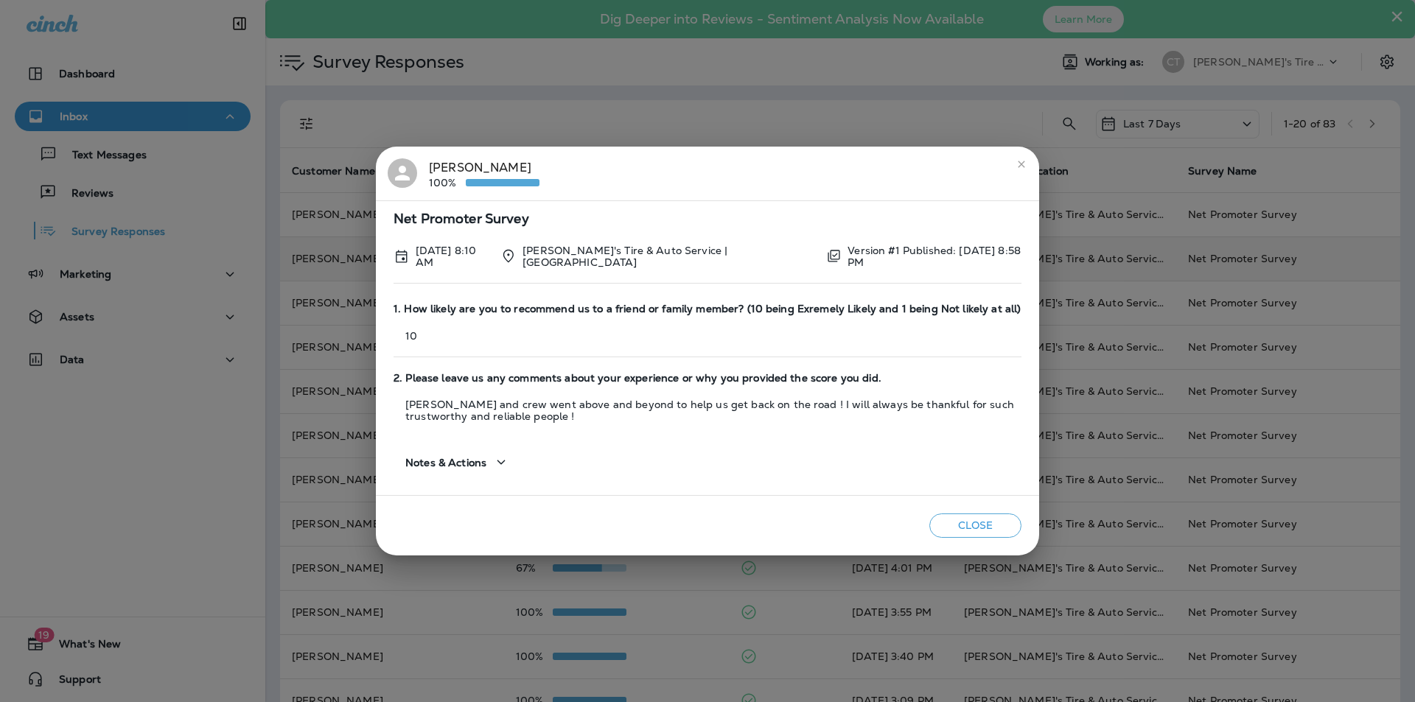
click at [1021, 167] on icon "close" at bounding box center [1021, 164] width 7 height 7
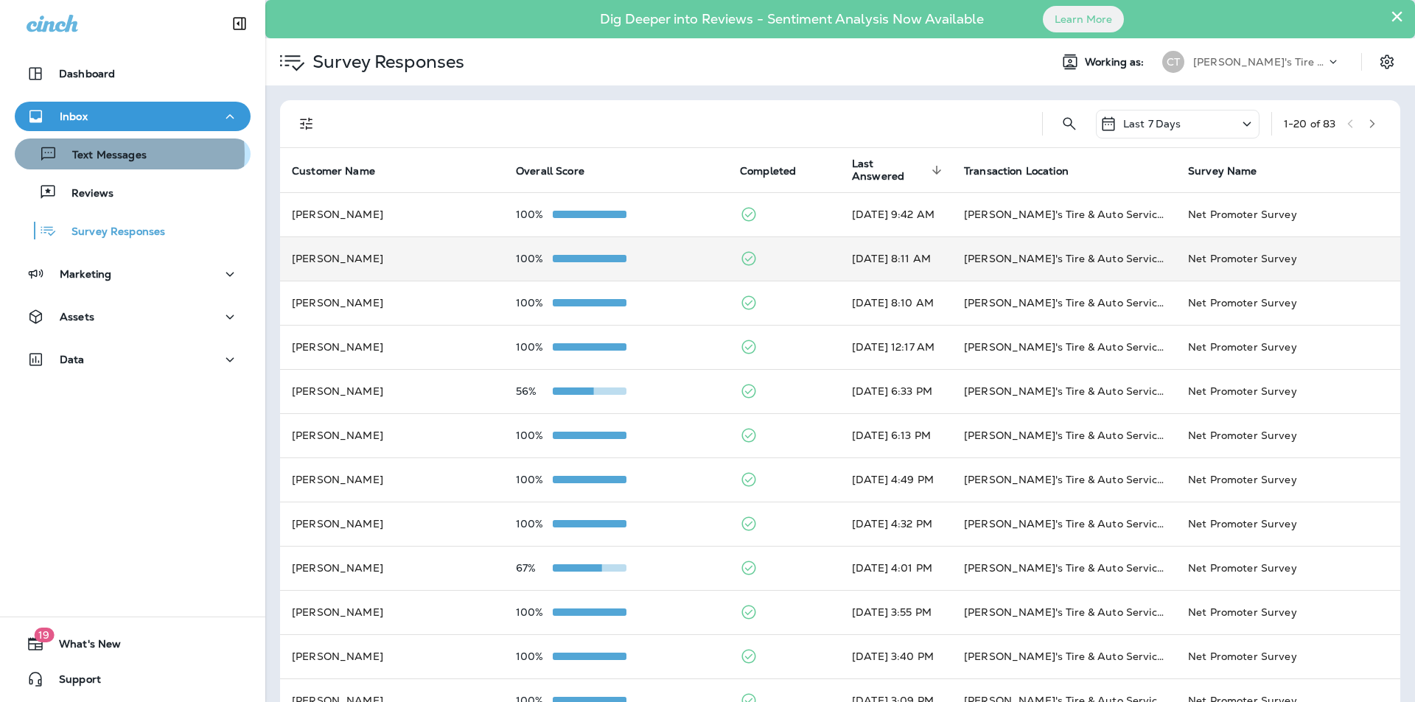
click at [111, 154] on p "Text Messages" at bounding box center [101, 156] width 89 height 14
